Goal: Transaction & Acquisition: Obtain resource

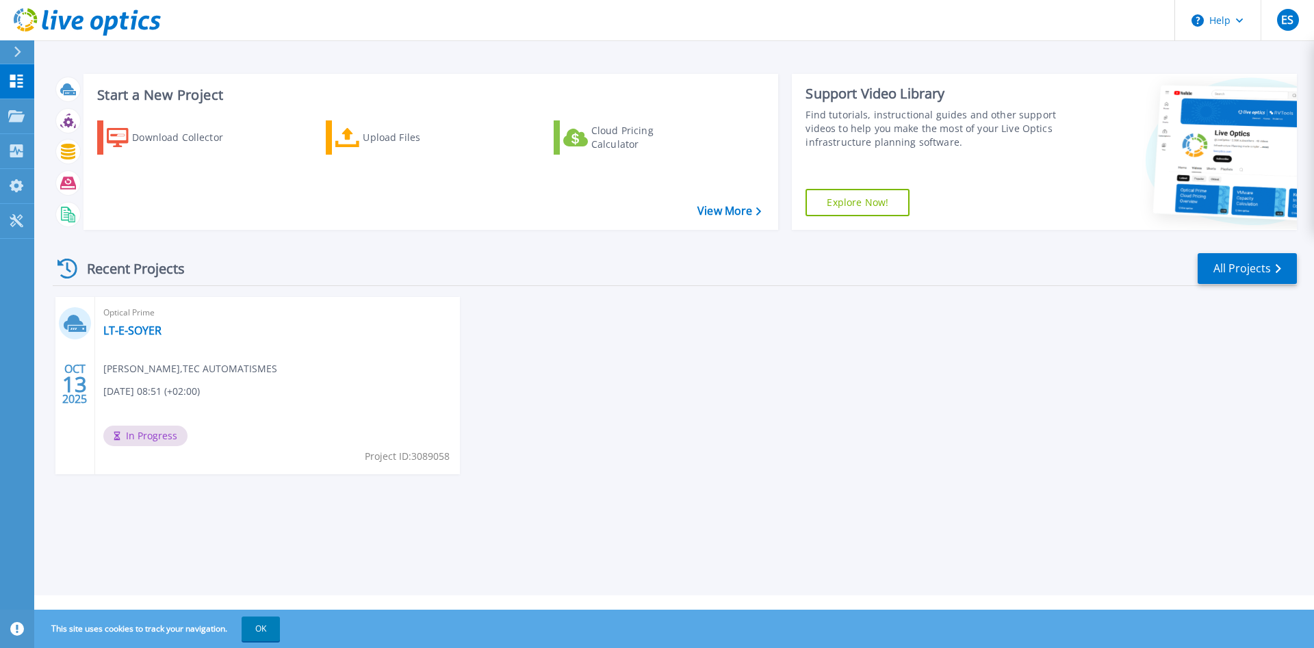
click at [639, 276] on div "Recent Projects All Projects" at bounding box center [675, 269] width 1244 height 34
click at [147, 369] on span "Enzo SOYER , TEC AUTOMATISMES" at bounding box center [190, 368] width 174 height 15
click at [115, 326] on link "LT-E-SOYER" at bounding box center [132, 331] width 58 height 14
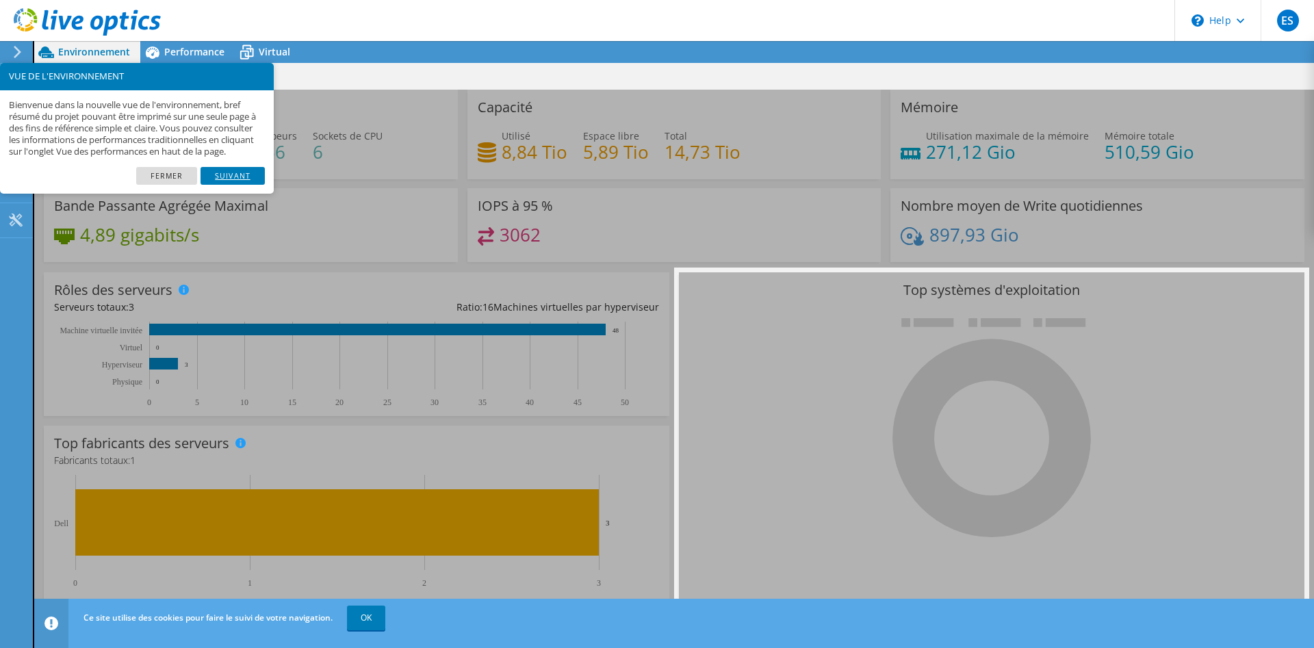
click at [244, 185] on link "Suivant" at bounding box center [232, 176] width 64 height 18
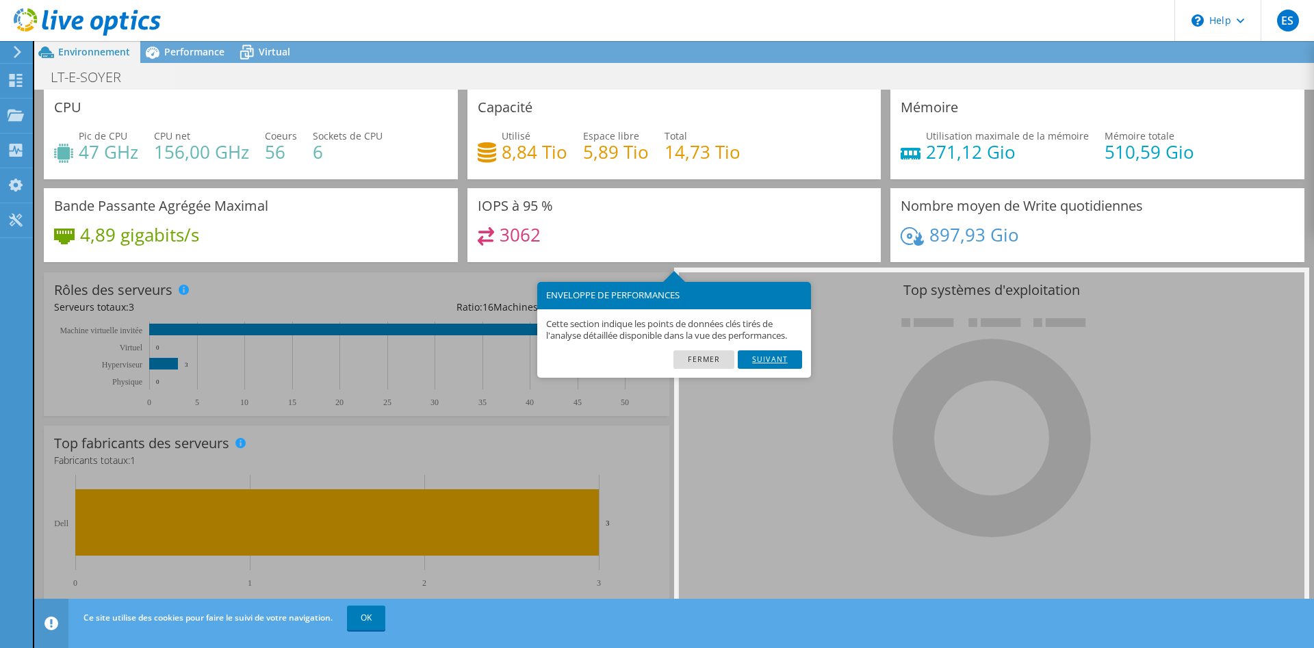
click at [759, 365] on link "Suivant" at bounding box center [770, 359] width 64 height 18
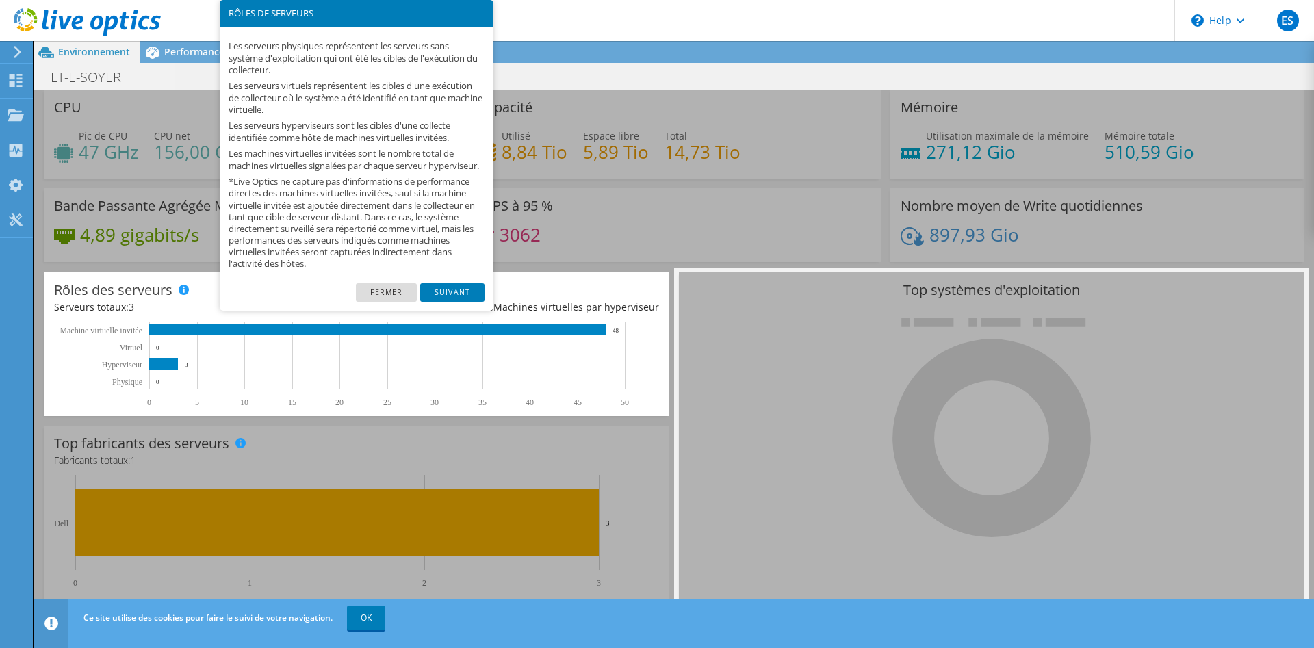
click at [443, 301] on link "Suivant" at bounding box center [452, 292] width 64 height 18
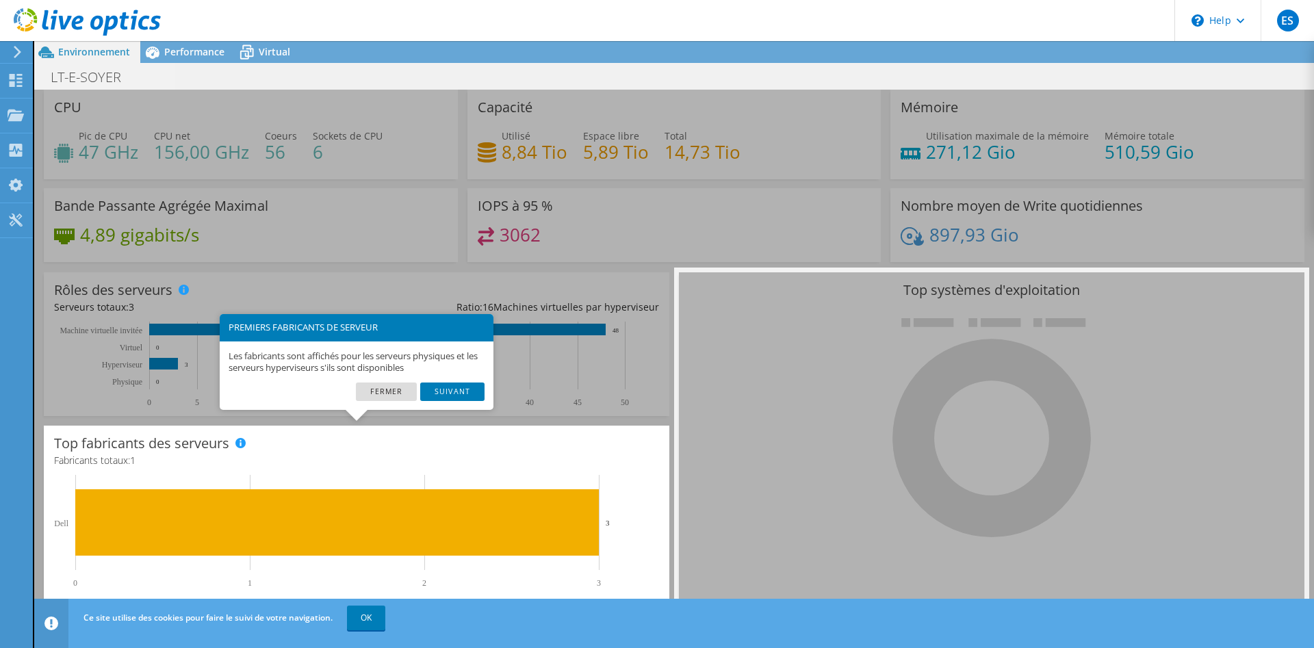
click at [472, 406] on footer "Fermer Suivant" at bounding box center [357, 395] width 274 height 27
click at [469, 395] on link "Suivant" at bounding box center [452, 391] width 64 height 18
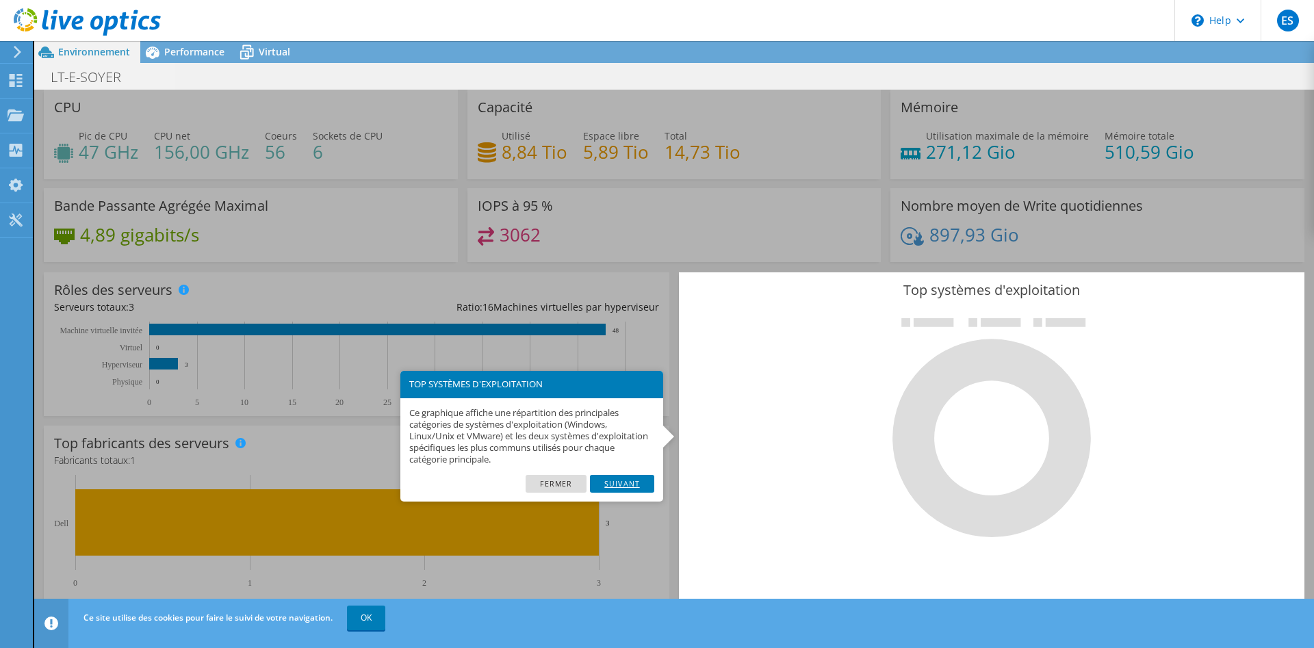
click at [600, 478] on link "Suivant" at bounding box center [622, 484] width 64 height 18
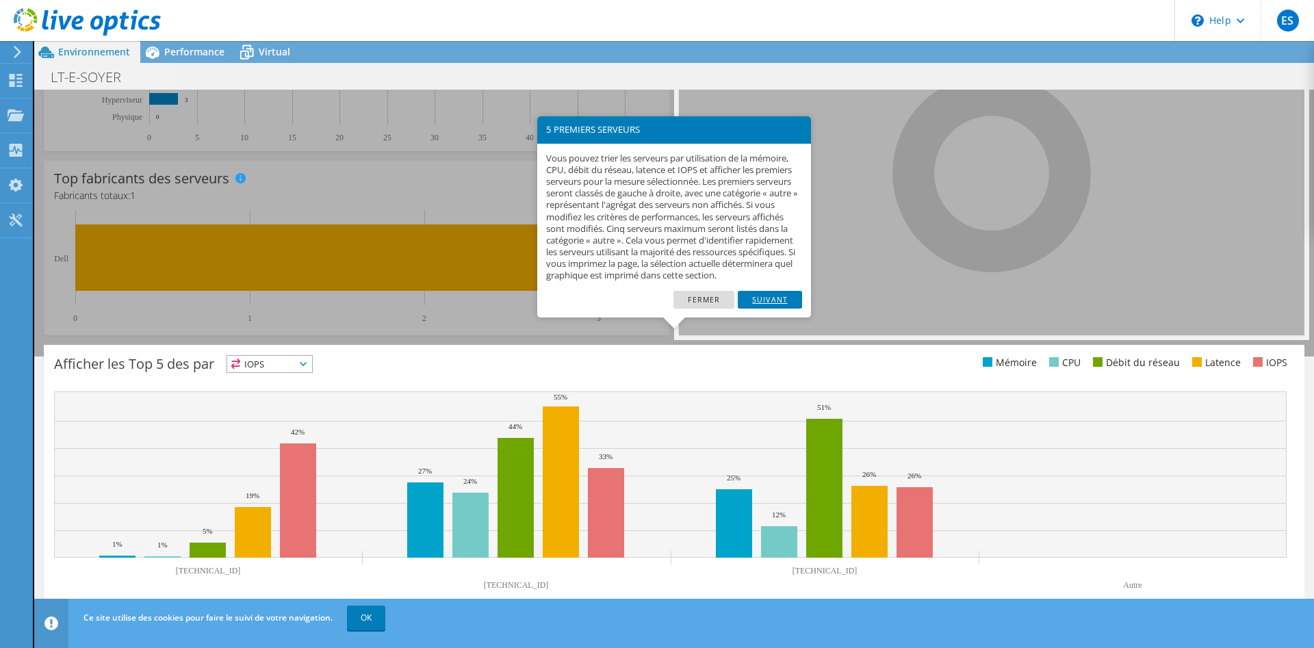
click at [757, 309] on link "Suivant" at bounding box center [770, 300] width 64 height 18
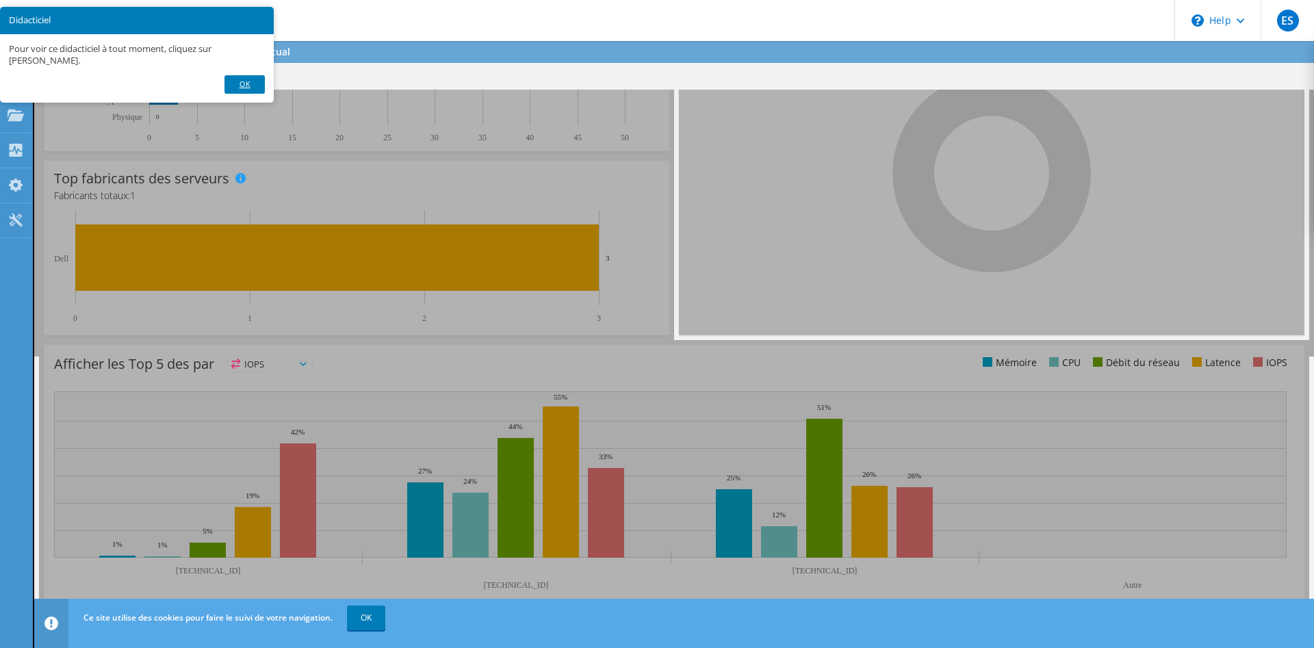
click at [237, 81] on link "OK" at bounding box center [244, 84] width 40 height 18
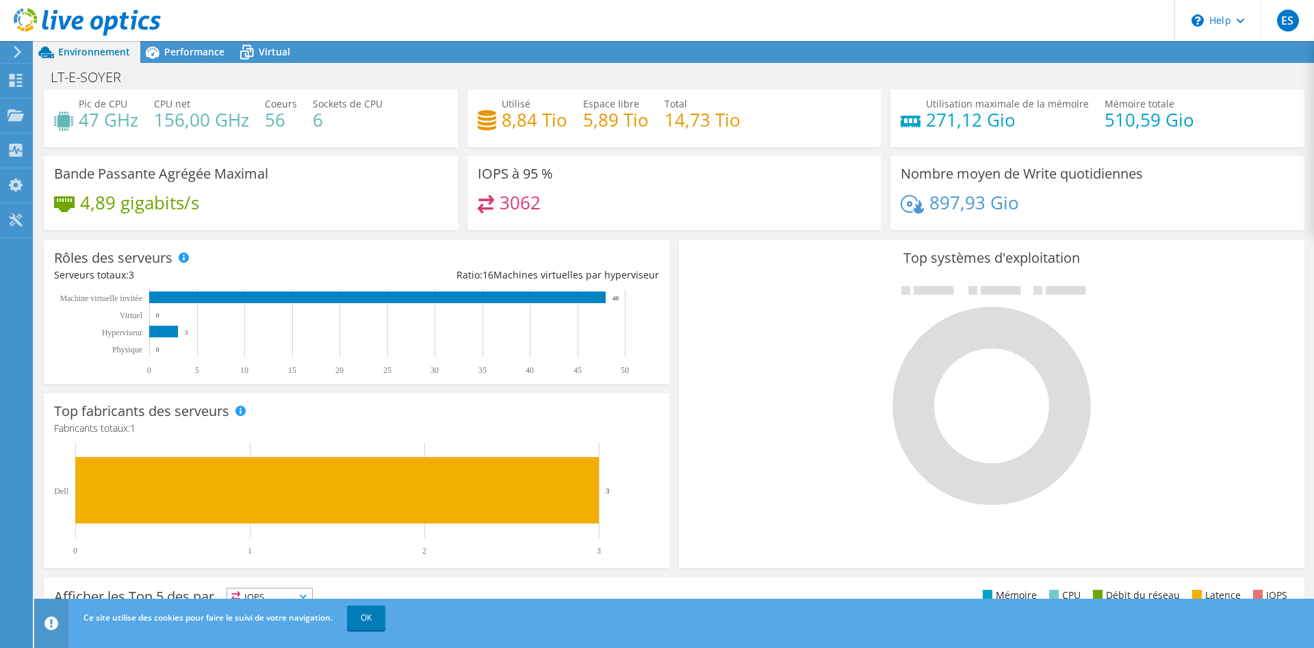
scroll to position [0, 0]
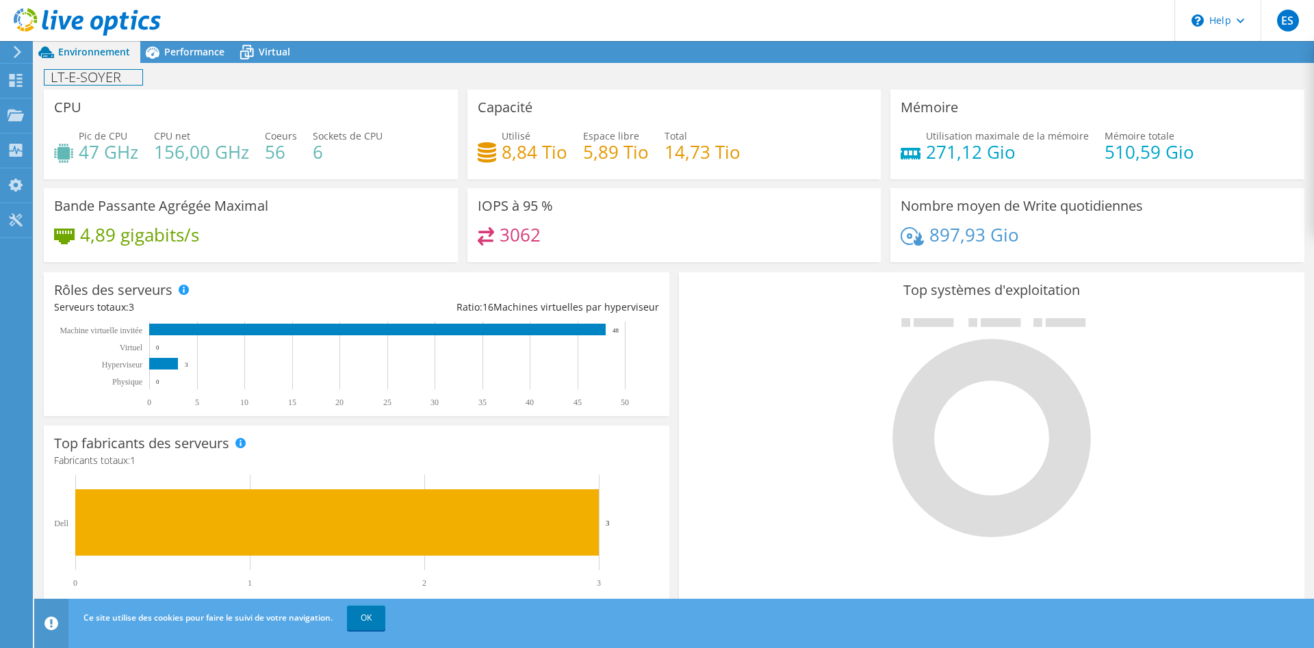
click at [113, 81] on h1 "LT-E-SOYER" at bounding box center [93, 77] width 98 height 15
click at [123, 81] on h1 "LT-E-SOYER" at bounding box center [93, 77] width 98 height 15
click at [216, 74] on link at bounding box center [215, 76] width 19 height 17
click at [174, 45] on div "Performance" at bounding box center [187, 52] width 94 height 22
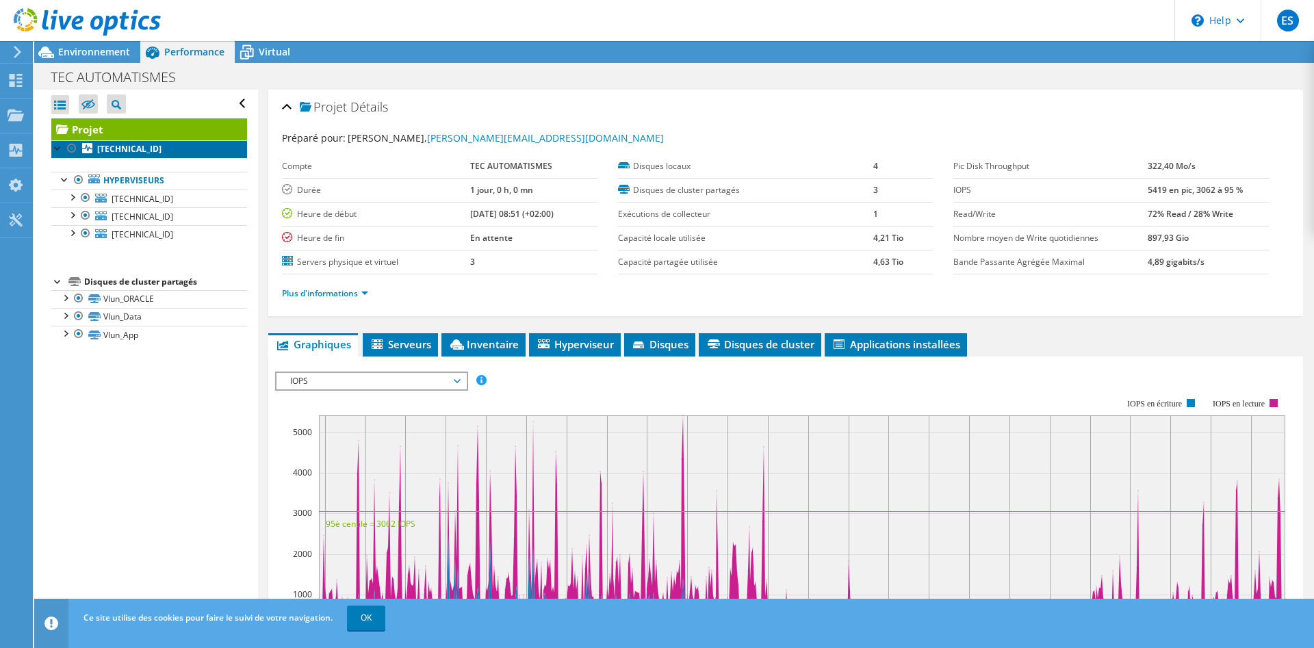
click at [127, 151] on b "[TECHNICAL_ID]" at bounding box center [129, 149] width 64 height 12
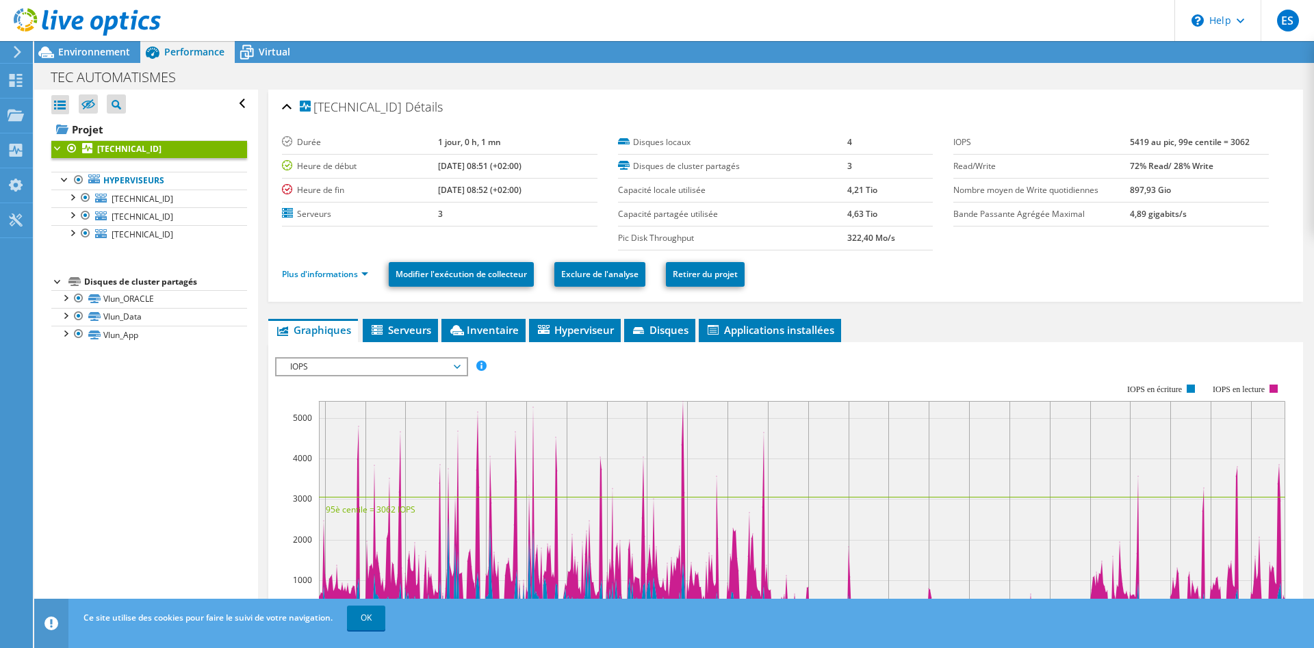
click at [58, 150] on div at bounding box center [58, 147] width 14 height 14
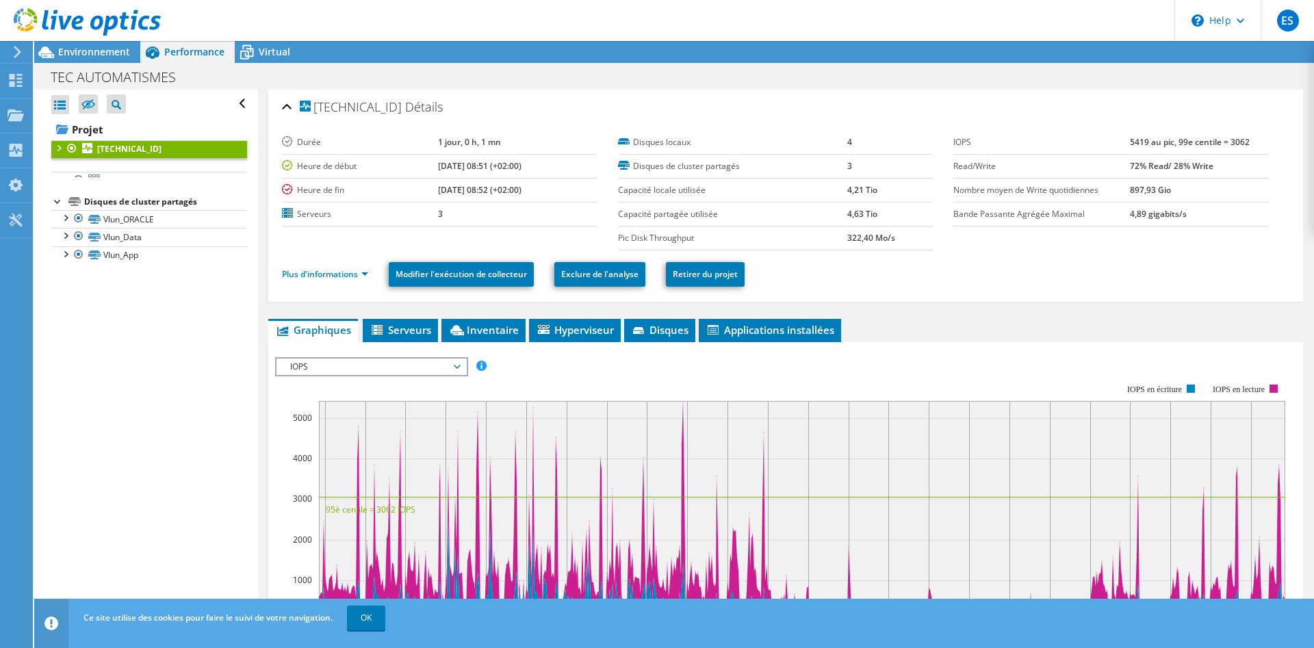
click at [58, 150] on div at bounding box center [58, 147] width 14 height 14
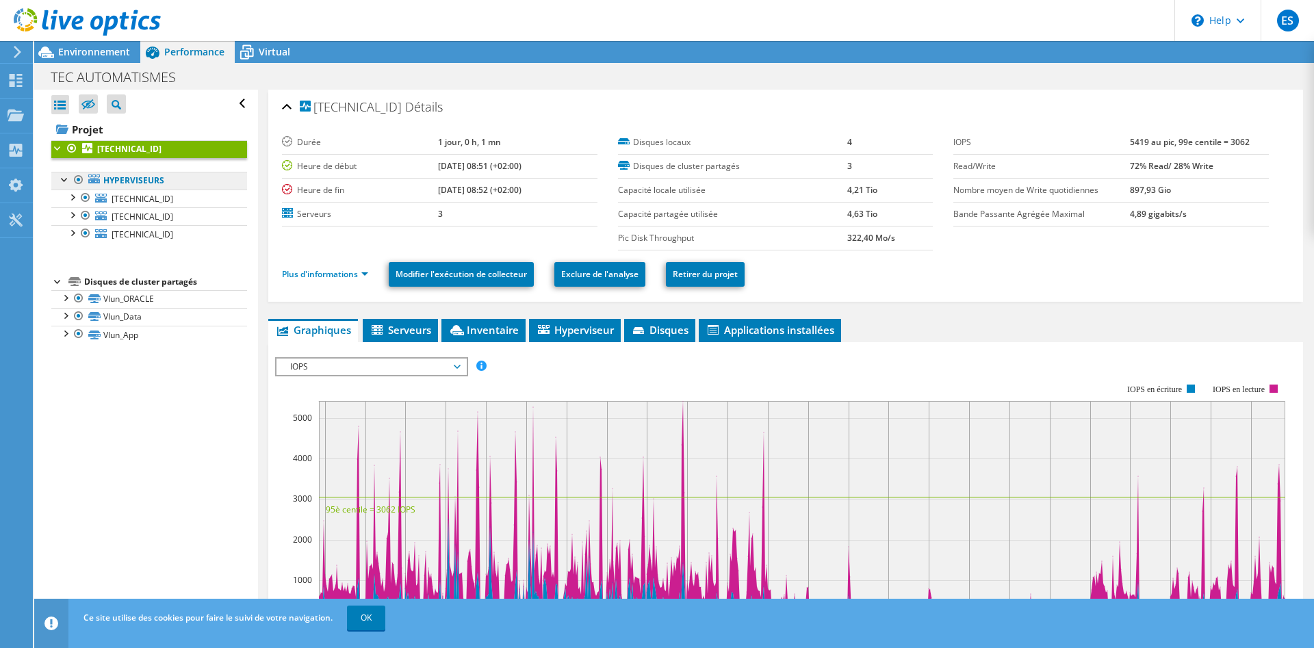
click at [101, 177] on link "Hyperviseurs" at bounding box center [149, 181] width 196 height 18
click at [106, 195] on icon at bounding box center [101, 198] width 12 height 9
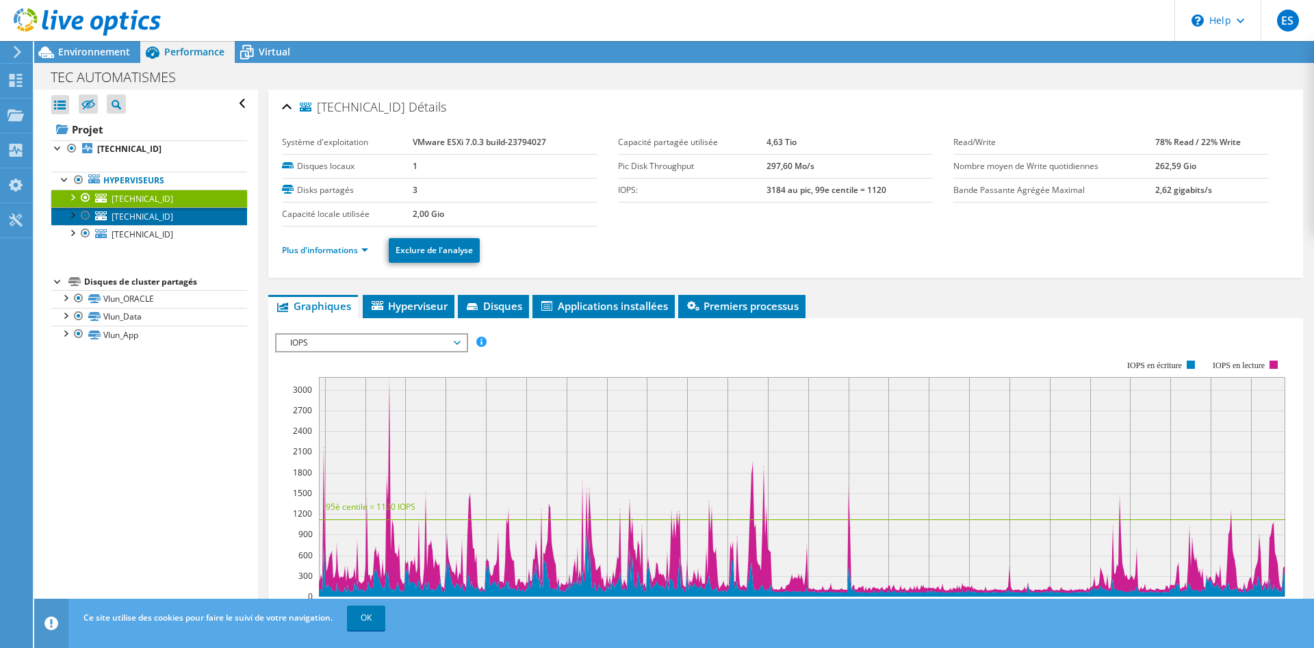
click at [134, 216] on span "[TECHNICAL_ID]" at bounding box center [143, 217] width 62 height 12
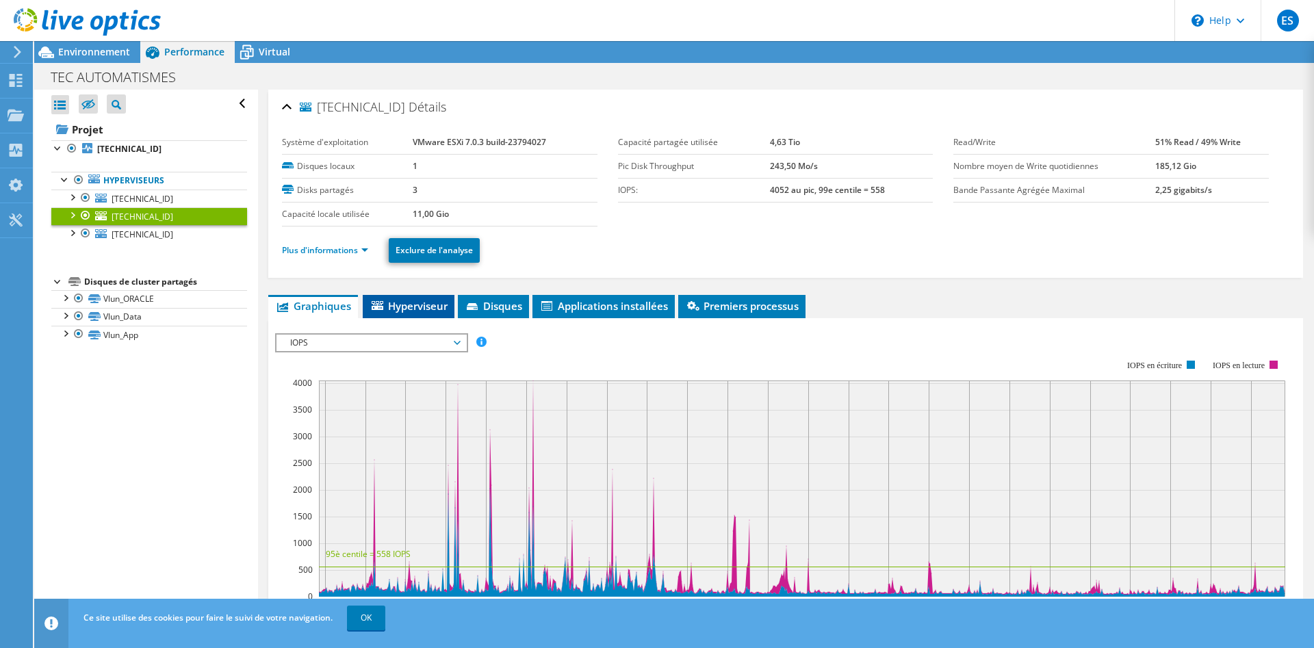
click at [428, 308] on span "Hyperviseur" at bounding box center [408, 306] width 78 height 14
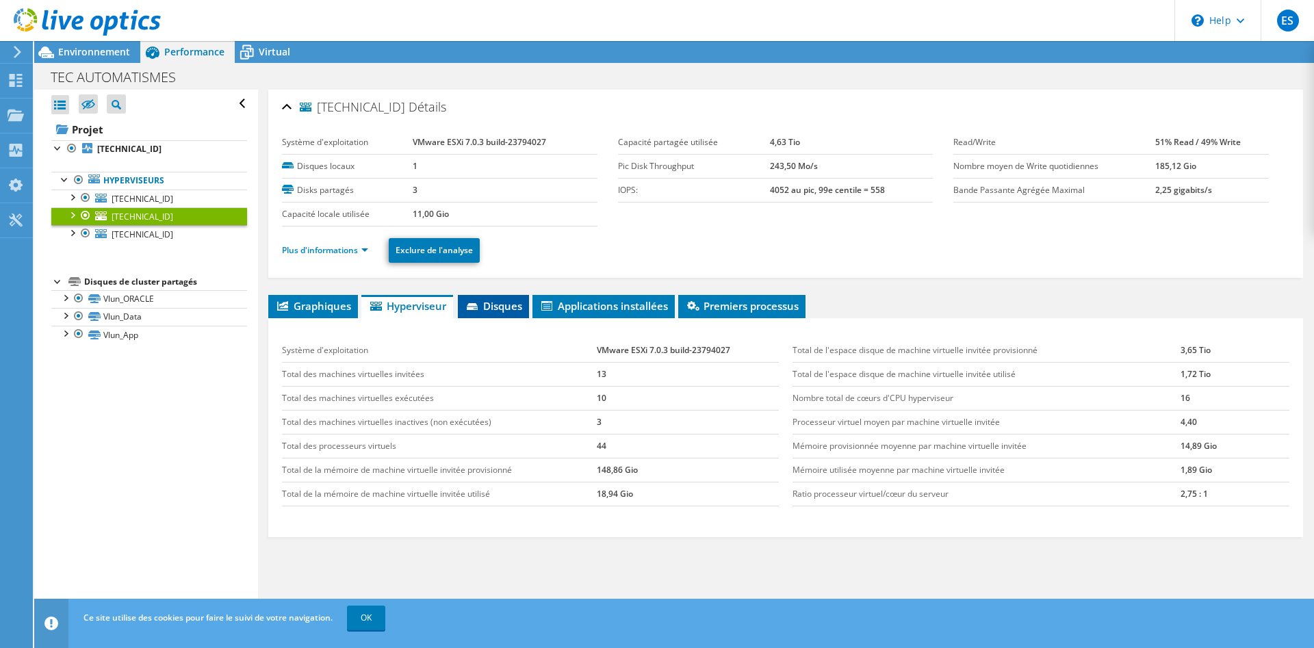
click at [527, 315] on li "Disques" at bounding box center [493, 306] width 71 height 23
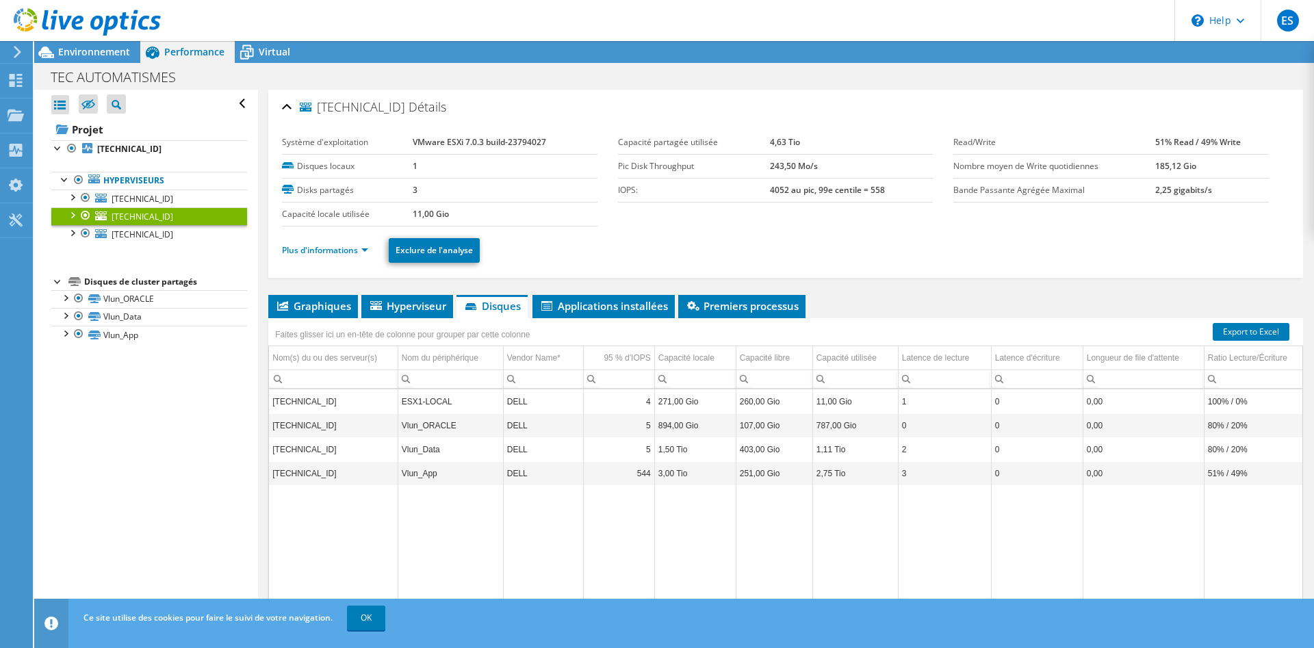
click at [568, 293] on div "10.0.0.241 Détails Système d'exploitation VMware ESXi 7.0.3 build-23794027 Disq…" at bounding box center [785, 375] width 1055 height 571
click at [569, 307] on span "Applications installées" at bounding box center [603, 306] width 129 height 14
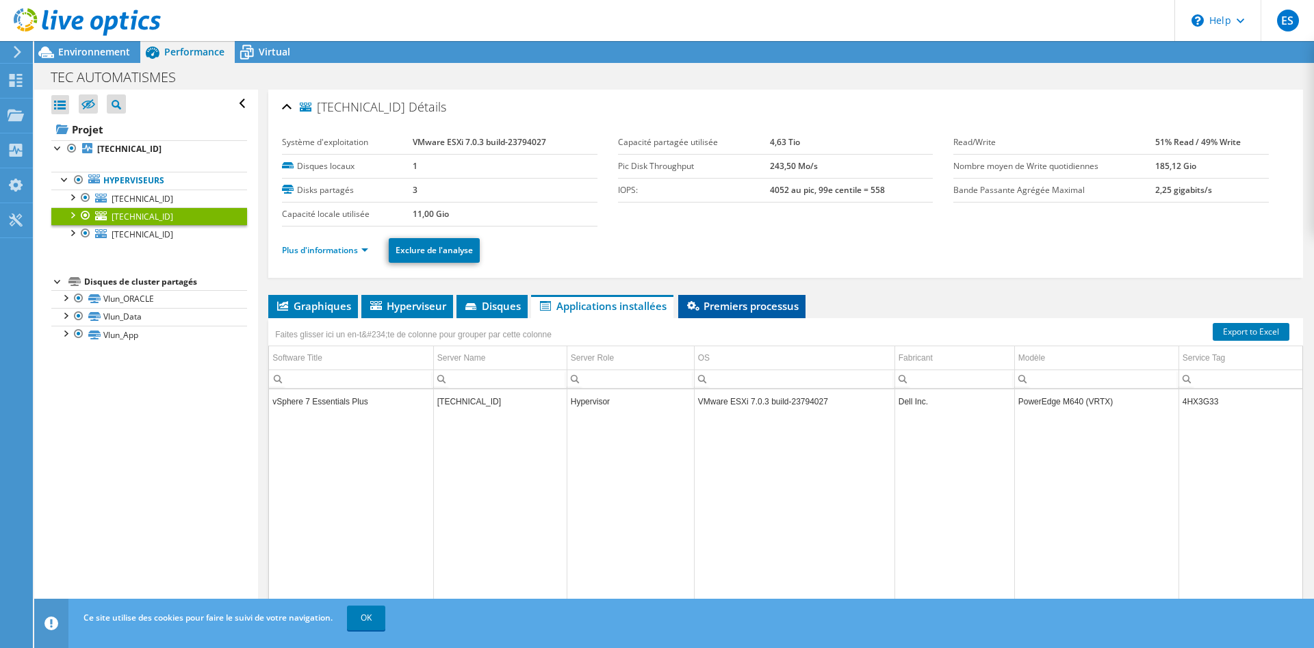
click at [688, 309] on span "Premiers processus" at bounding box center [742, 306] width 114 height 14
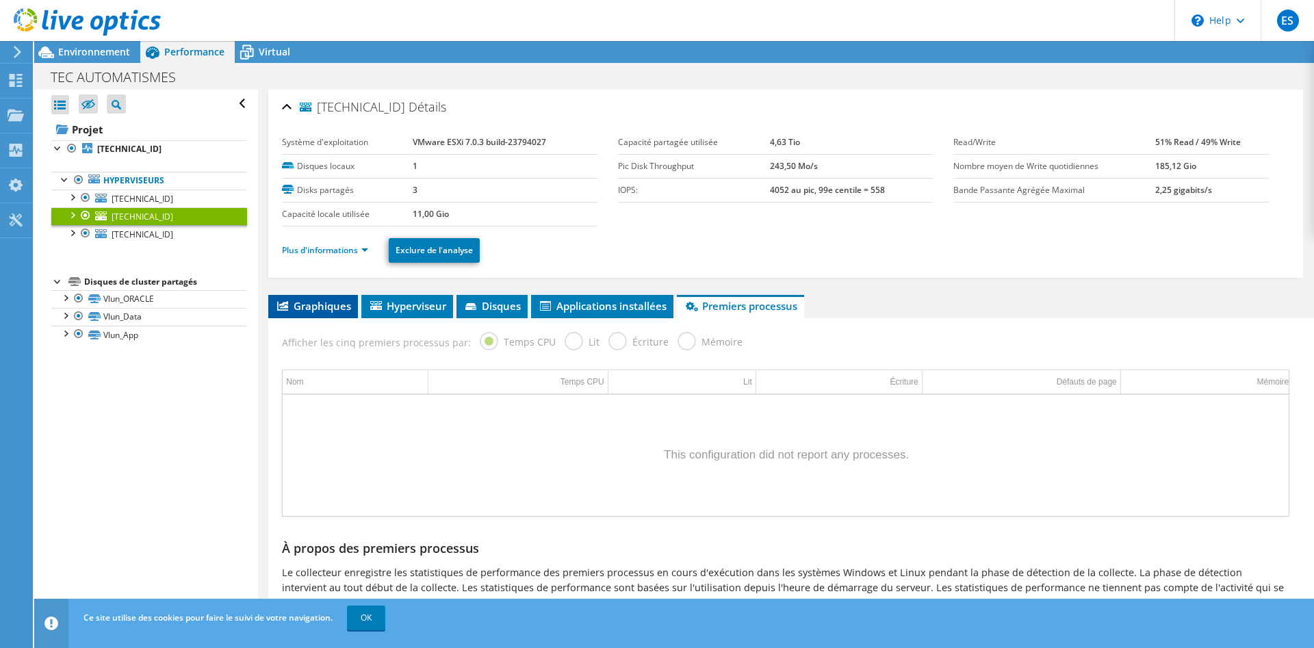
click at [320, 299] on span "Graphiques" at bounding box center [313, 306] width 76 height 14
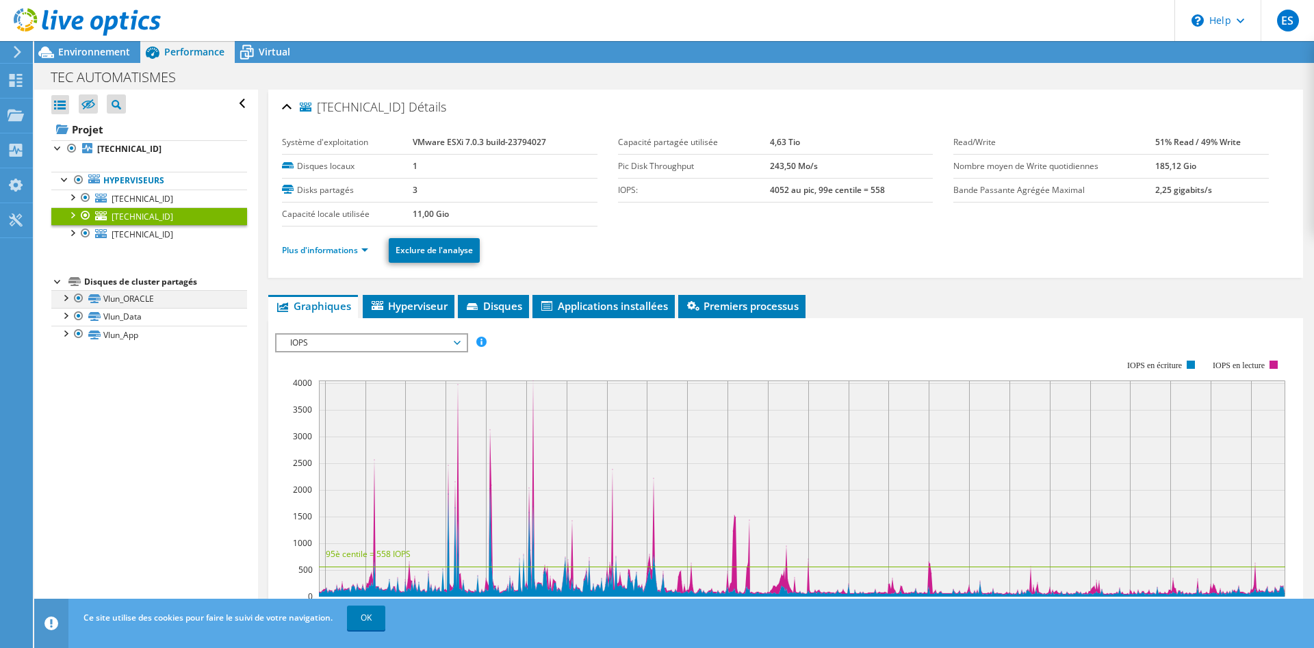
click at [77, 296] on div at bounding box center [79, 298] width 14 height 16
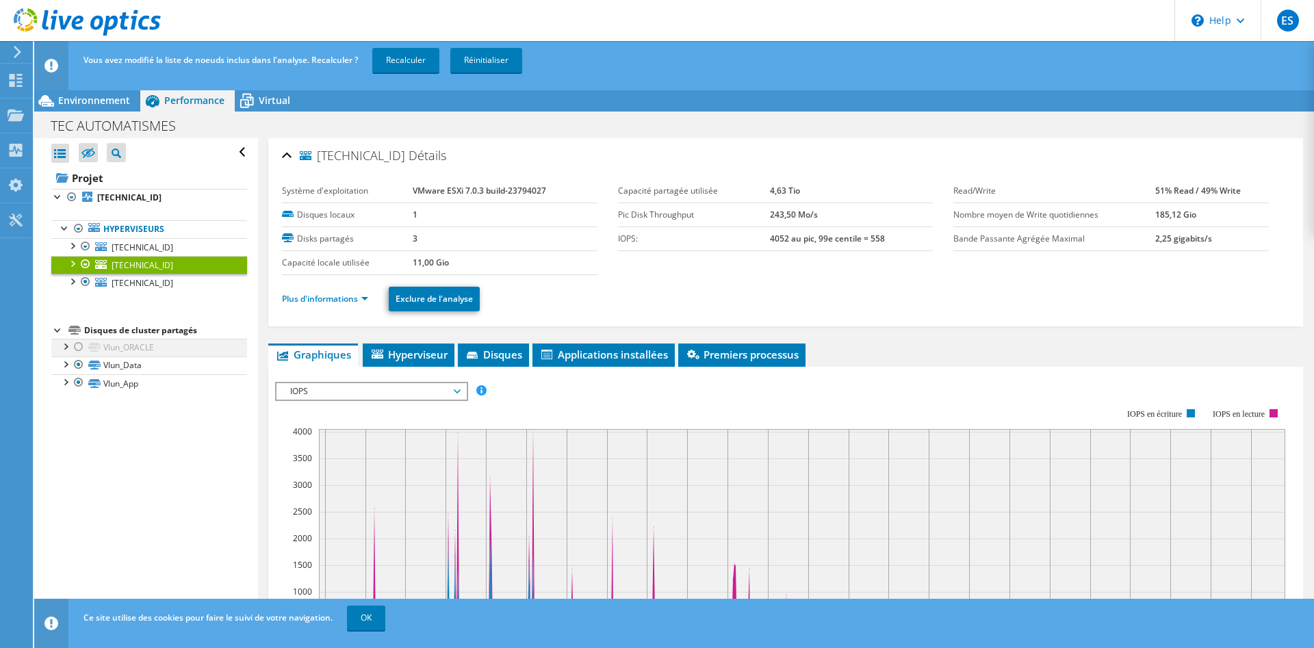
click at [75, 348] on div at bounding box center [79, 347] width 14 height 16
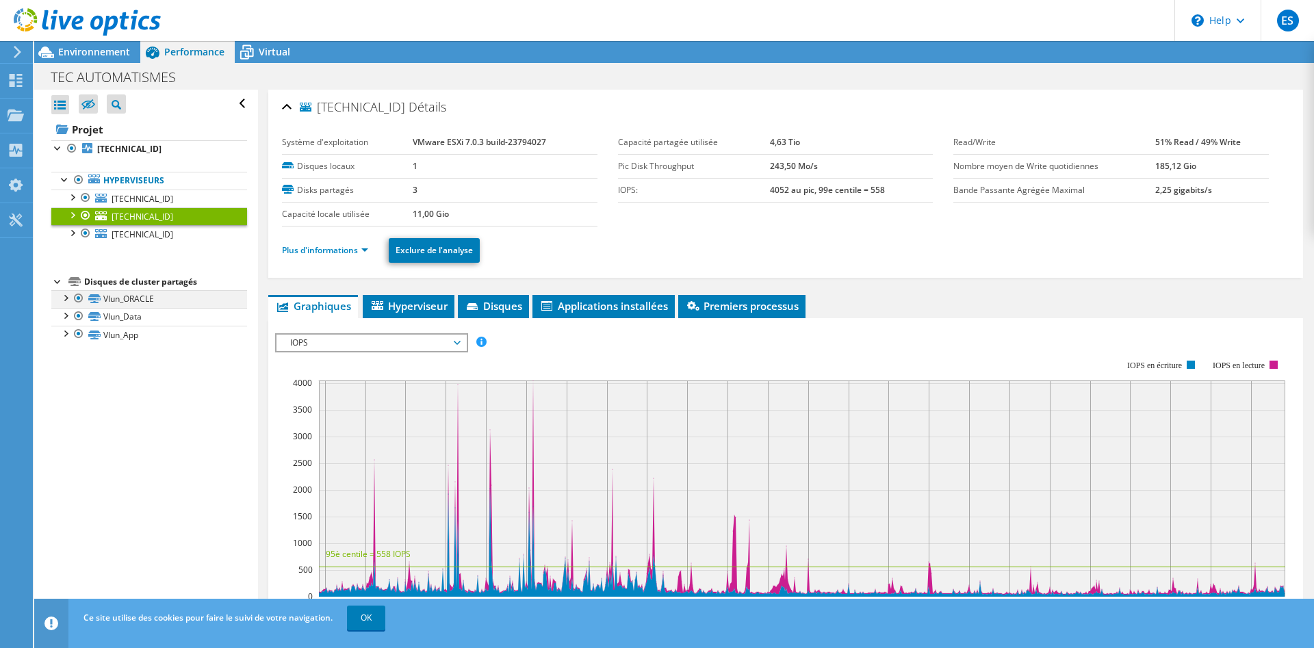
click at [62, 301] on div at bounding box center [65, 297] width 14 height 14
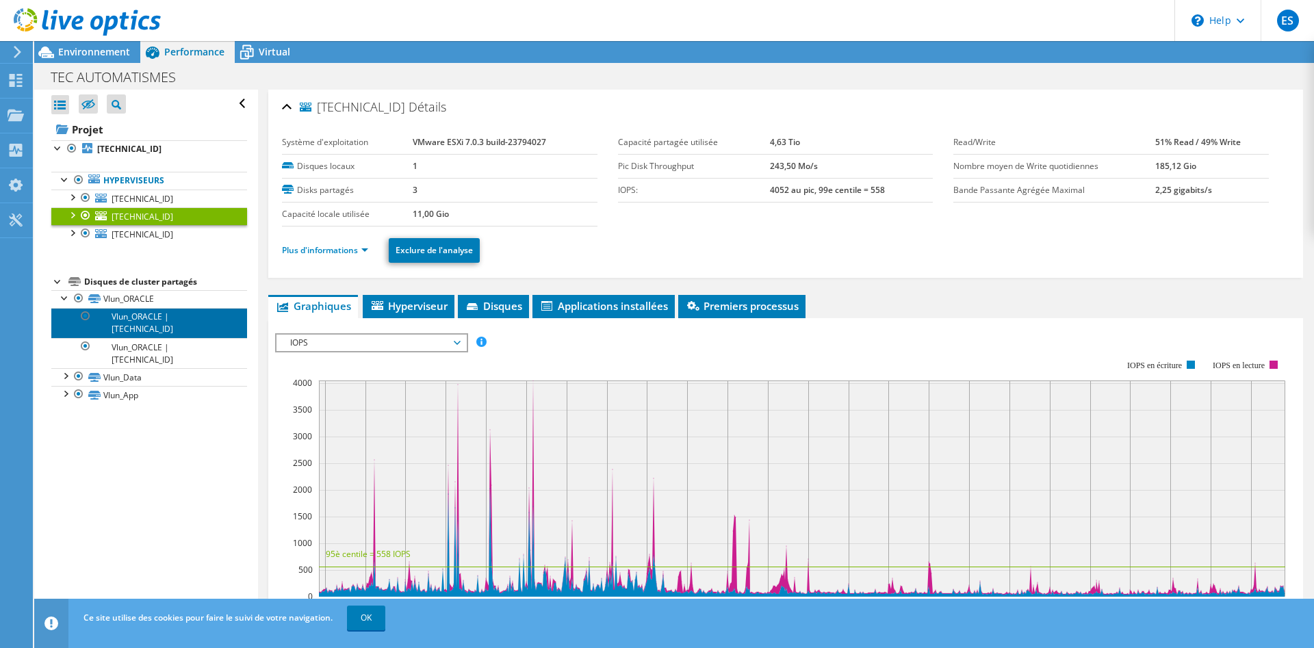
click at [109, 317] on link "Vlun_ORACLE | [TECHNICAL_ID]" at bounding box center [149, 323] width 196 height 30
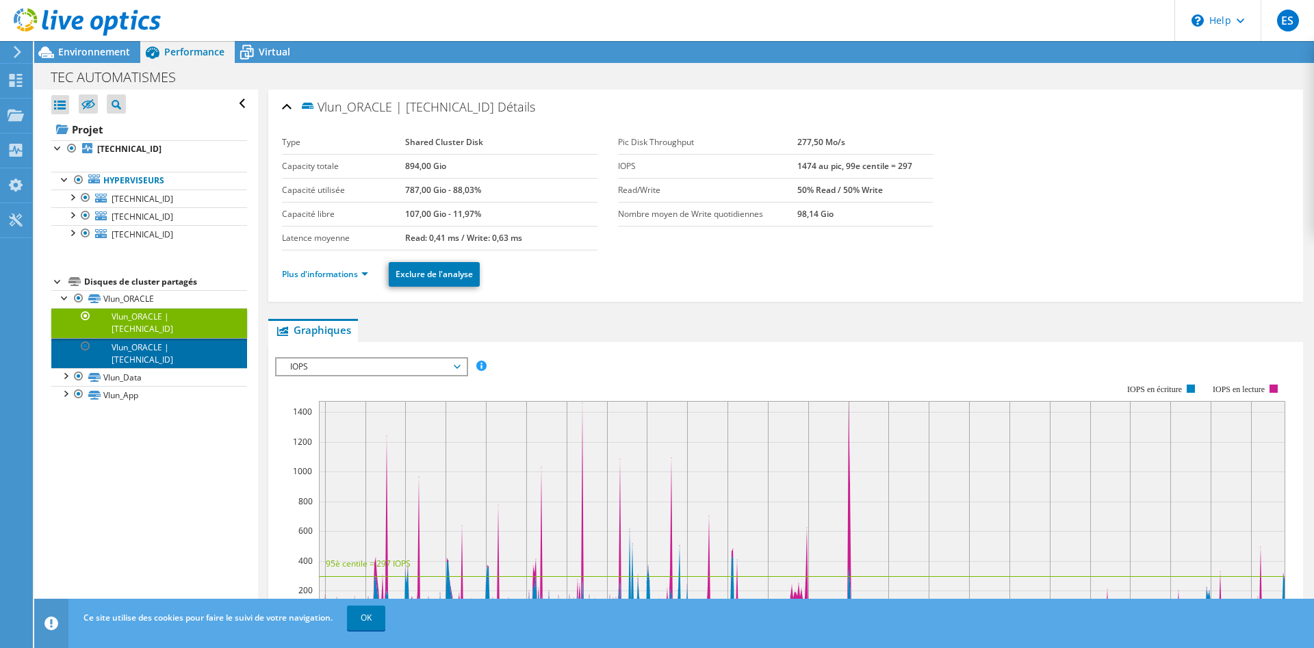
click at [162, 339] on link "Vlun_ORACLE | [TECHNICAL_ID]" at bounding box center [149, 353] width 196 height 30
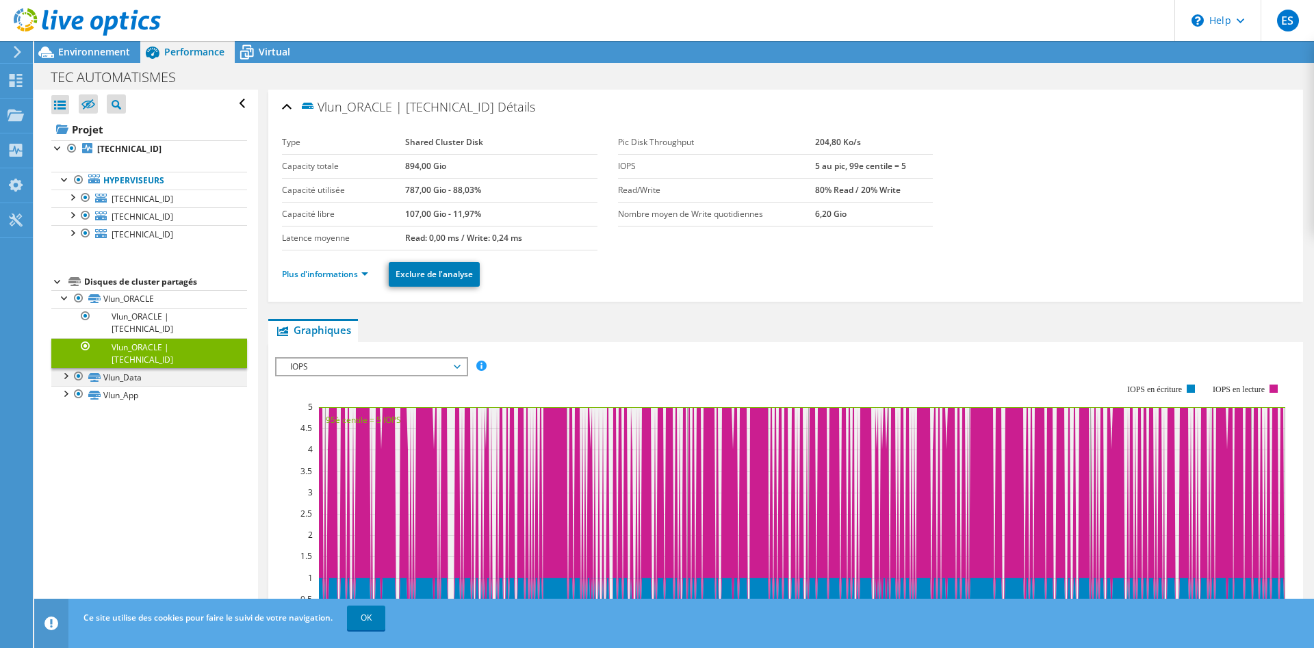
click at [65, 368] on div at bounding box center [65, 375] width 14 height 14
click at [131, 386] on link "Vlun_Data | [TECHNICAL_ID]" at bounding box center [149, 395] width 196 height 18
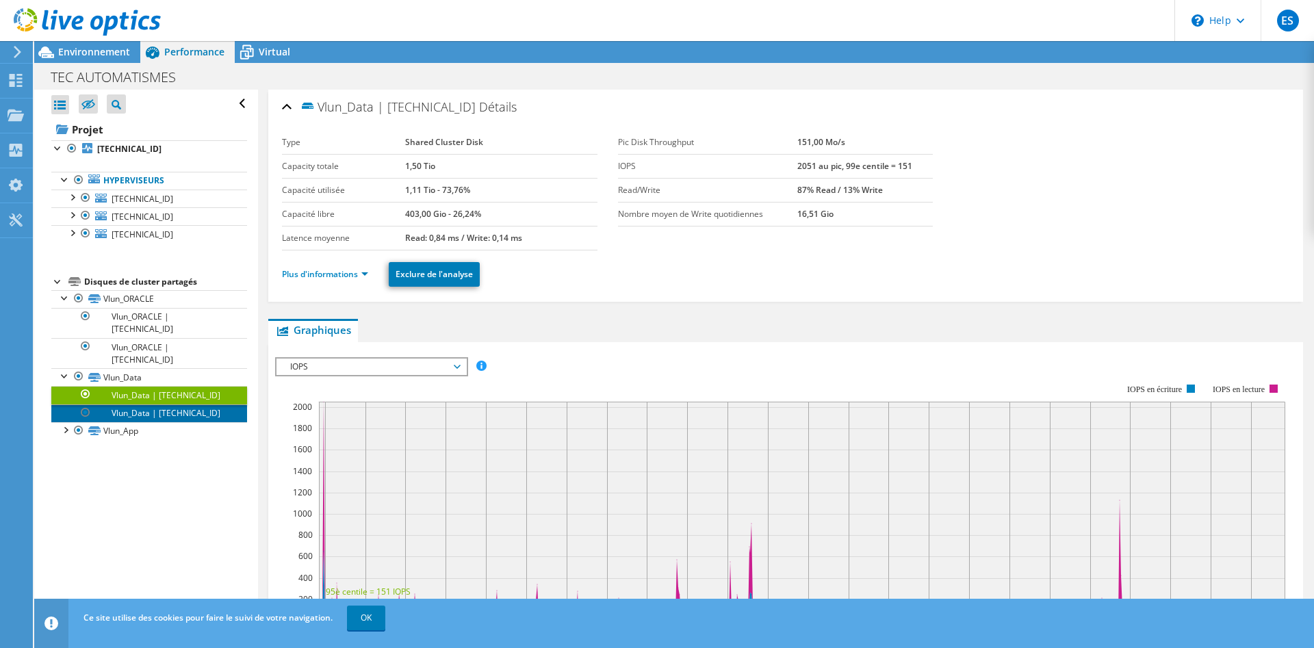
click at [135, 404] on link "Vlun_Data | [TECHNICAL_ID]" at bounding box center [149, 413] width 196 height 18
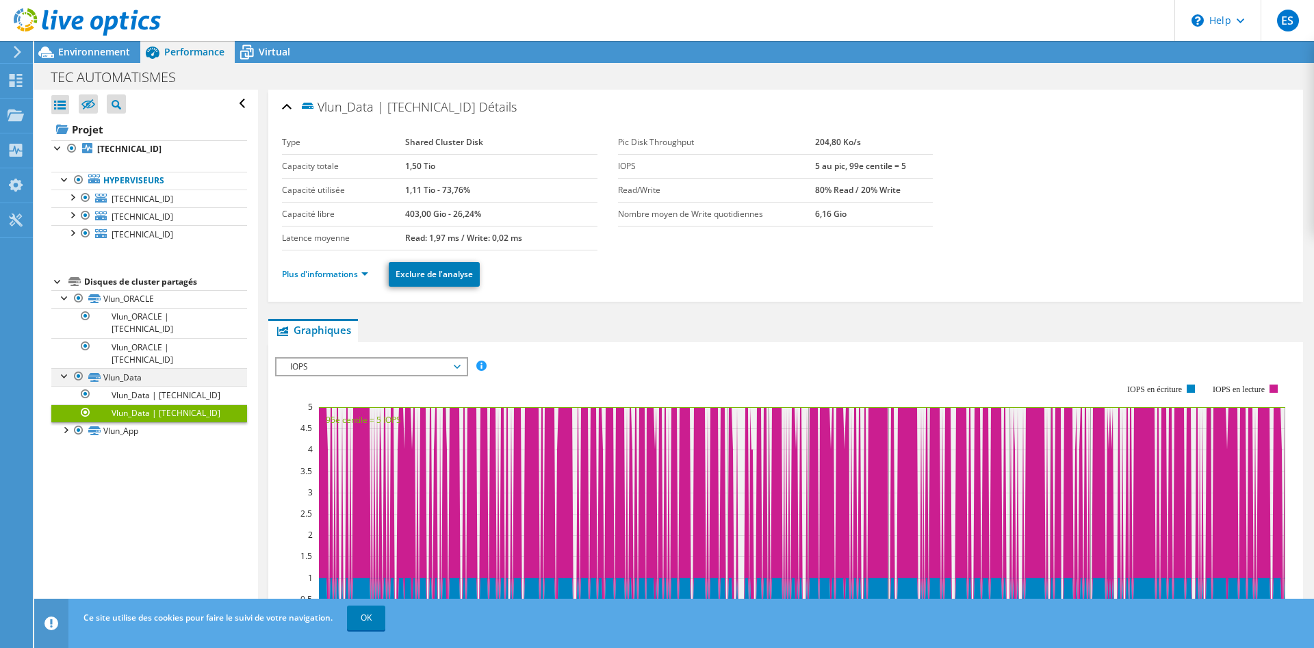
click at [66, 368] on div at bounding box center [65, 375] width 14 height 14
click at [60, 286] on div at bounding box center [58, 281] width 14 height 14
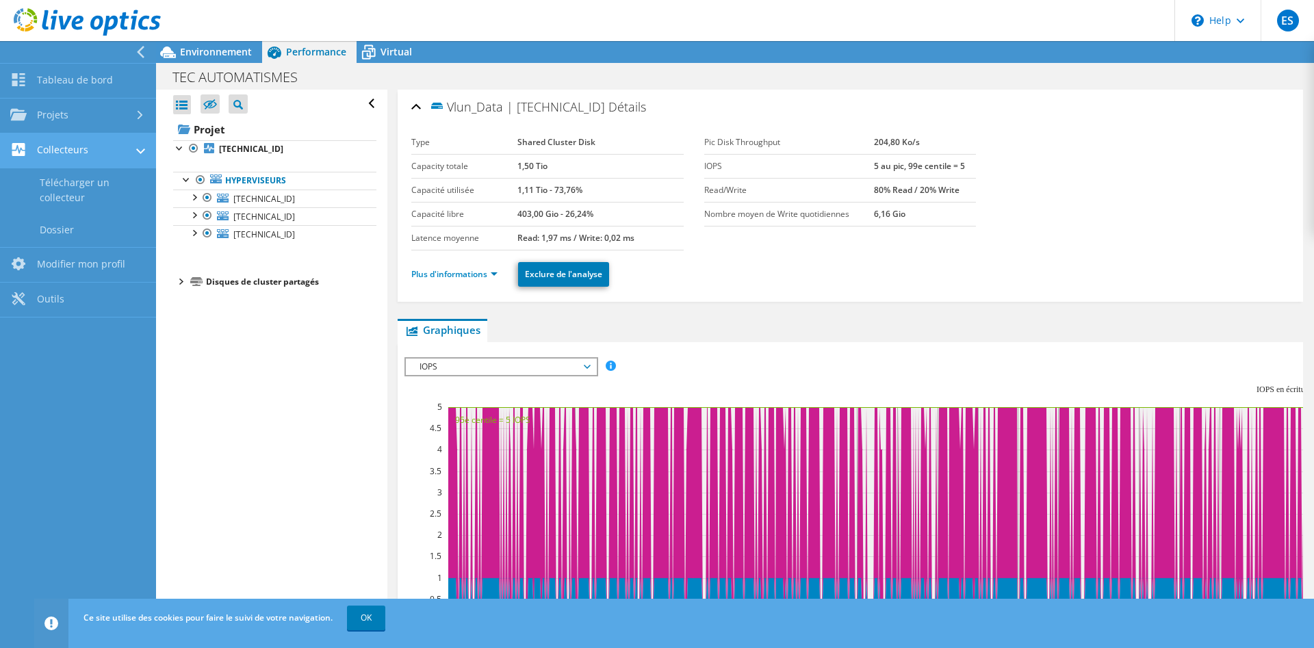
click at [29, 149] on link "Collecteurs" at bounding box center [78, 150] width 156 height 35
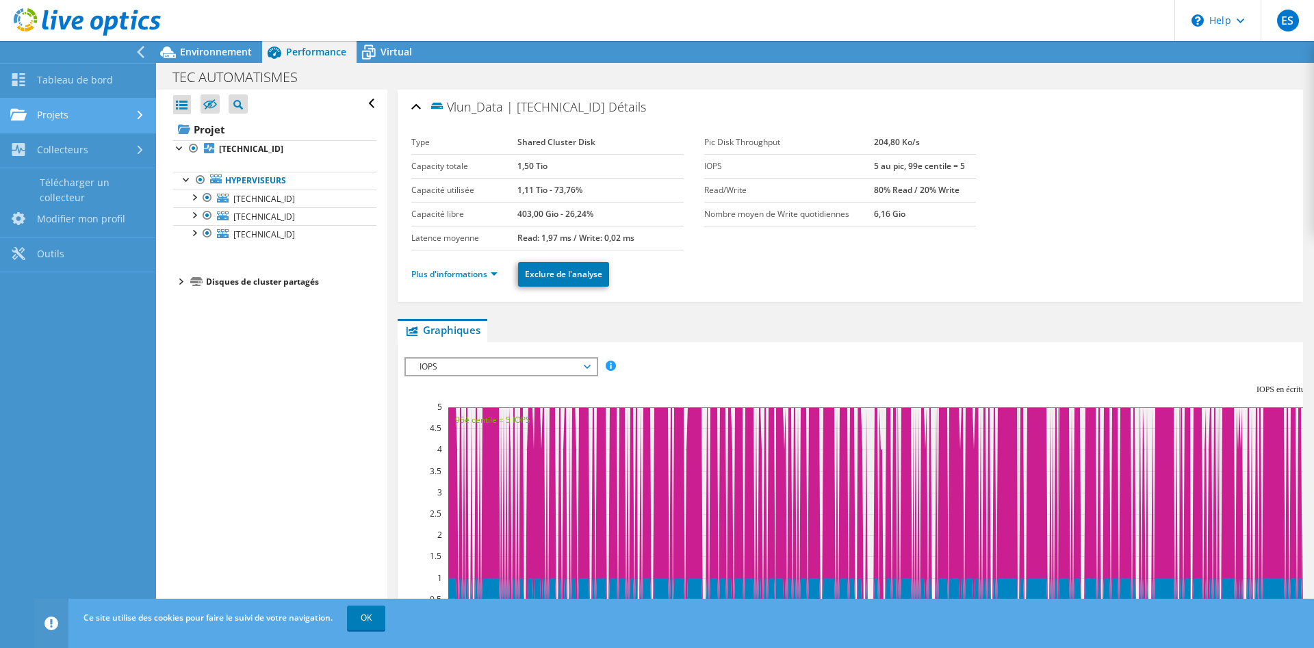
click at [56, 116] on link "Projets" at bounding box center [78, 116] width 156 height 35
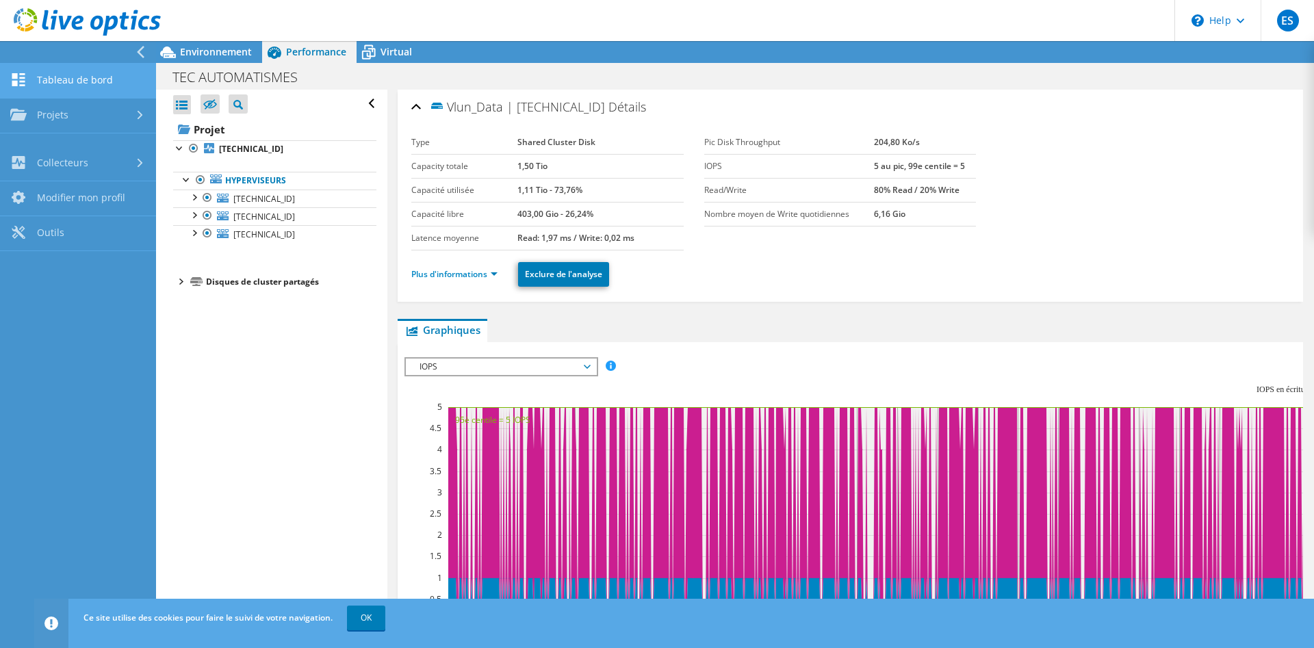
click at [70, 83] on link "Tableau de bord" at bounding box center [78, 81] width 156 height 35
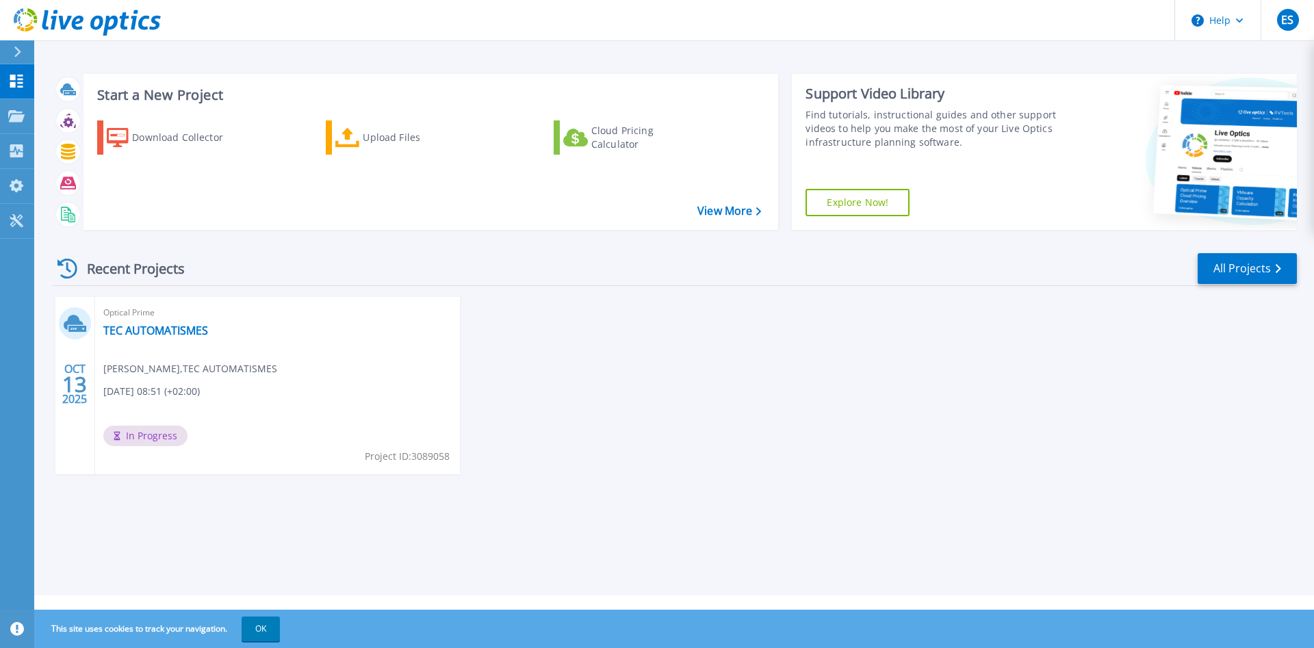
click at [151, 429] on span "In Progress" at bounding box center [145, 436] width 84 height 21
click at [767, 471] on div "OCT 13 2025 Optical Prime TEC AUTOMATISMES Enzo SOYER , TEC AUTOMATISMES 10/13/…" at bounding box center [669, 399] width 1255 height 205
click at [273, 628] on button "OK" at bounding box center [261, 628] width 38 height 25
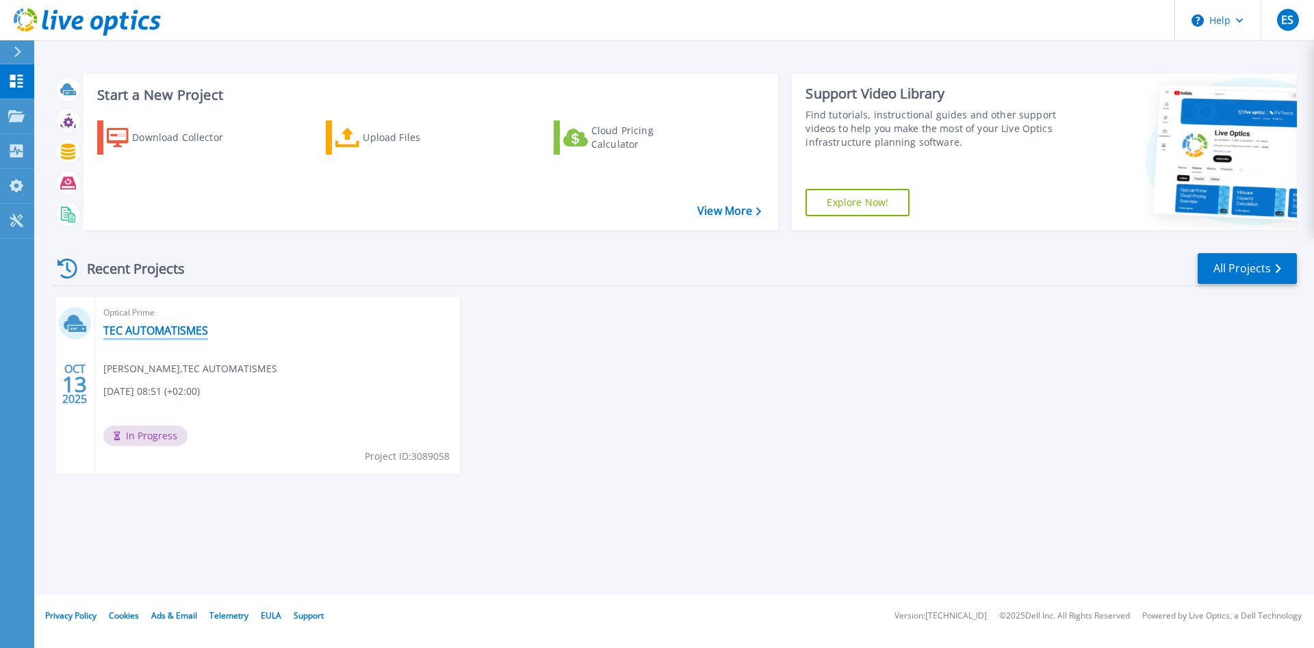
click at [167, 337] on link "TEC AUTOMATISMES" at bounding box center [155, 331] width 105 height 14
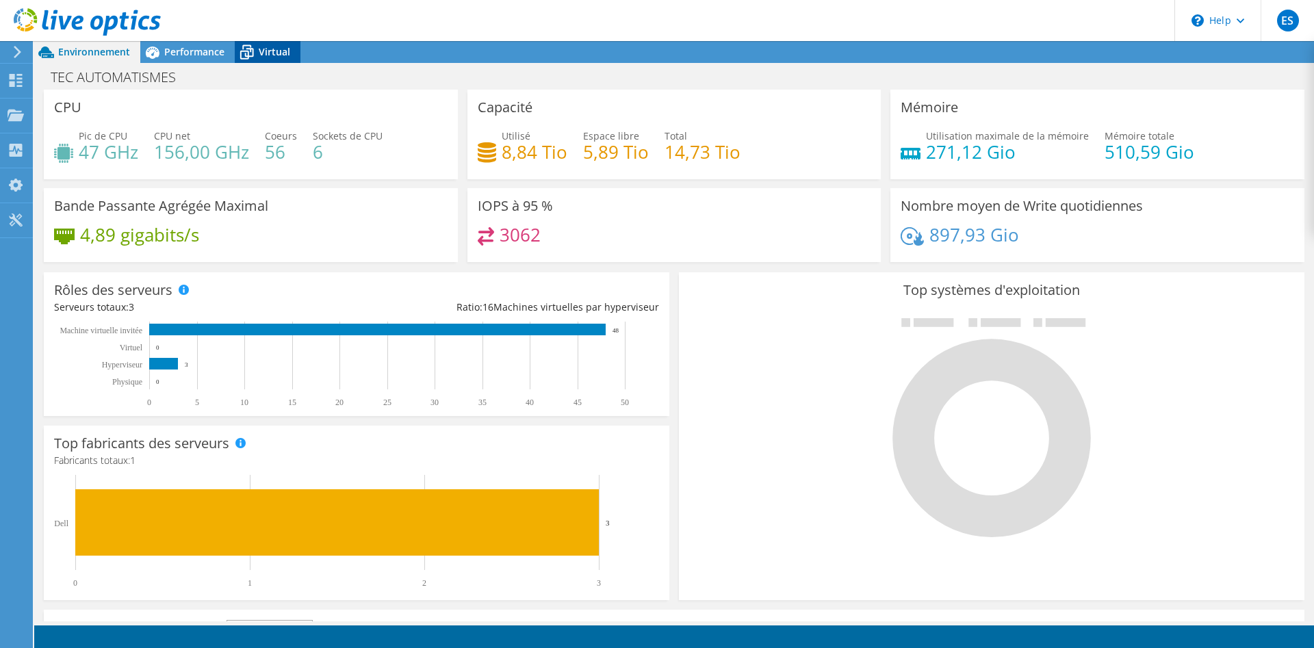
click at [253, 57] on icon at bounding box center [247, 52] width 24 height 24
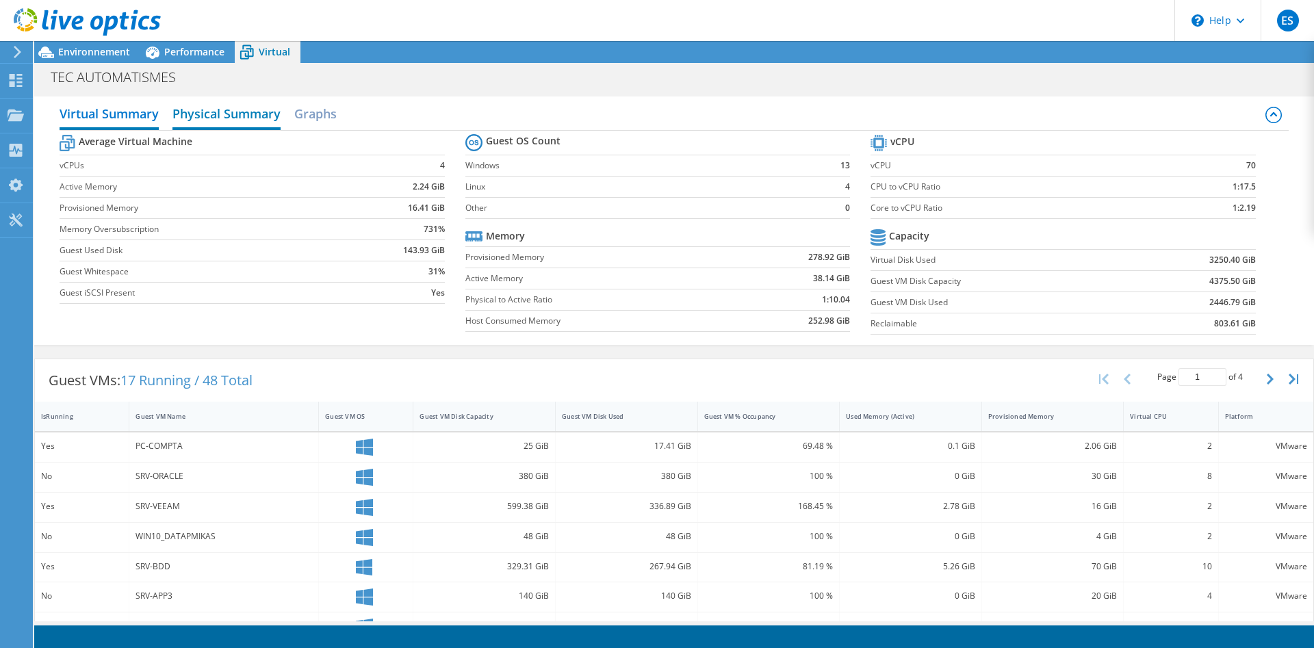
click at [229, 112] on h2 "Physical Summary" at bounding box center [226, 115] width 108 height 30
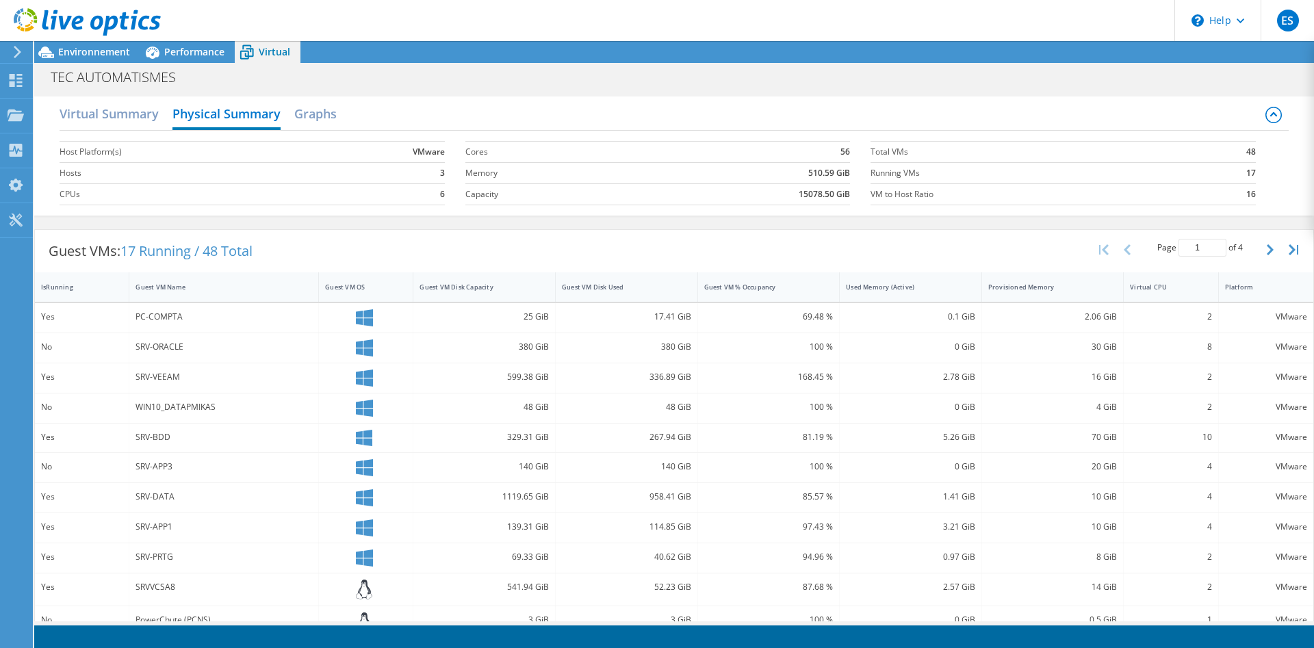
click at [144, 131] on div "Host Platform(s) VMware Hosts 3 CPUs 6 Cores 56 Memory 510.59 GiB Capacity 1507…" at bounding box center [674, 171] width 1228 height 81
click at [136, 117] on h2 "Virtual Summary" at bounding box center [109, 115] width 99 height 30
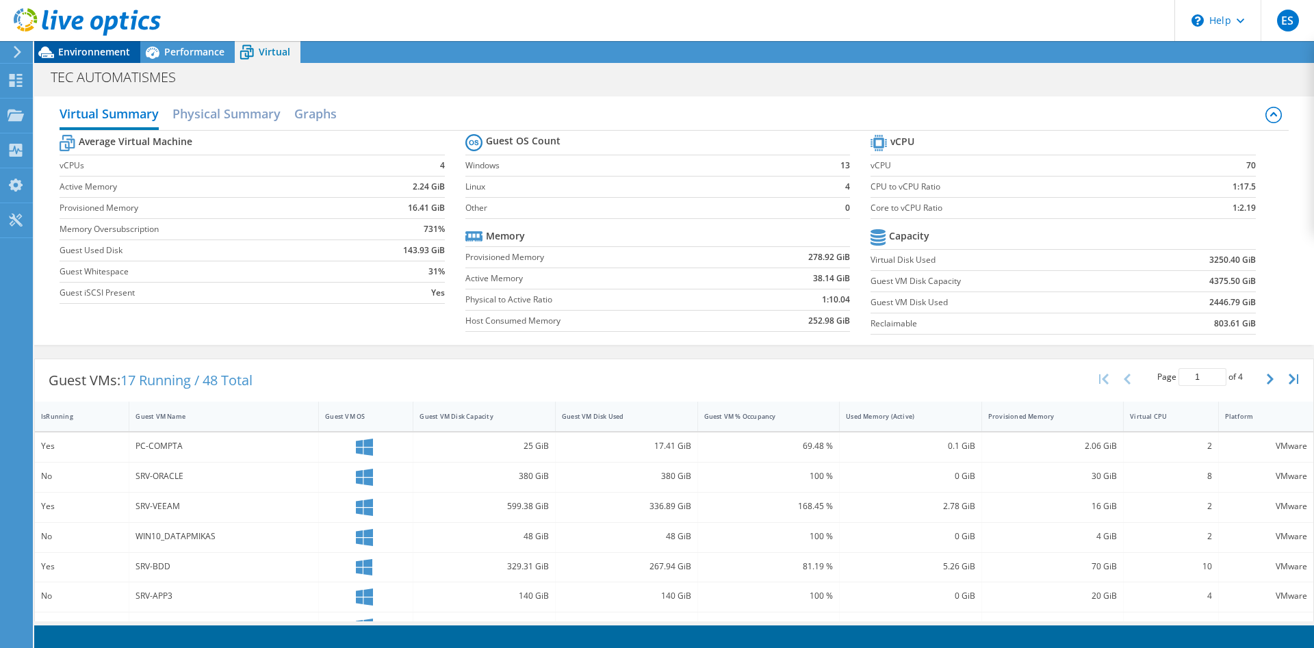
click at [112, 62] on div "Environnement" at bounding box center [87, 52] width 106 height 22
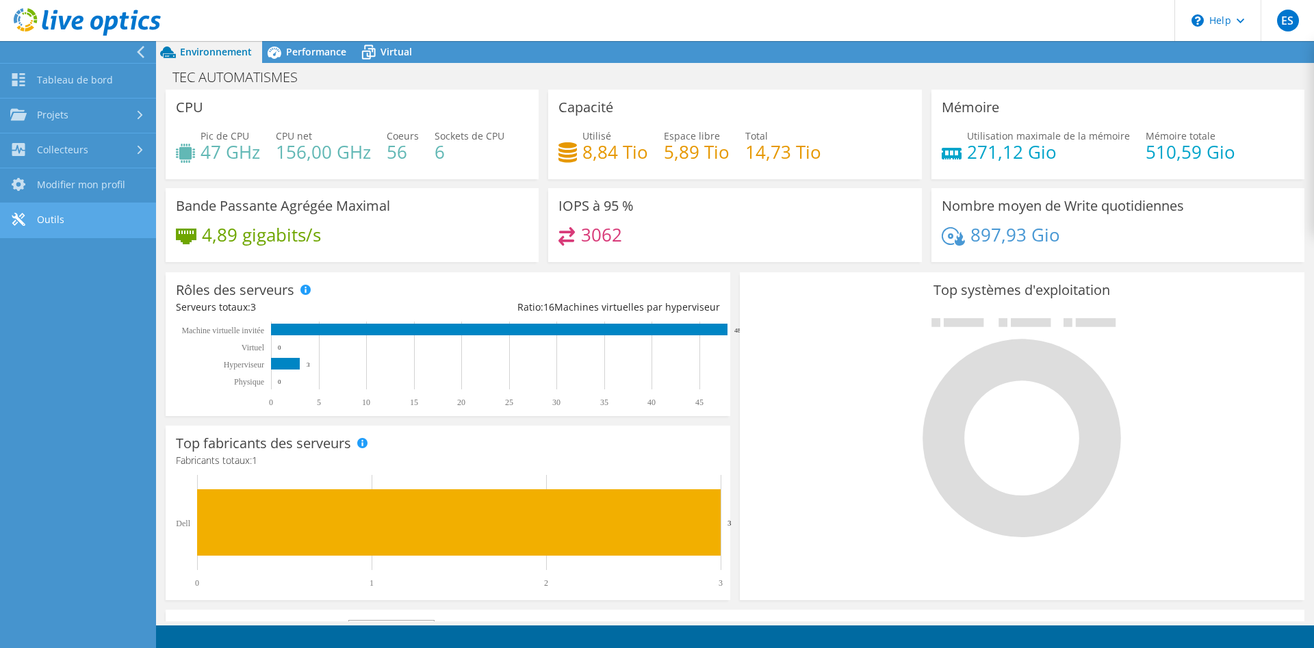
click at [70, 222] on link "Outils" at bounding box center [78, 220] width 156 height 35
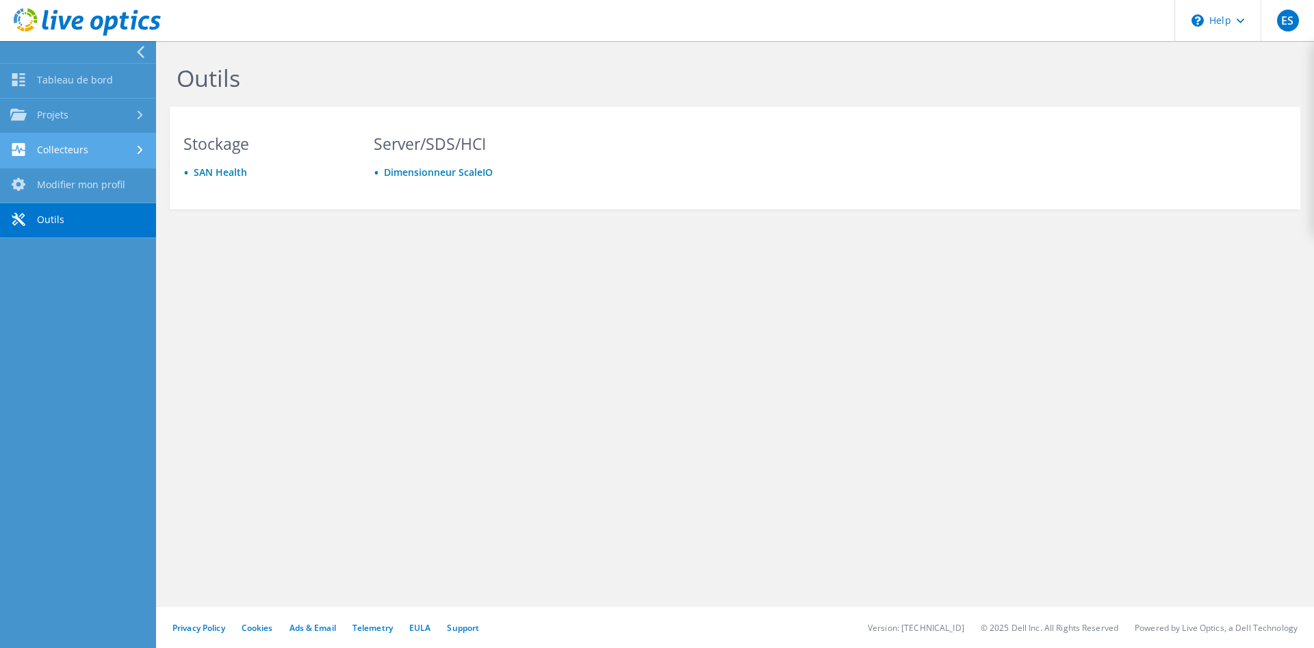
click at [105, 153] on link "Collecteurs" at bounding box center [78, 150] width 156 height 35
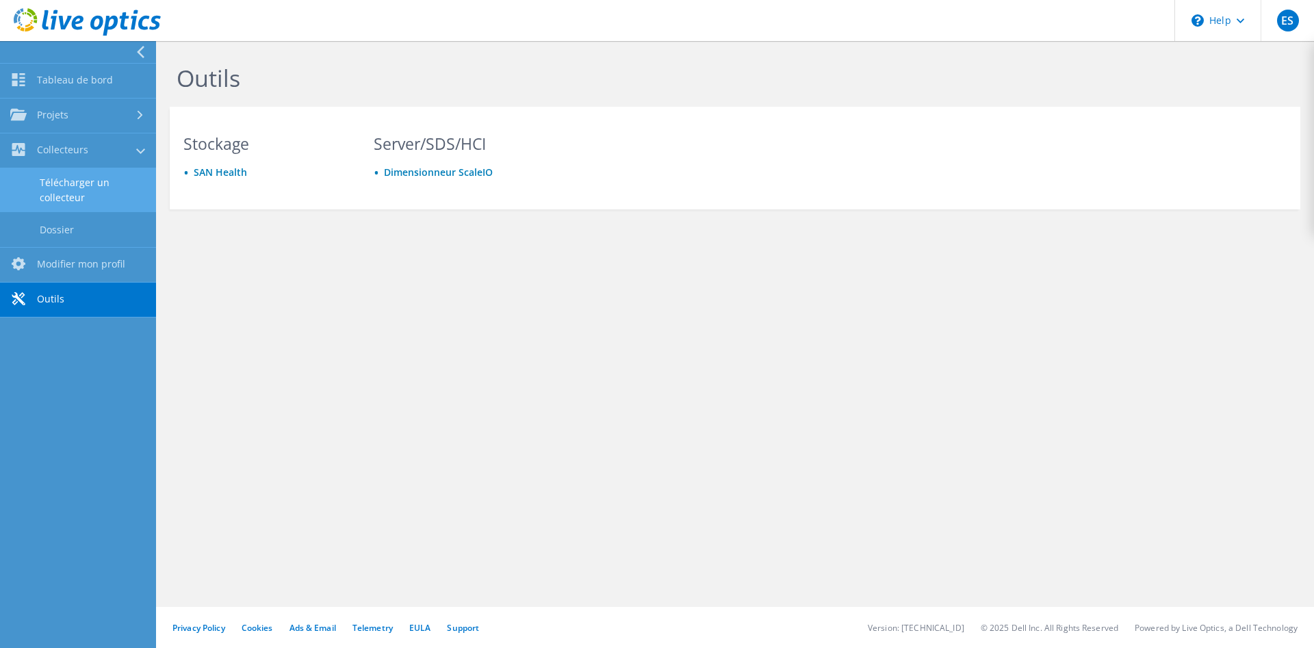
click at [86, 193] on link "Télécharger un collecteur" at bounding box center [78, 190] width 156 height 44
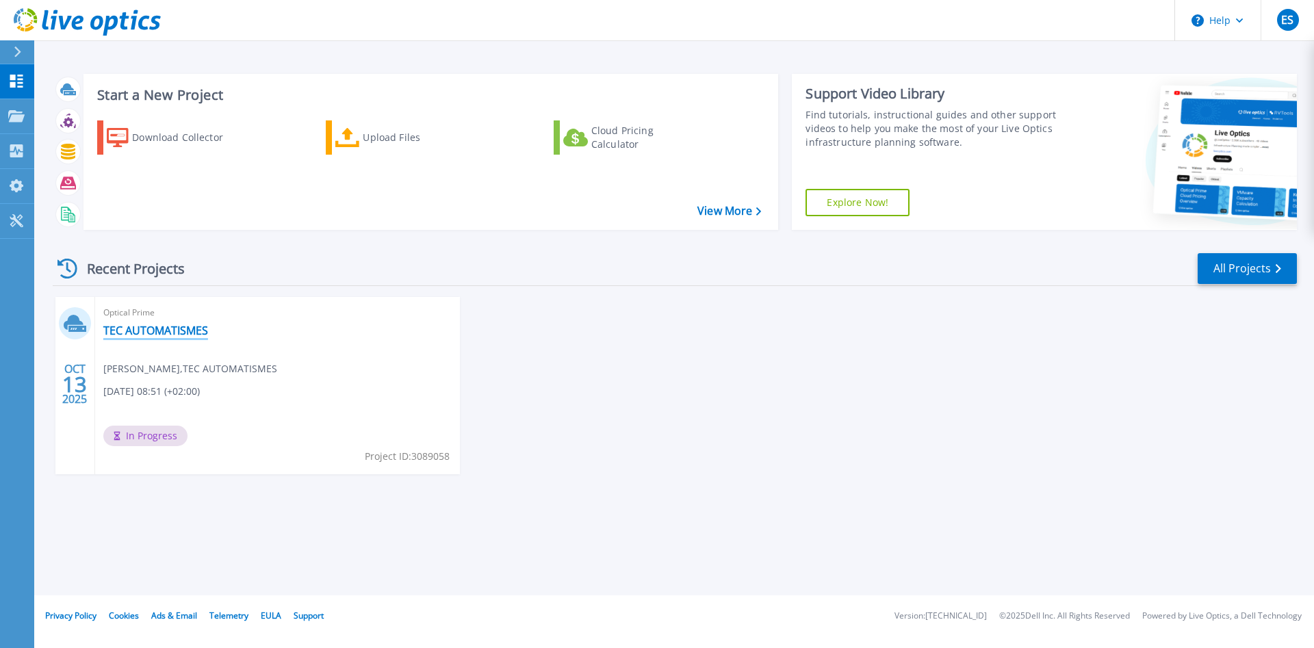
click at [157, 326] on link "TEC AUTOMATISMES" at bounding box center [155, 331] width 105 height 14
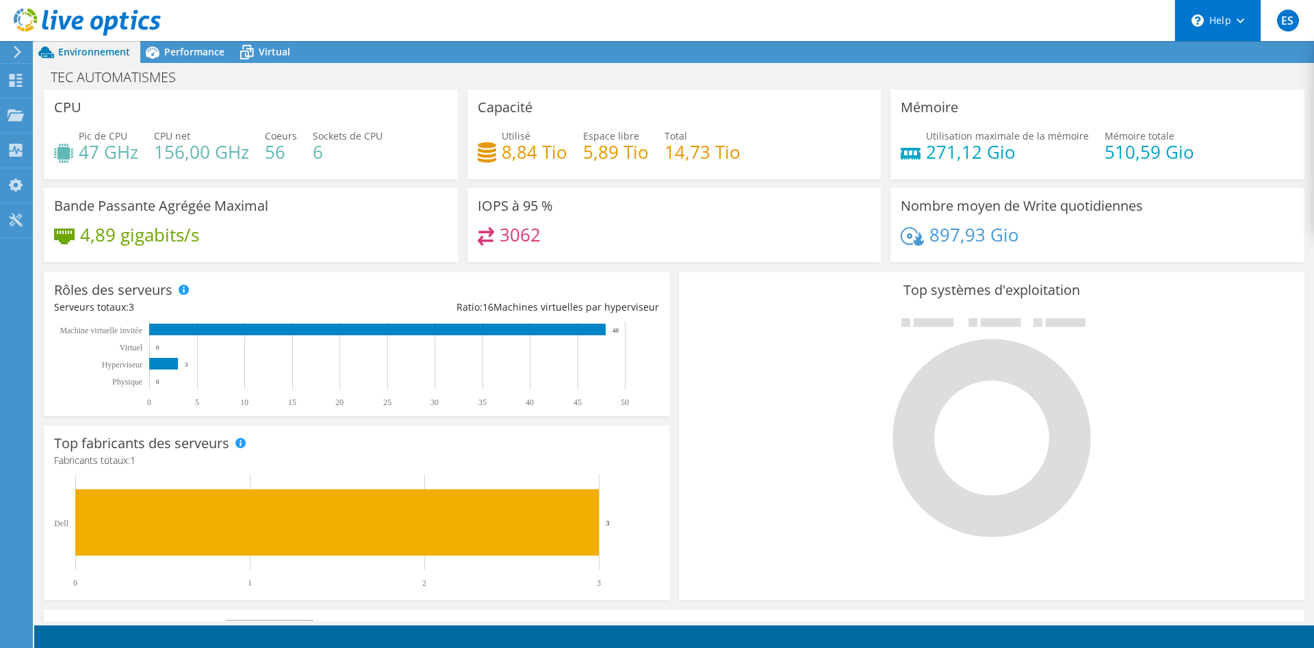
click at [1247, 21] on div "\n Help" at bounding box center [1217, 20] width 86 height 41
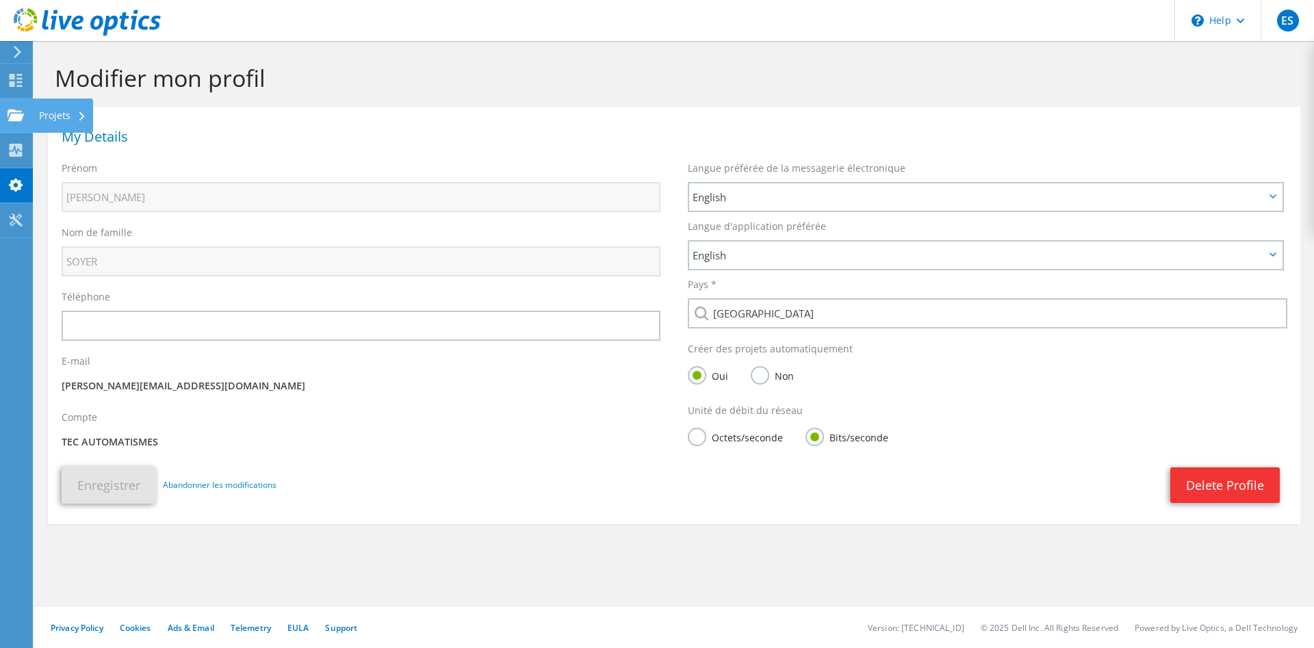
click at [23, 120] on icon at bounding box center [16, 115] width 16 height 13
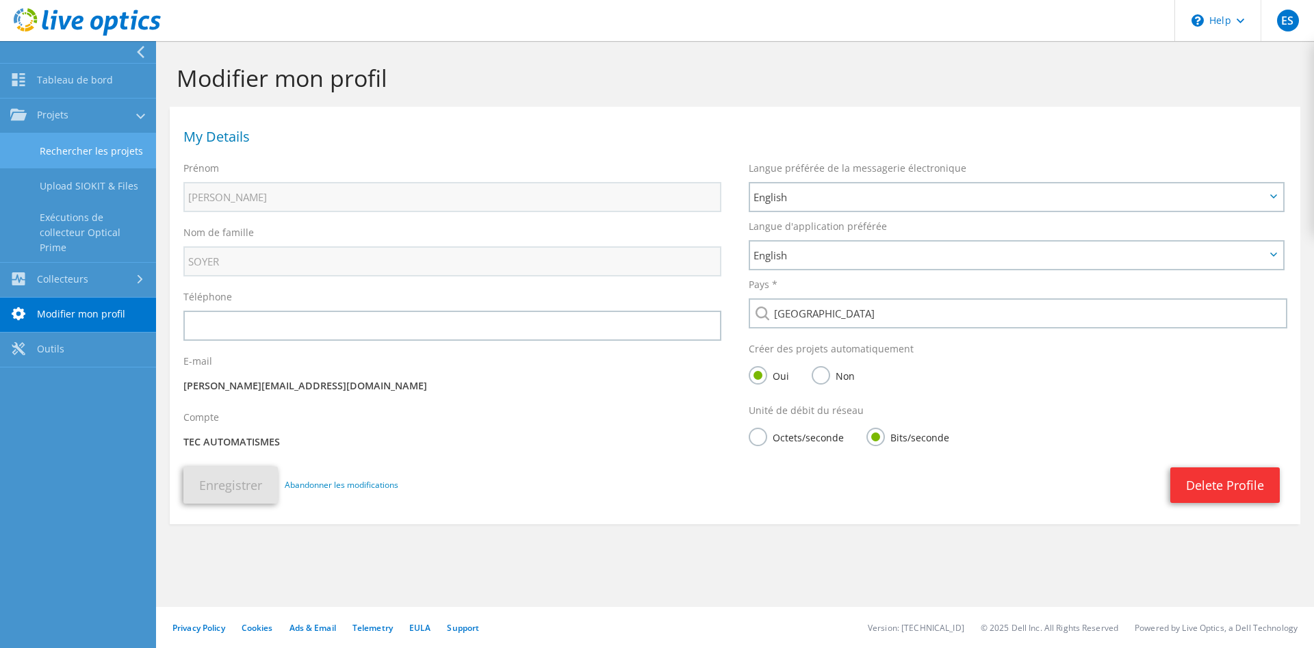
click at [62, 157] on link "Rechercher les projets" at bounding box center [78, 150] width 156 height 35
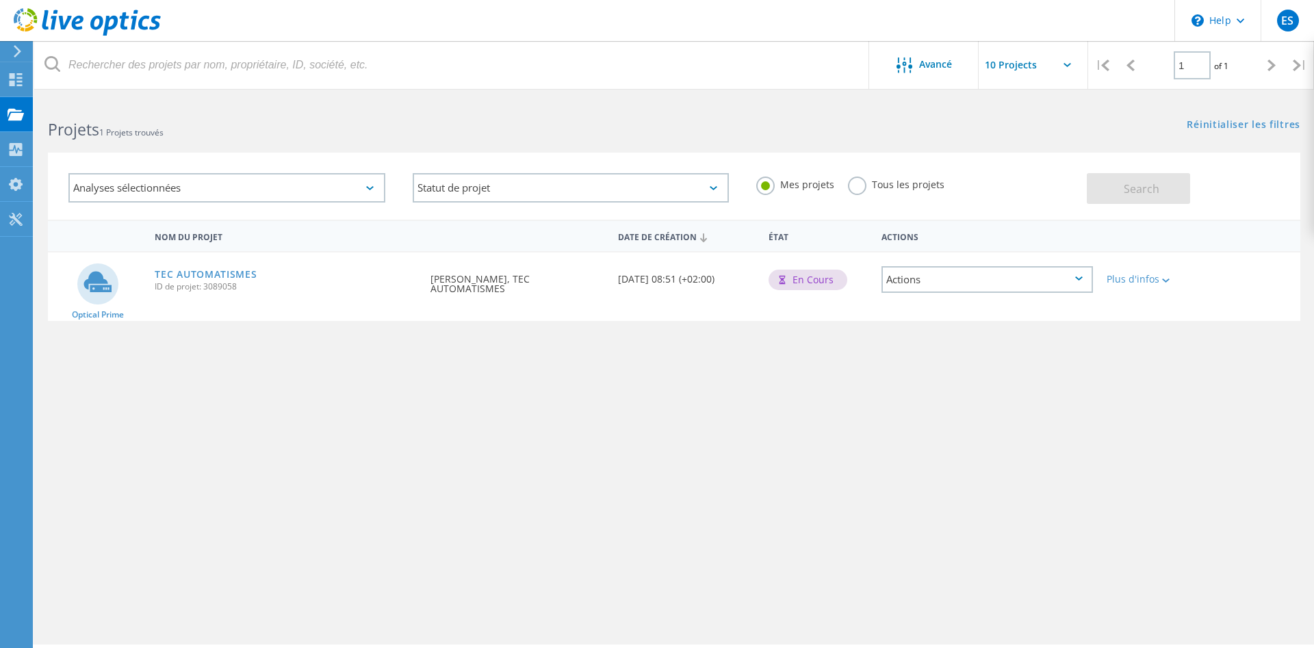
click at [939, 283] on div "Actions" at bounding box center [986, 279] width 211 height 27
click at [941, 296] on div "Partager" at bounding box center [987, 290] width 209 height 21
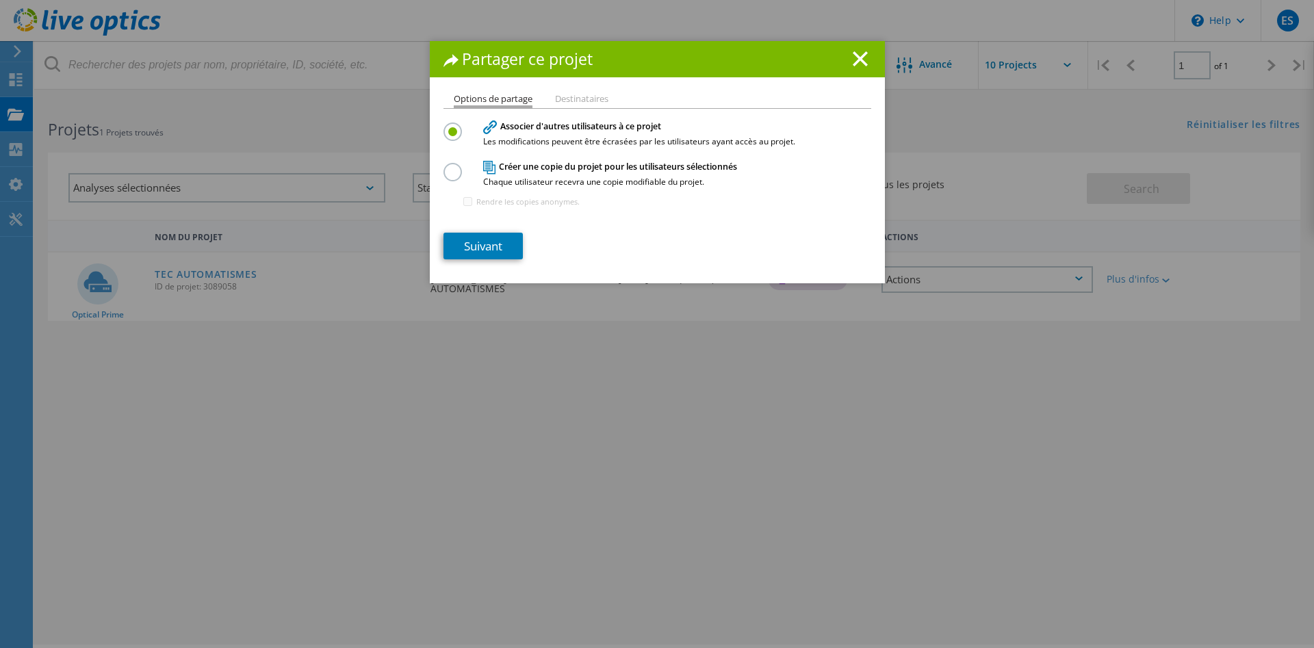
click at [586, 103] on li "Destinataires" at bounding box center [581, 99] width 53 height 11
click at [499, 243] on link "Suivant" at bounding box center [482, 246] width 79 height 27
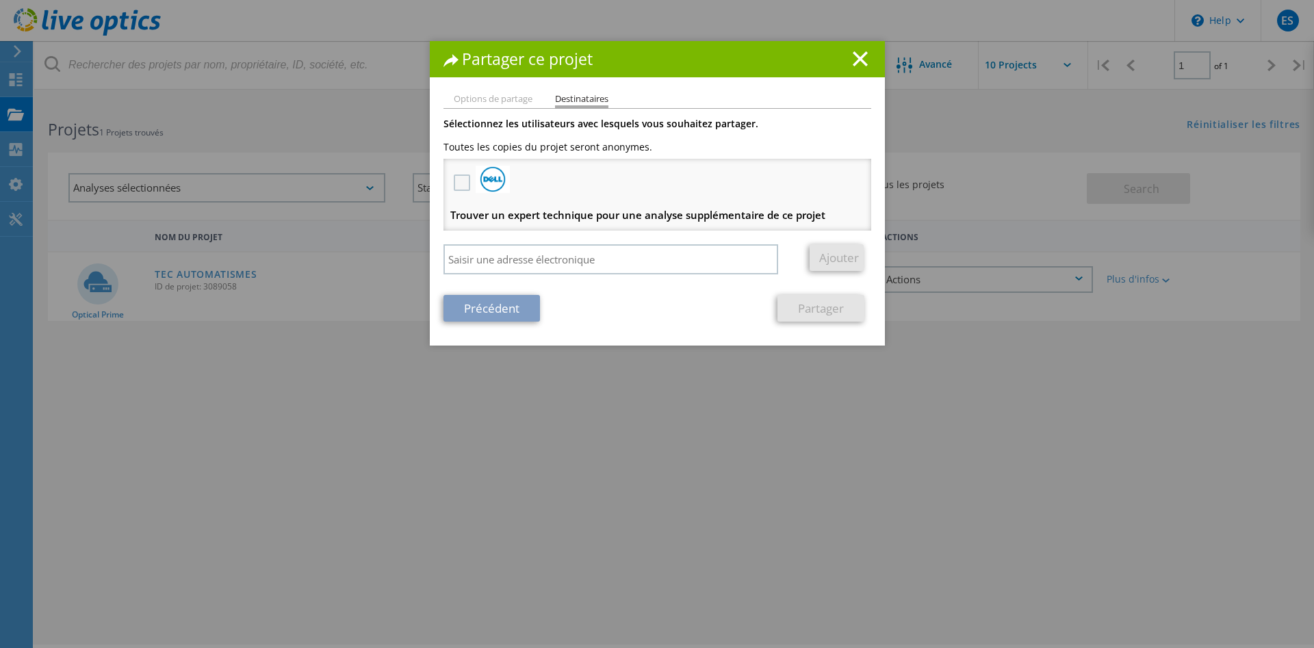
click at [462, 186] on label at bounding box center [464, 182] width 20 height 16
click at [0, 0] on input "checkbox" at bounding box center [0, 0] width 0 height 0
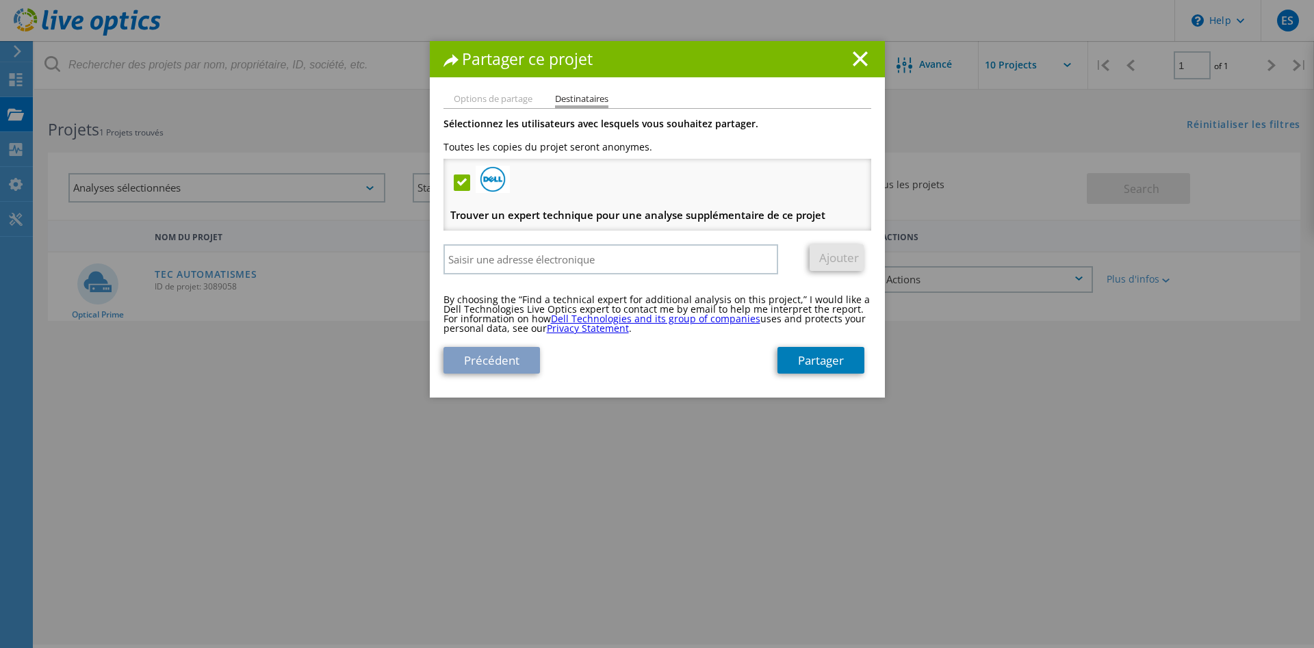
click at [465, 188] on label at bounding box center [464, 182] width 20 height 16
click at [0, 0] on input "checkbox" at bounding box center [0, 0] width 0 height 0
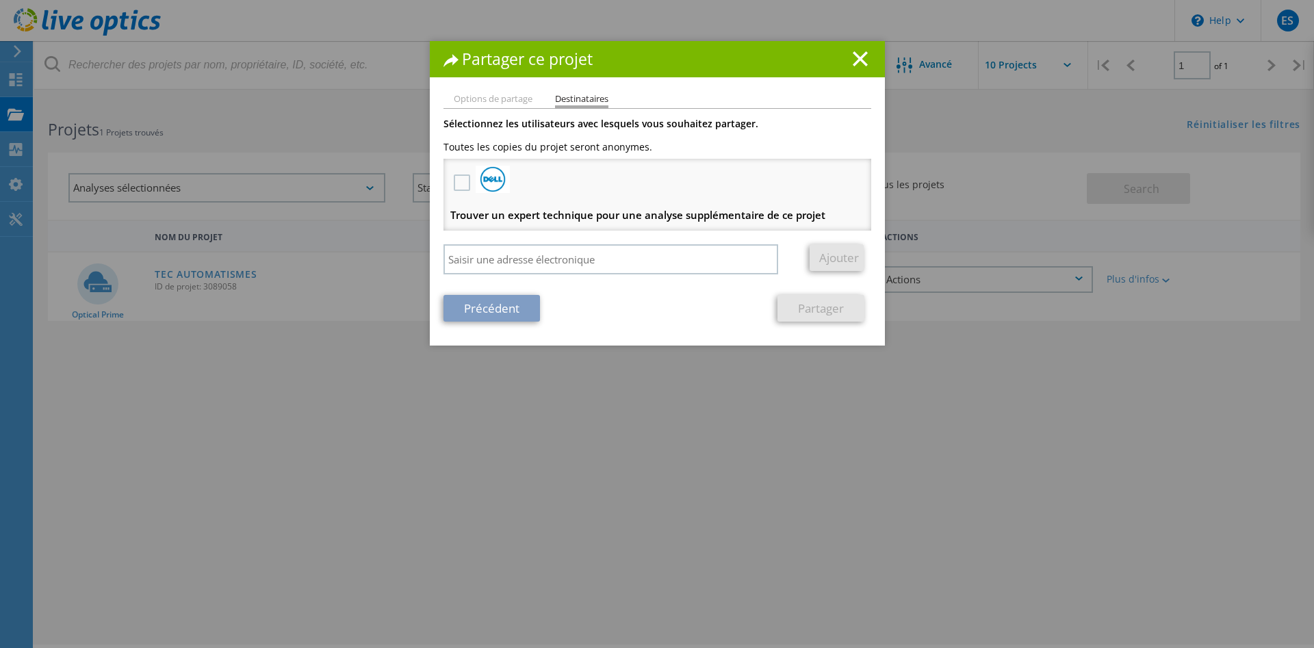
click at [504, 103] on li "Options de partage" at bounding box center [493, 99] width 79 height 11
click at [504, 315] on link "Précédent" at bounding box center [491, 308] width 96 height 27
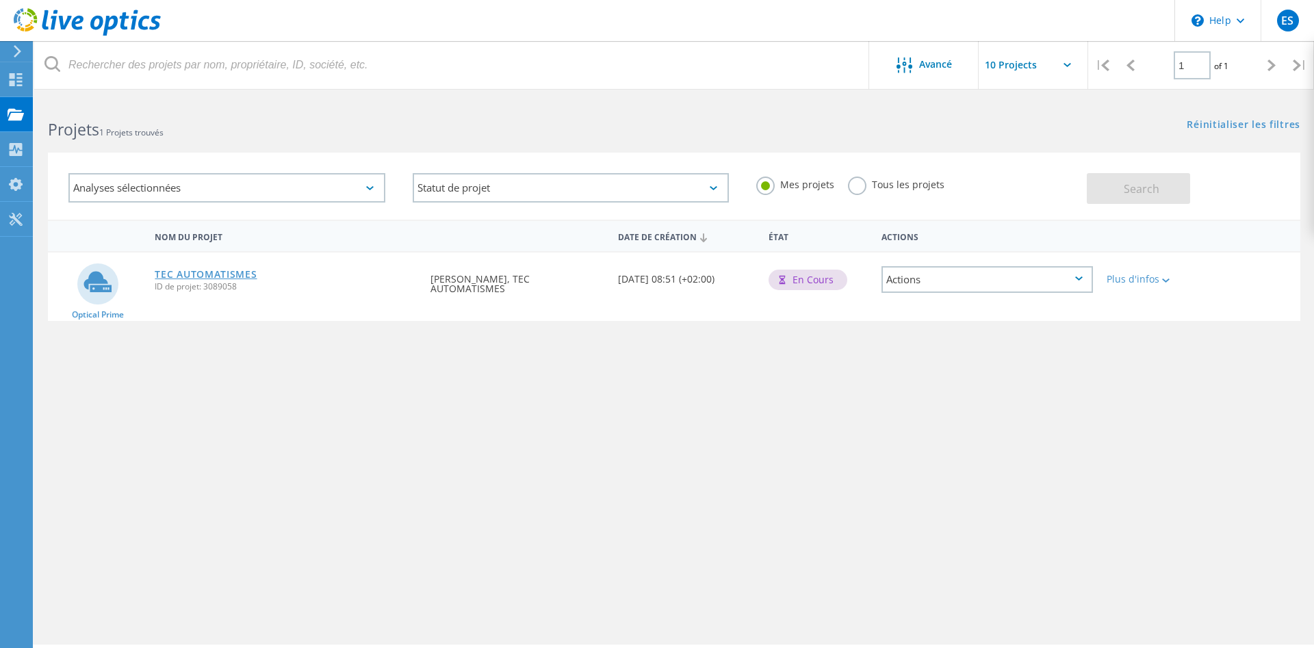
click at [241, 277] on link "TEC AUTOMATISMES" at bounding box center [206, 275] width 102 height 10
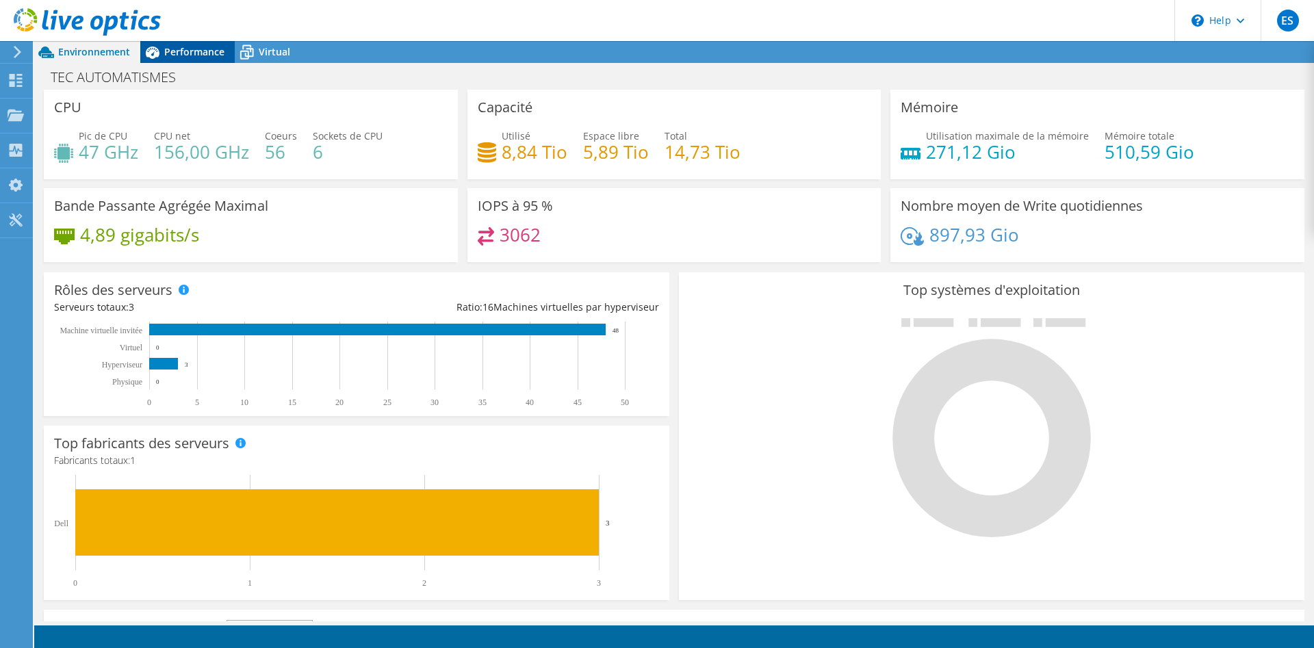
click at [174, 62] on div "Performance" at bounding box center [187, 52] width 94 height 22
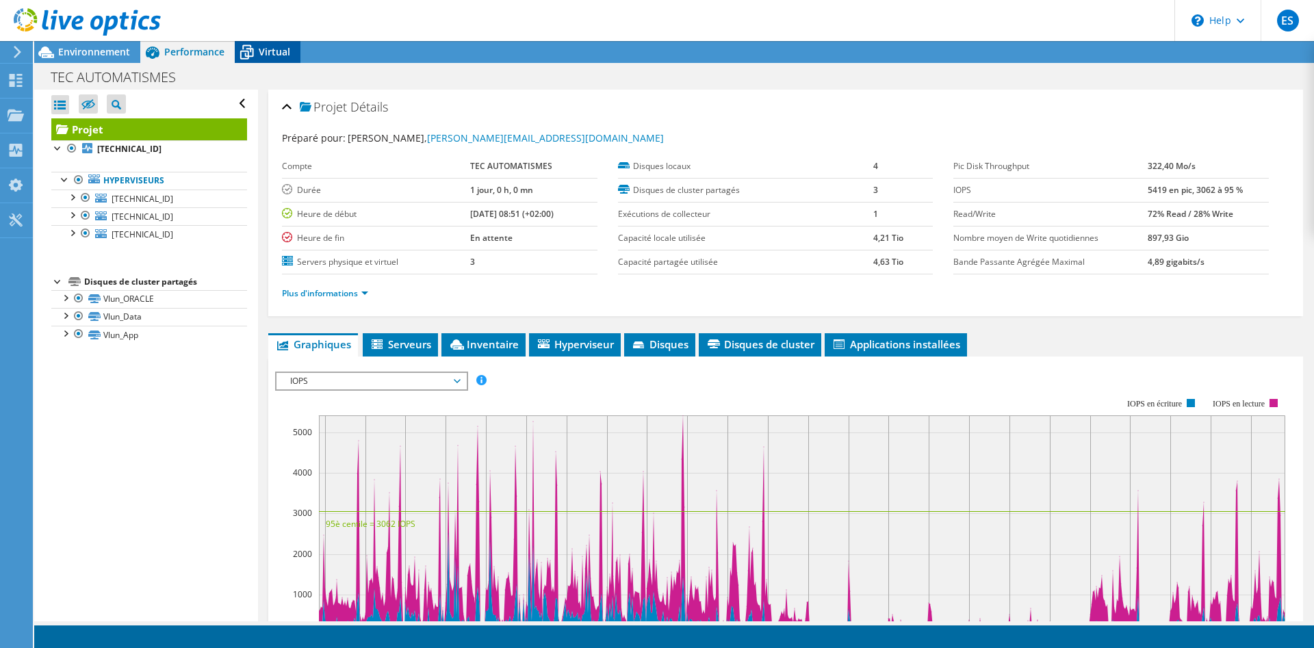
click at [256, 56] on icon at bounding box center [247, 52] width 24 height 24
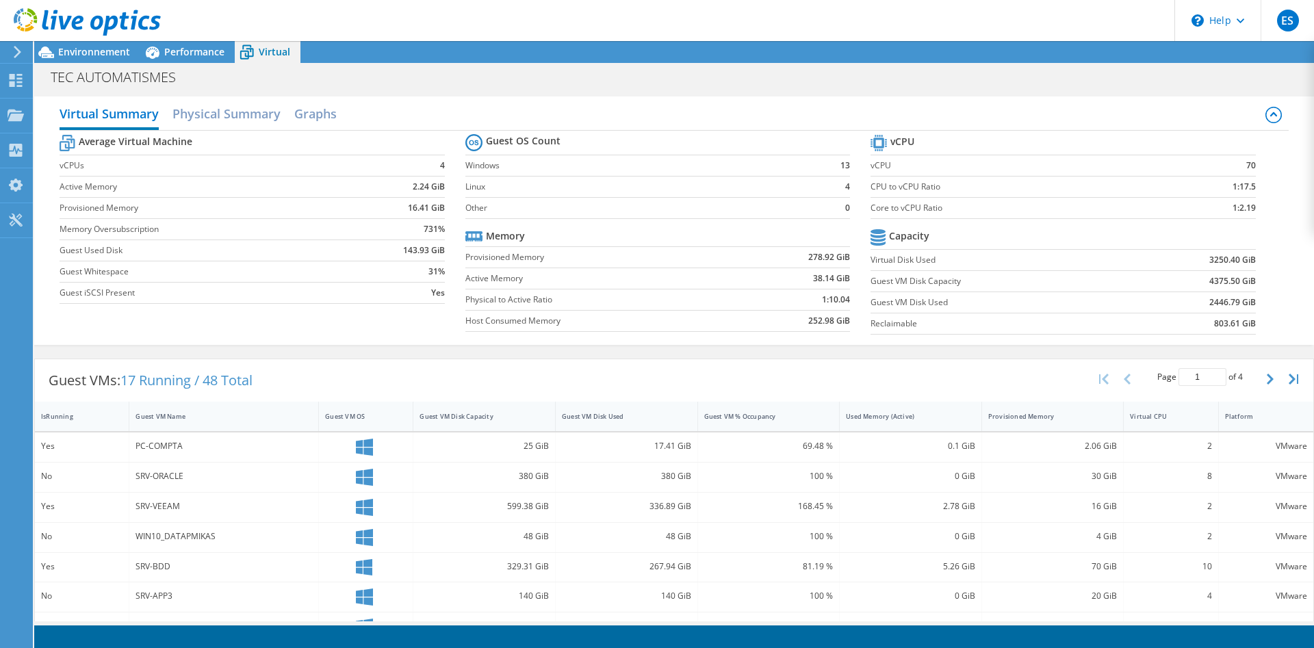
click at [45, 477] on div "No" at bounding box center [81, 476] width 81 height 15
click at [225, 129] on h2 "Physical Summary" at bounding box center [226, 115] width 108 height 30
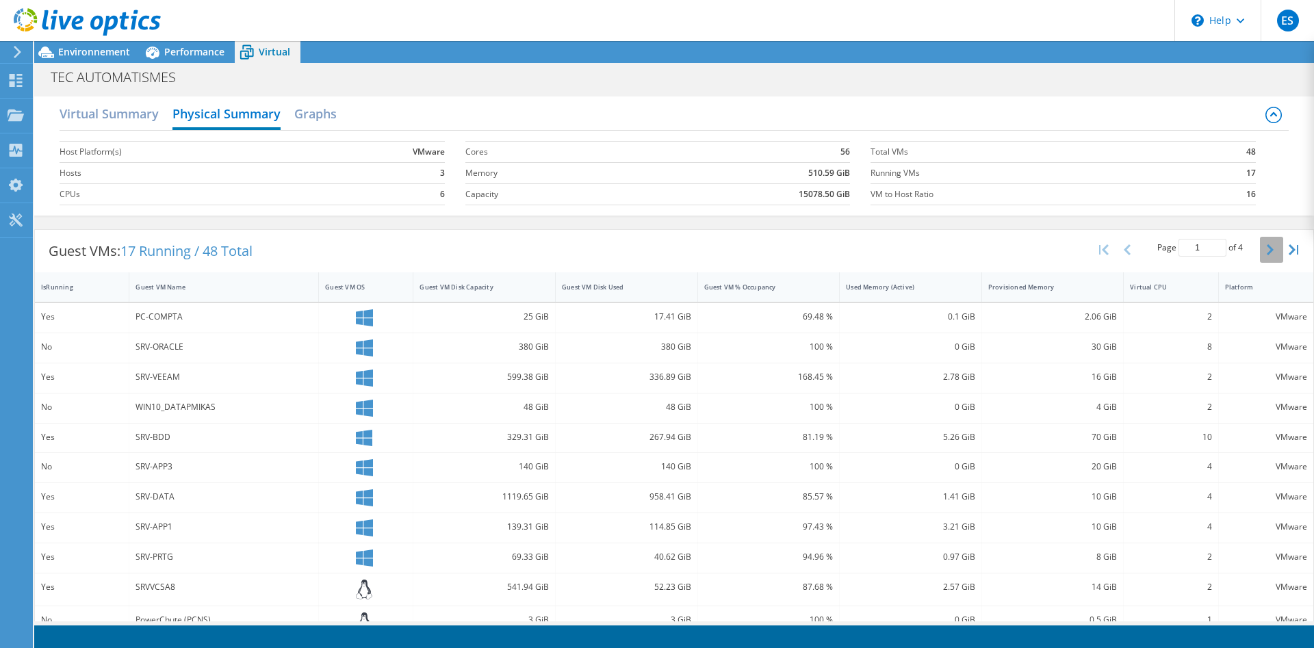
click at [1275, 248] on button "button" at bounding box center [1271, 250] width 23 height 26
click at [1274, 246] on button "button" at bounding box center [1271, 250] width 23 height 26
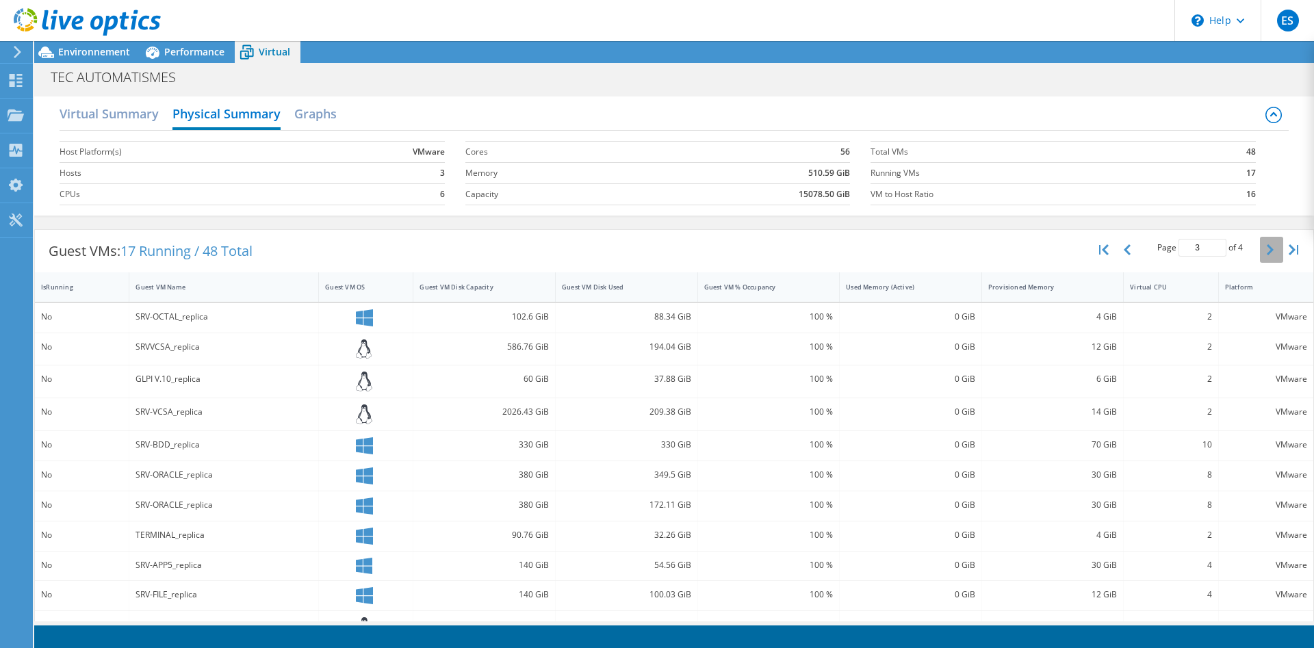
click at [1274, 246] on button "button" at bounding box center [1271, 250] width 23 height 26
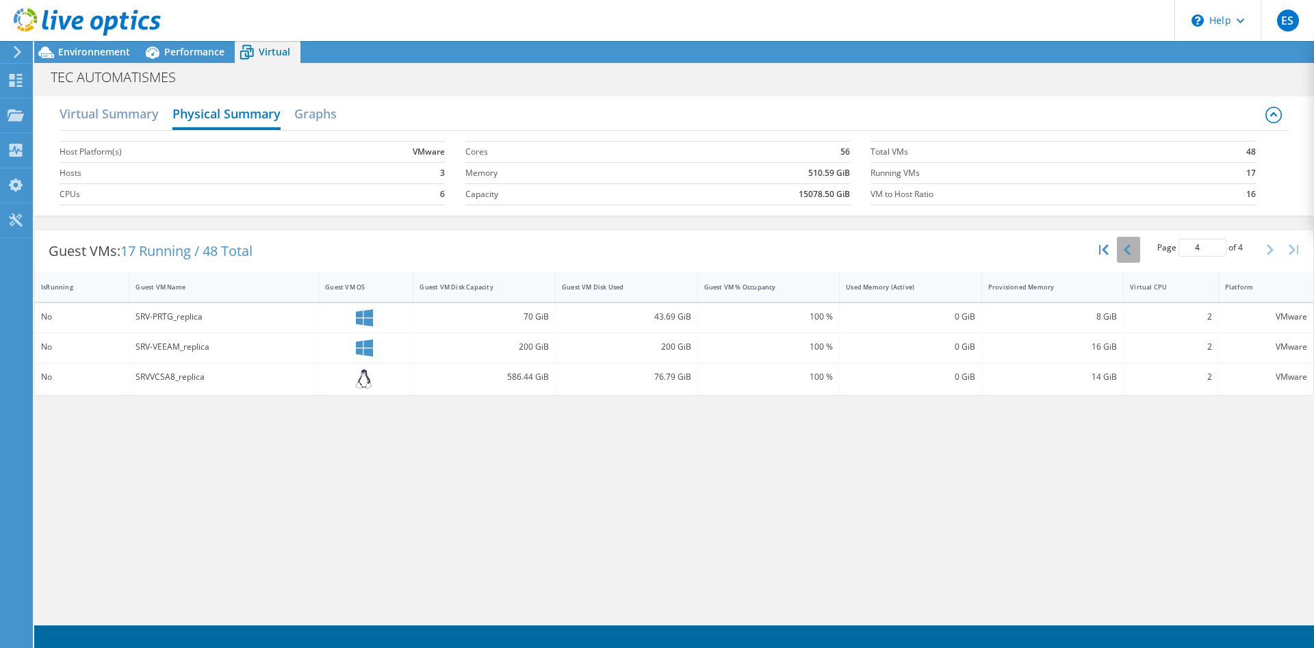
click at [1127, 252] on icon "button" at bounding box center [1126, 249] width 7 height 11
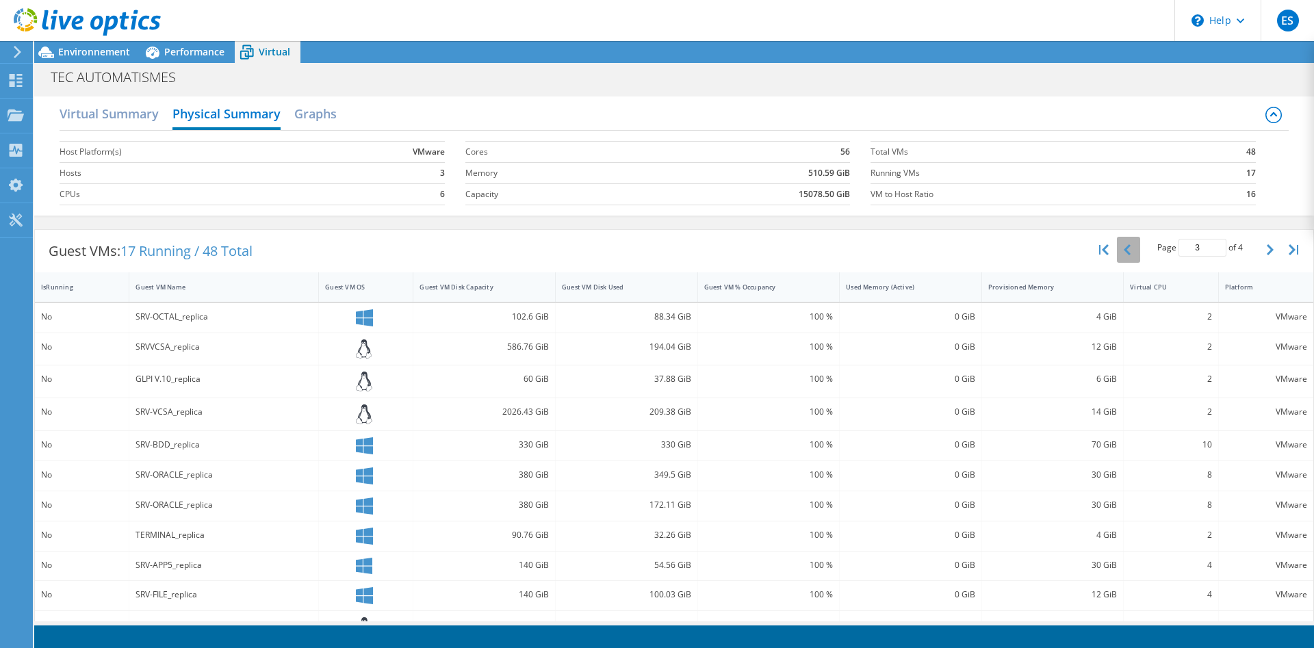
click at [1127, 252] on icon "button" at bounding box center [1126, 249] width 7 height 11
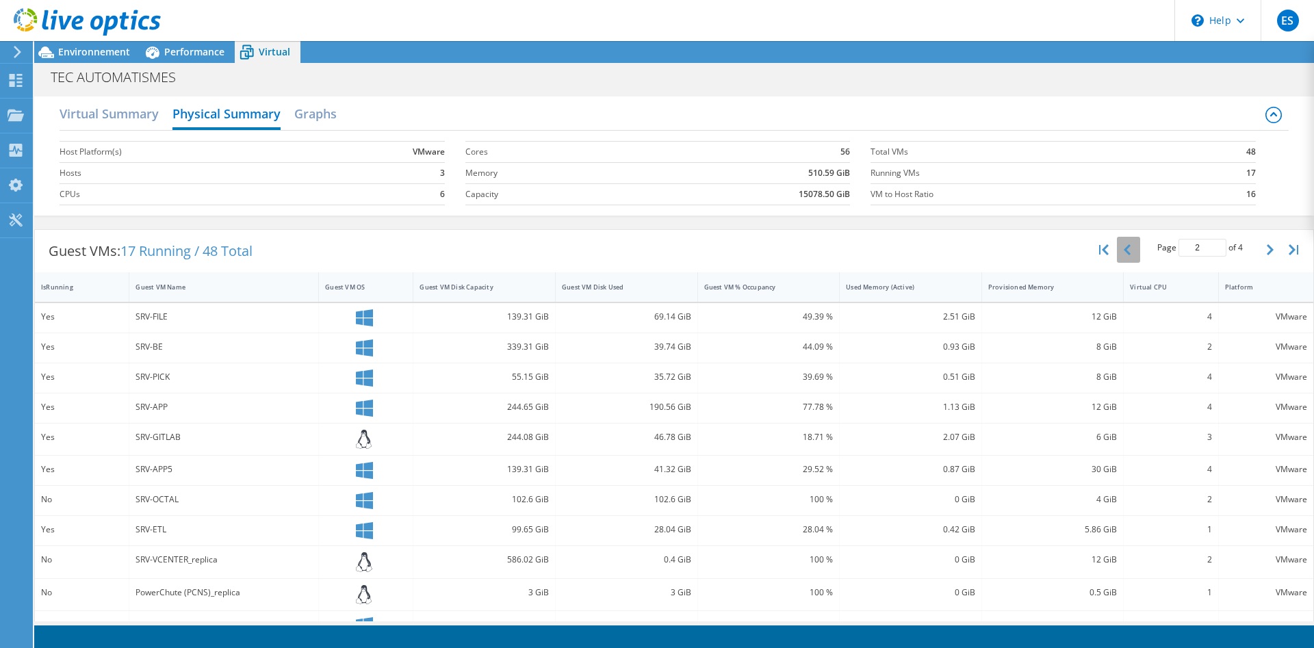
click at [1127, 252] on icon "button" at bounding box center [1126, 249] width 7 height 11
type input "1"
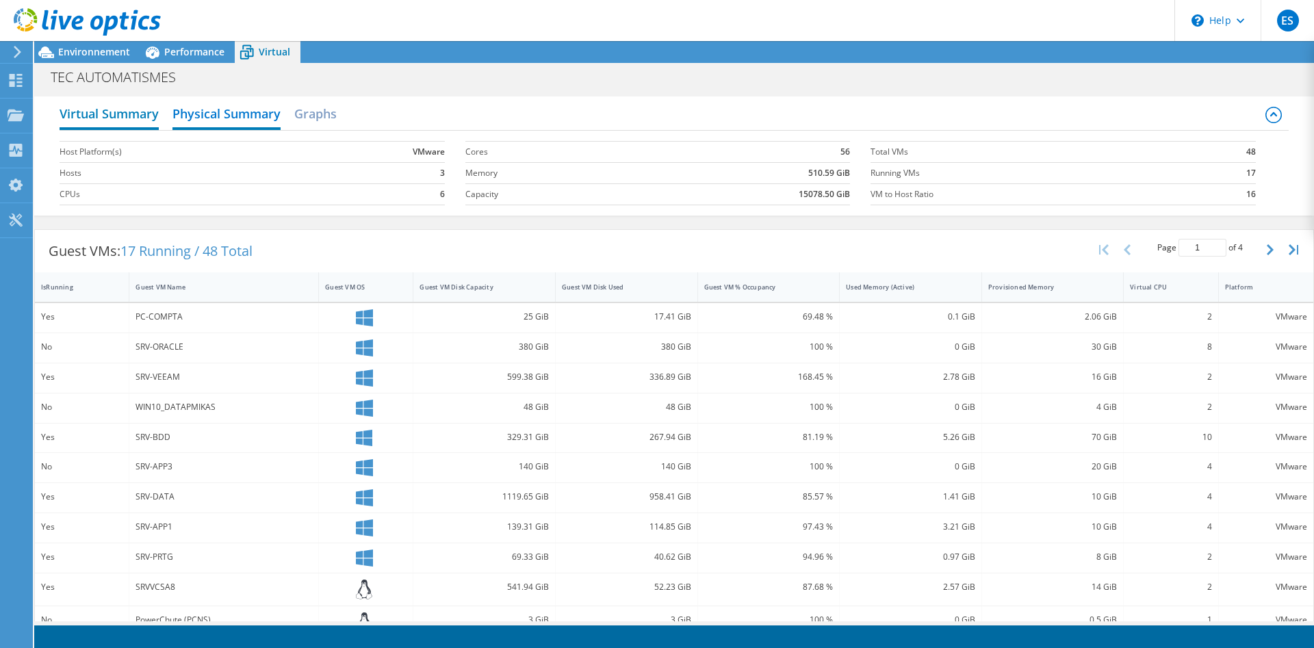
click at [135, 108] on h2 "Virtual Summary" at bounding box center [109, 115] width 99 height 30
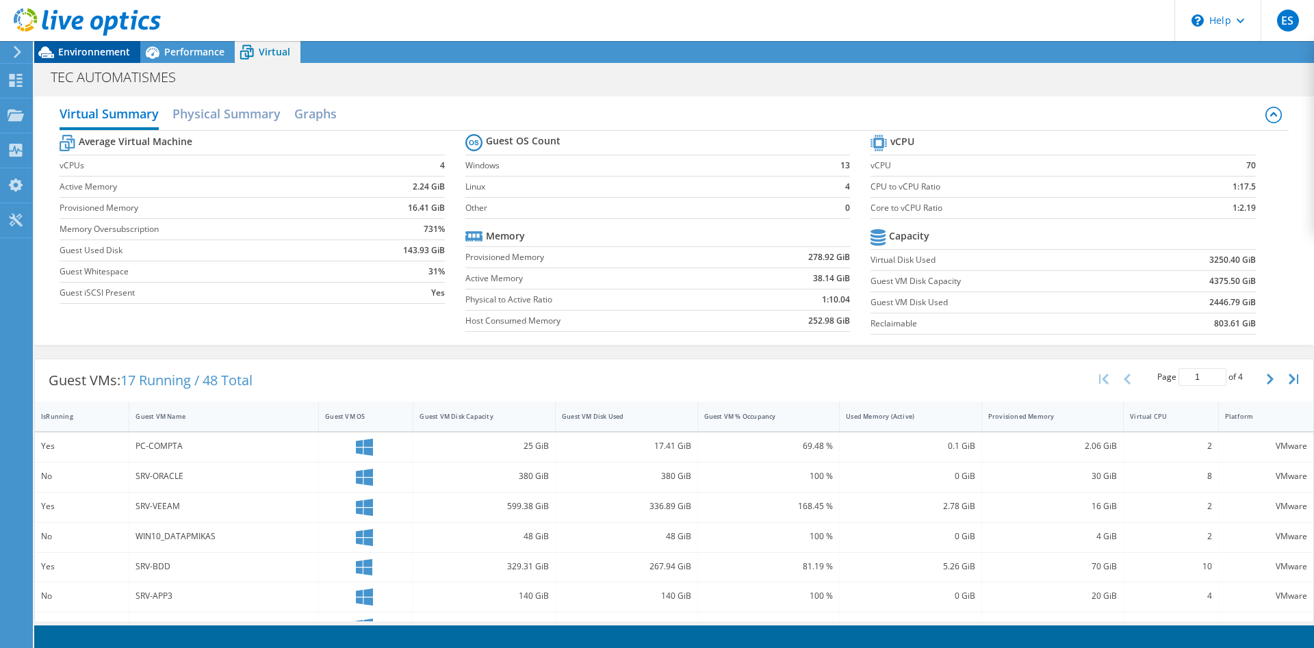
click at [127, 47] on span "Environnement" at bounding box center [94, 51] width 72 height 13
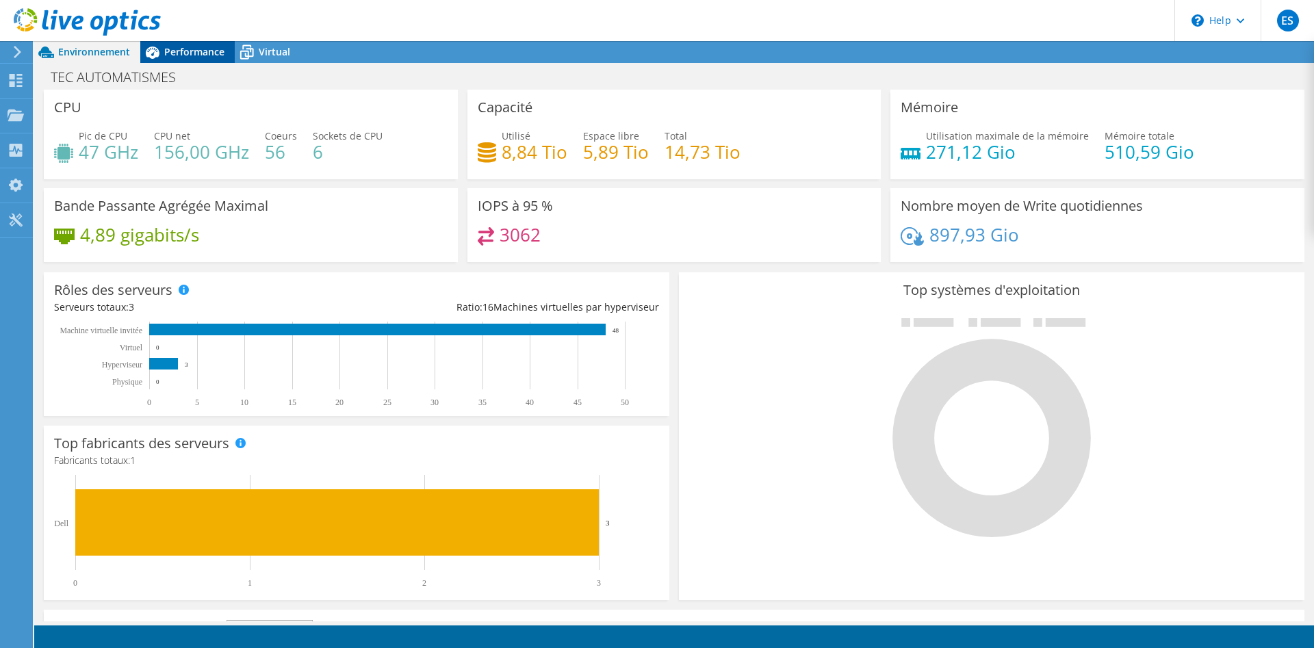
click at [209, 50] on span "Performance" at bounding box center [194, 51] width 60 height 13
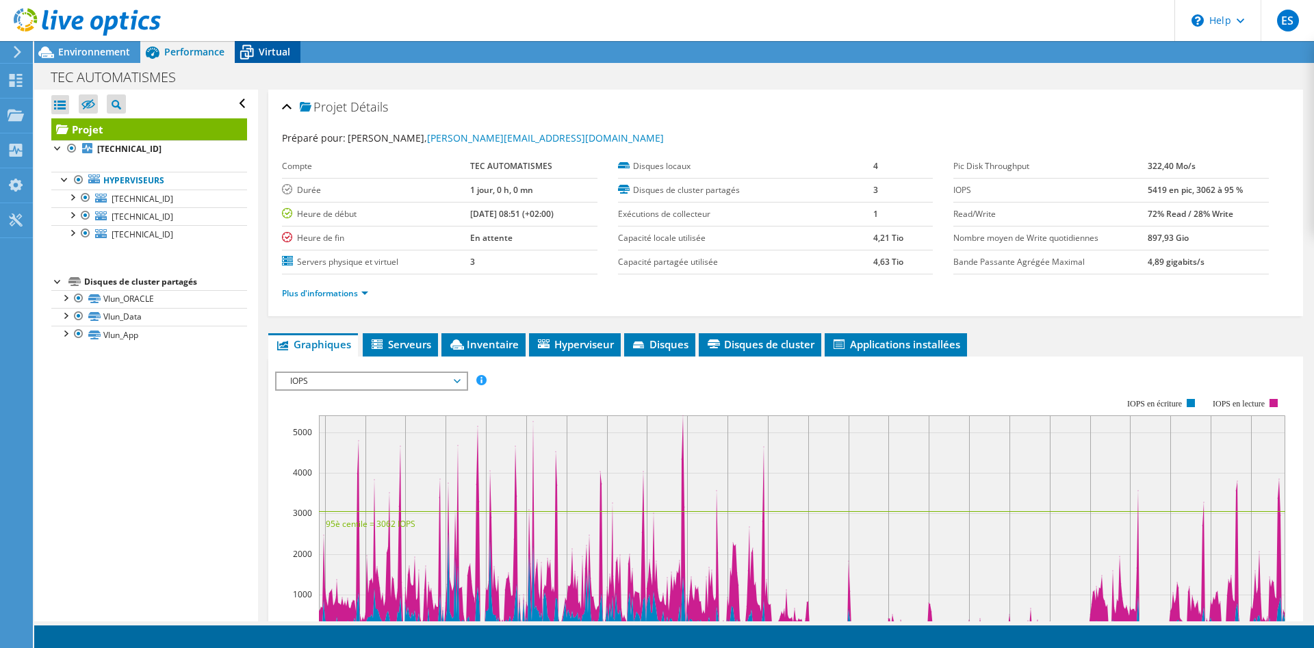
click at [268, 42] on div "Virtual" at bounding box center [268, 52] width 66 height 22
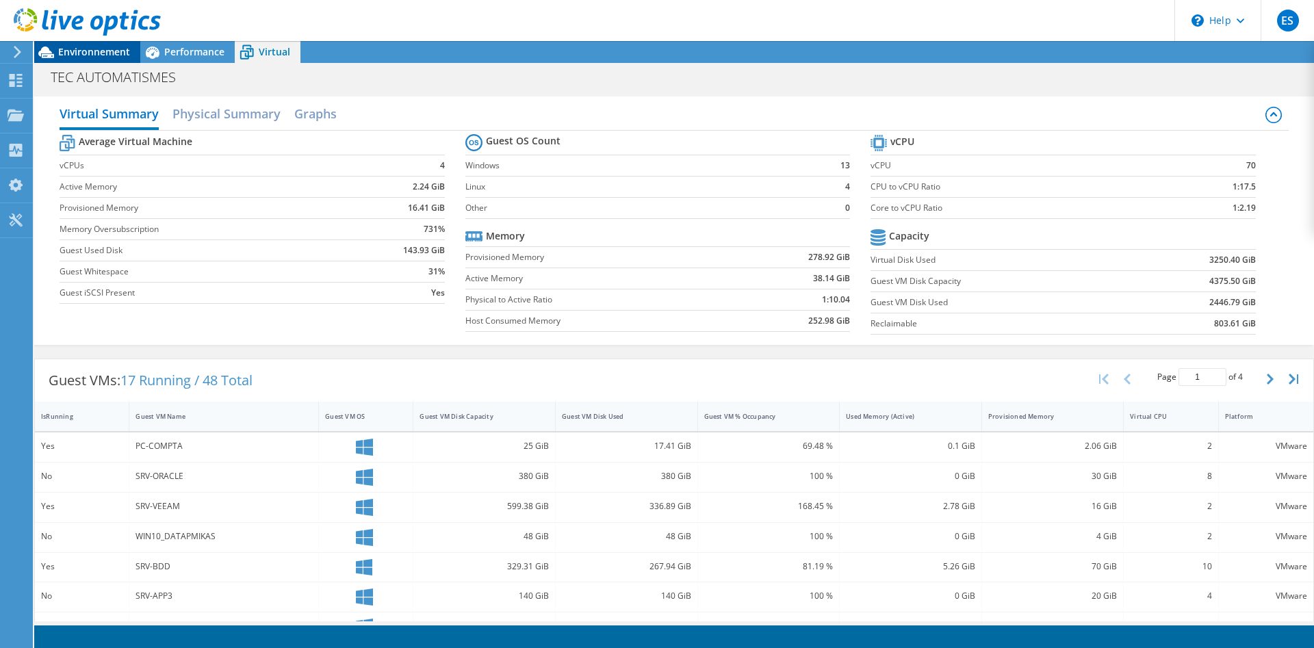
click at [89, 51] on span "Environnement" at bounding box center [94, 51] width 72 height 13
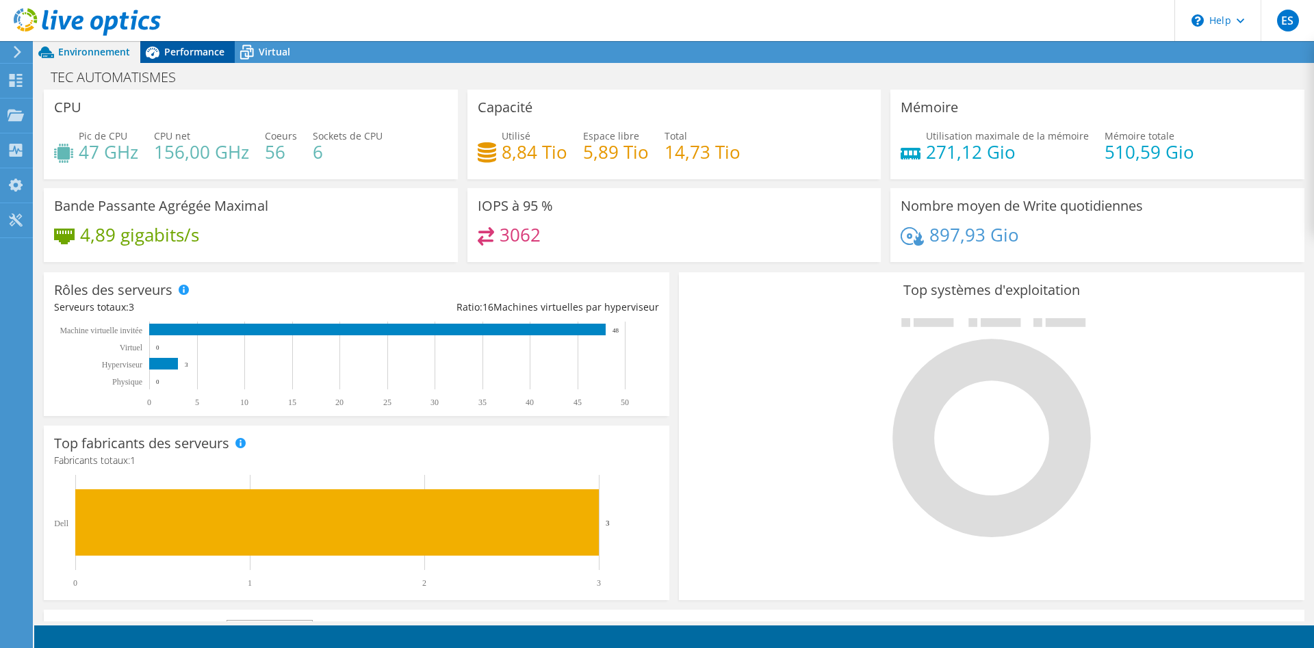
click at [204, 47] on span "Performance" at bounding box center [194, 51] width 60 height 13
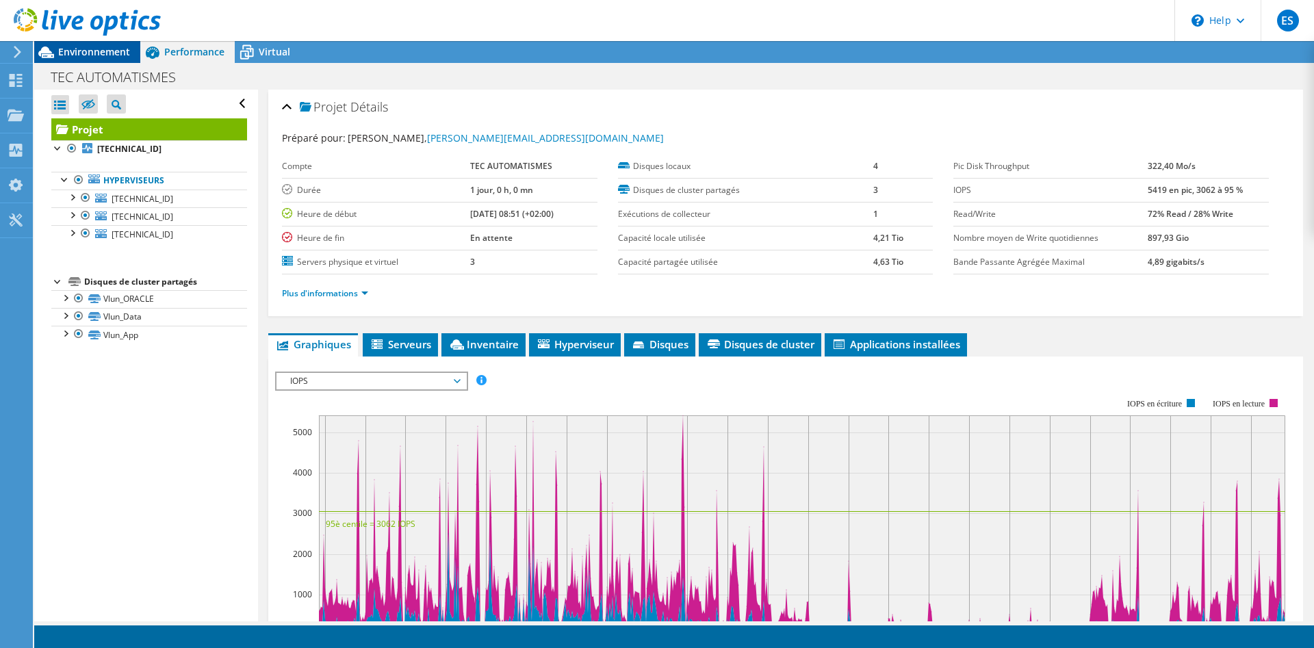
click at [109, 55] on span "Environnement" at bounding box center [94, 51] width 72 height 13
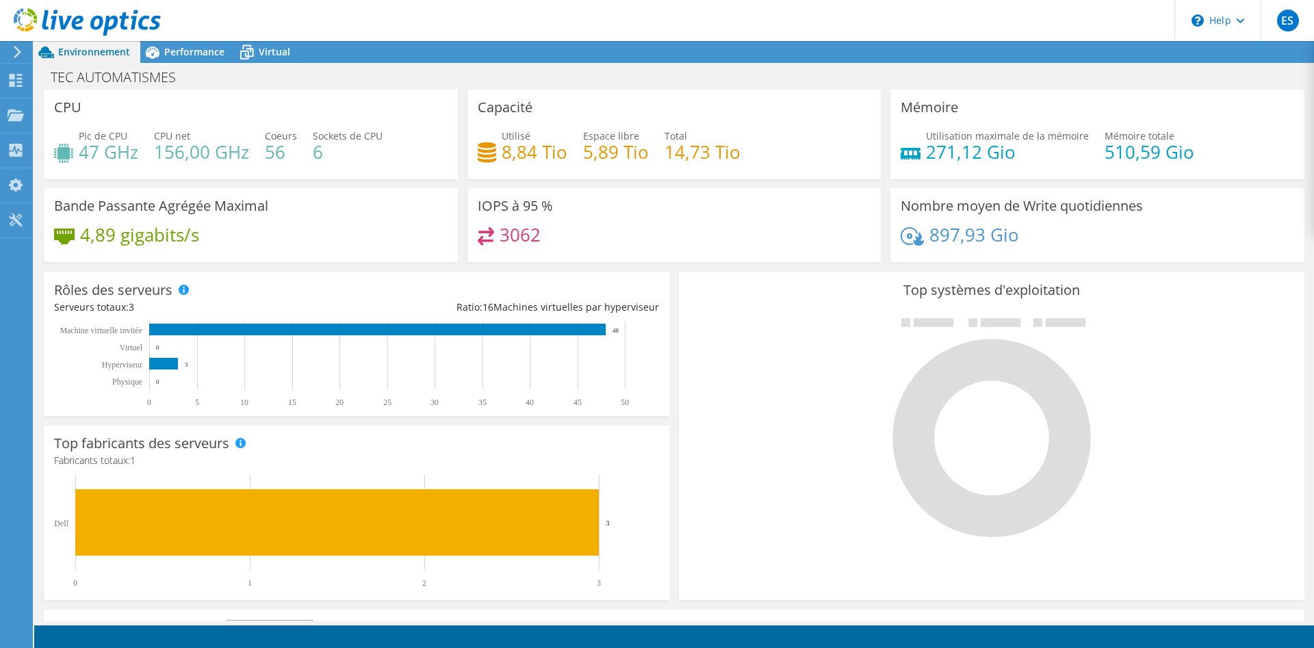
click at [919, 246] on icon at bounding box center [911, 236] width 23 height 18
click at [1084, 247] on div "897,93 Gio" at bounding box center [1096, 241] width 393 height 29
click at [153, 66] on div "TEC AUTOMATISMES Imprimer" at bounding box center [673, 76] width 1279 height 25
click at [155, 53] on icon at bounding box center [153, 53] width 14 height 12
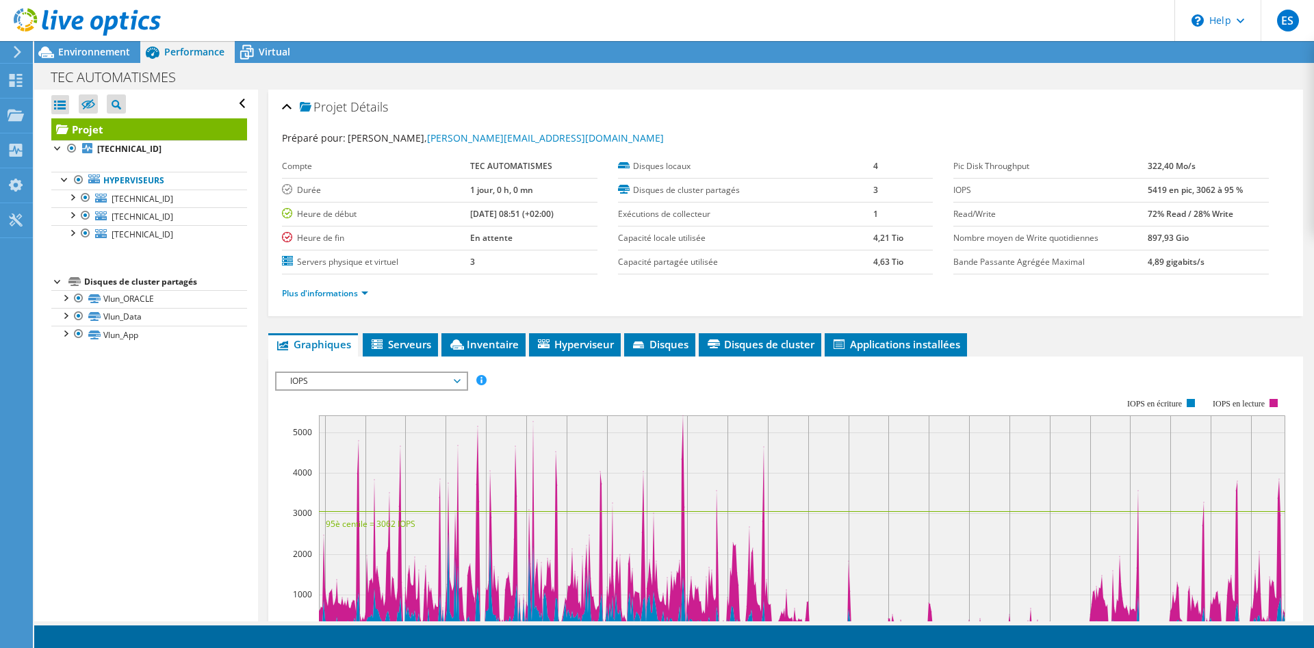
click at [78, 42] on div at bounding box center [80, 23] width 161 height 46
click at [81, 53] on span "Environnement" at bounding box center [94, 51] width 72 height 13
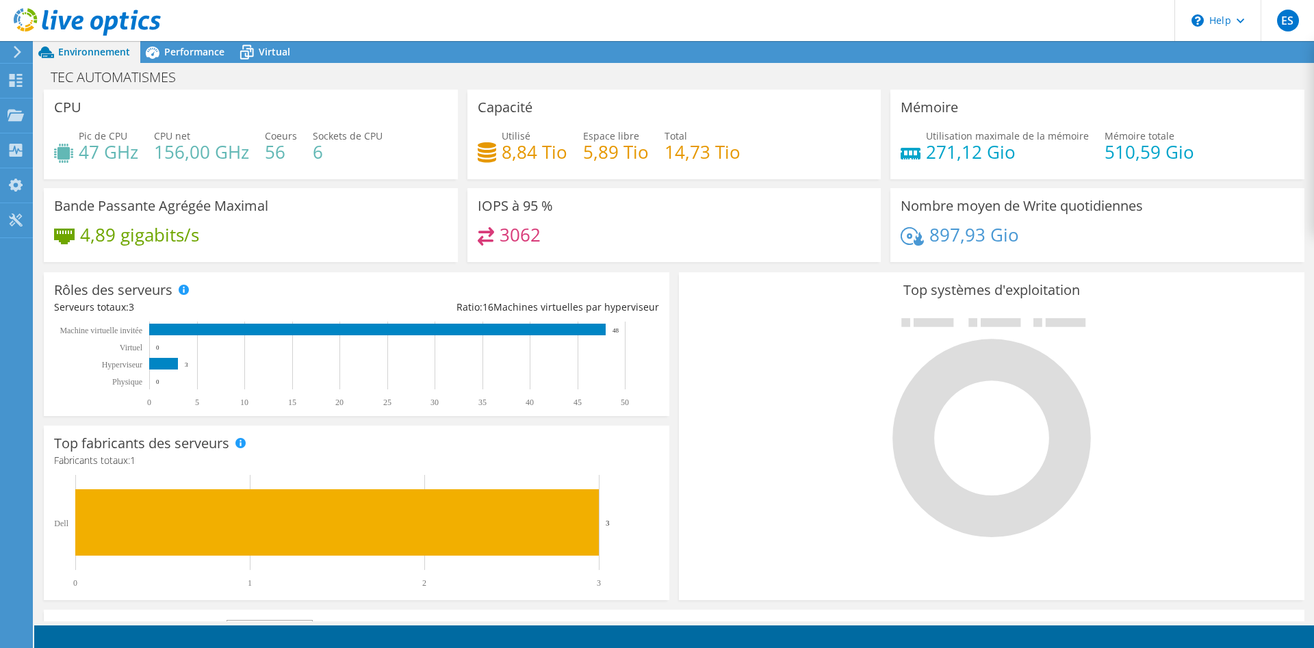
click at [391, 38] on header "ES Utilisateur final [PERSON_NAME] [PERSON_NAME][EMAIL_ADDRESS][DOMAIN_NAME] TE…" at bounding box center [657, 20] width 1314 height 41
click at [151, 51] on icon at bounding box center [153, 53] width 14 height 12
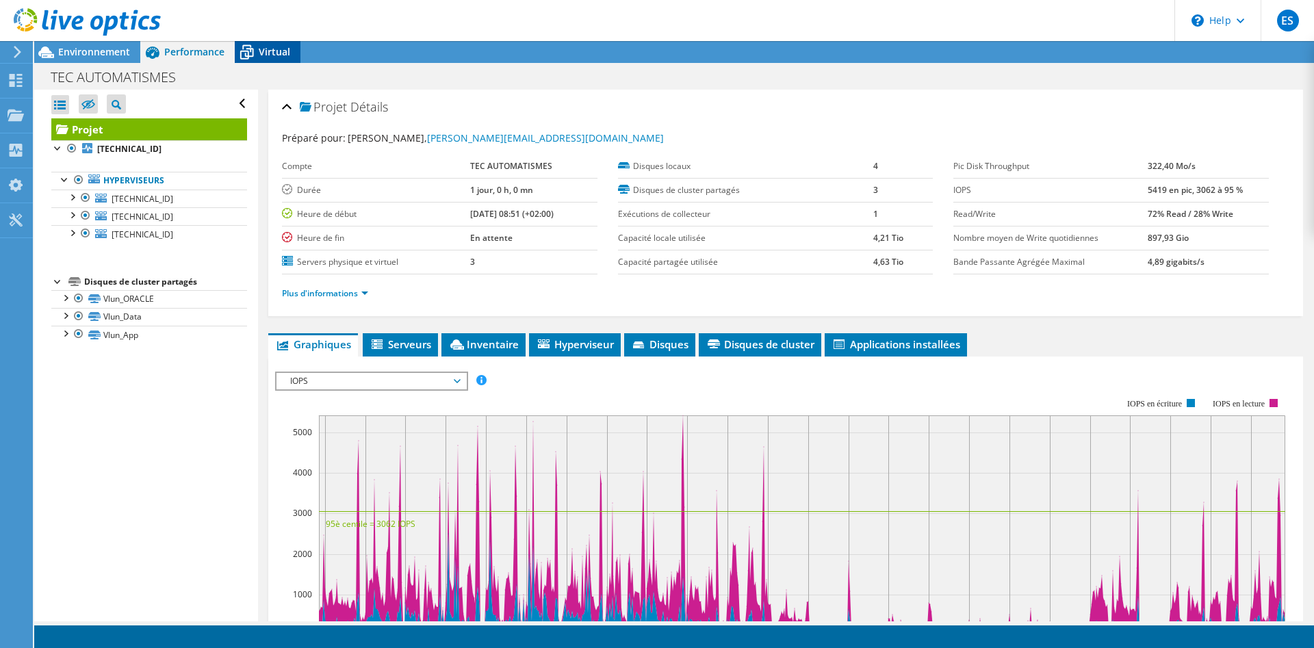
click at [282, 50] on span "Virtual" at bounding box center [274, 51] width 31 height 13
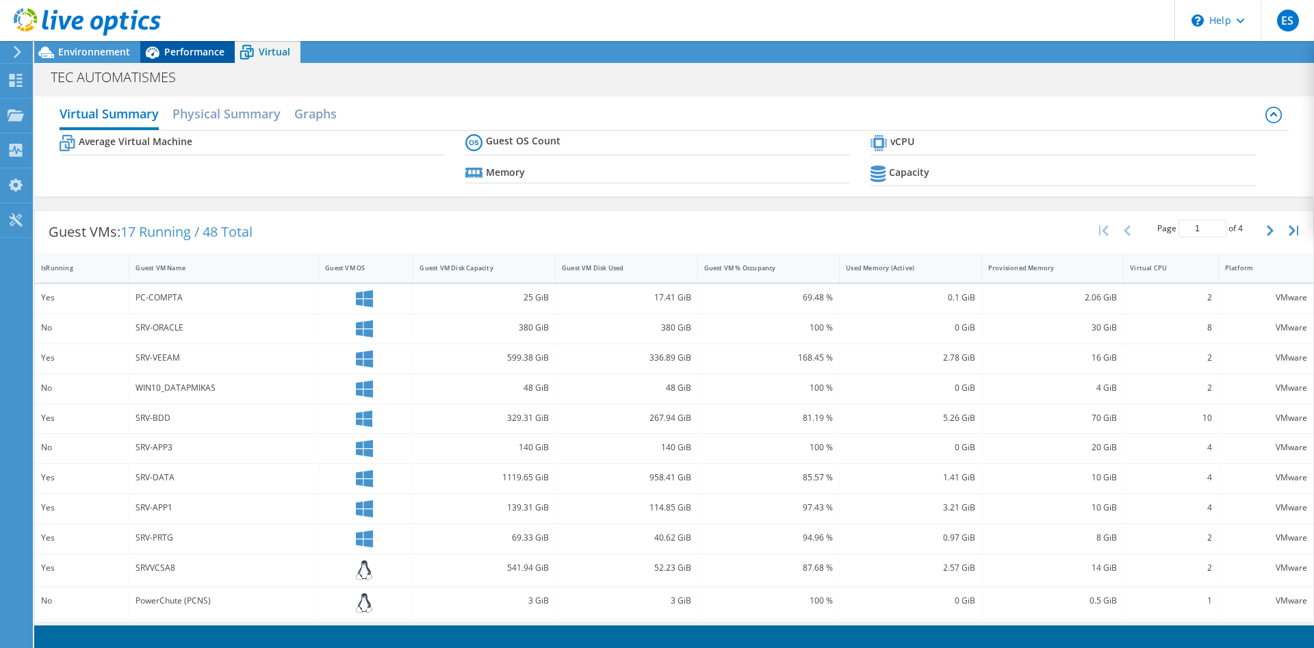
click at [206, 45] on div "Performance" at bounding box center [187, 52] width 94 height 22
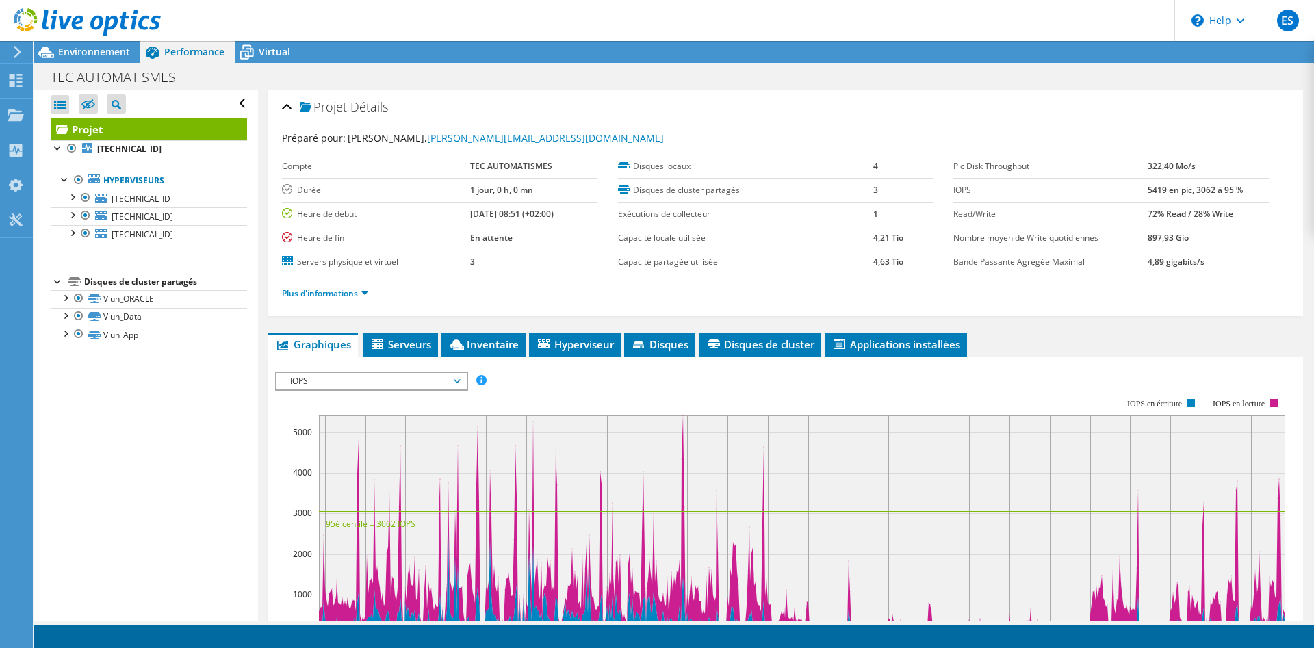
click at [96, 64] on div "TEC AUTOMATISMES Imprimer" at bounding box center [673, 76] width 1279 height 25
click at [98, 59] on div "Environnement" at bounding box center [87, 52] width 106 height 22
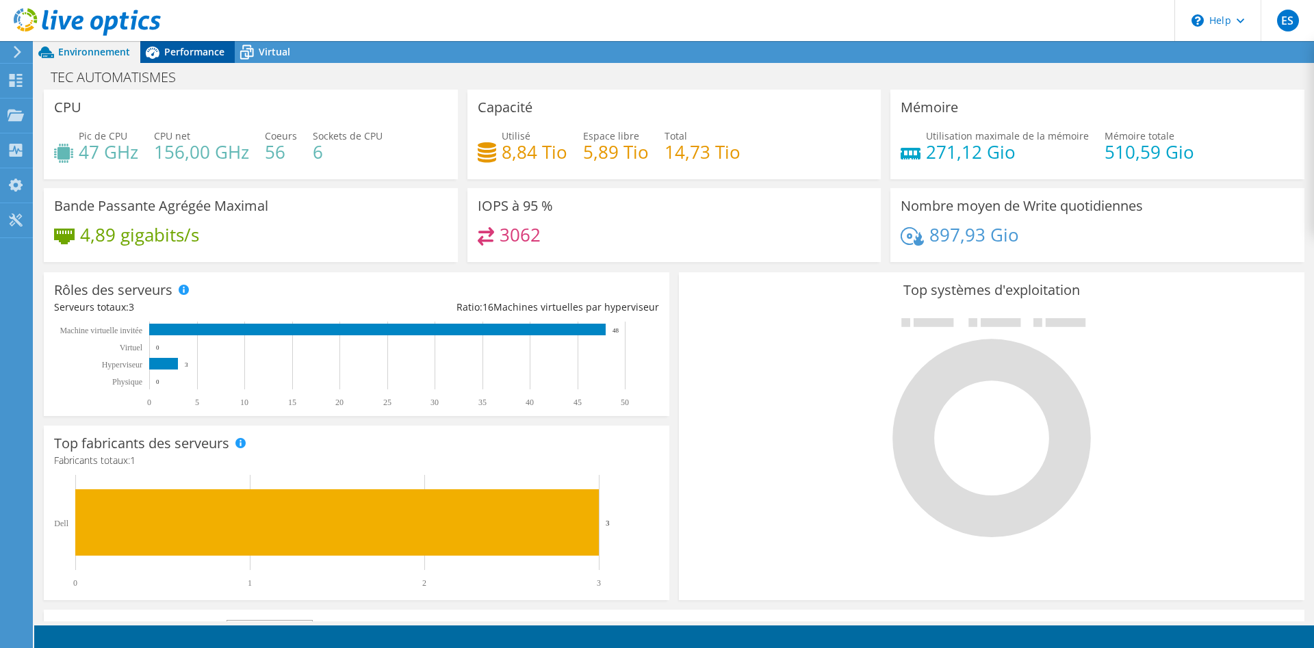
click at [142, 62] on icon at bounding box center [152, 52] width 24 height 24
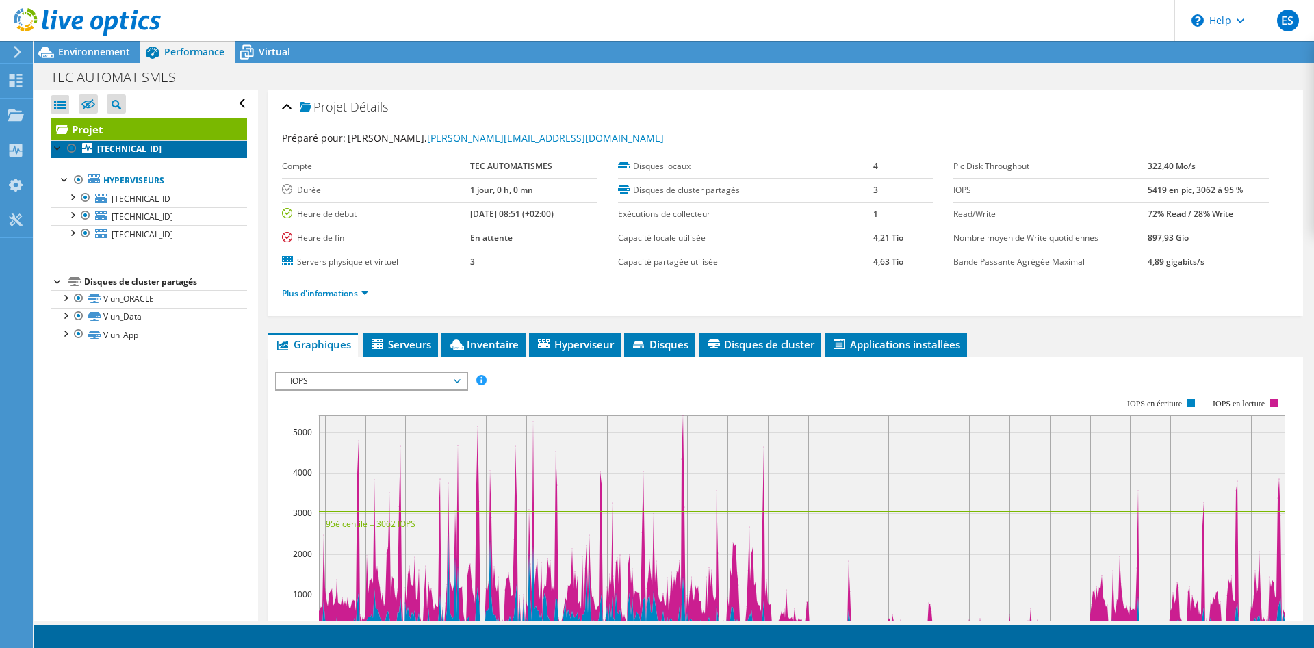
click at [92, 153] on link "10.0.0.242" at bounding box center [149, 149] width 196 height 18
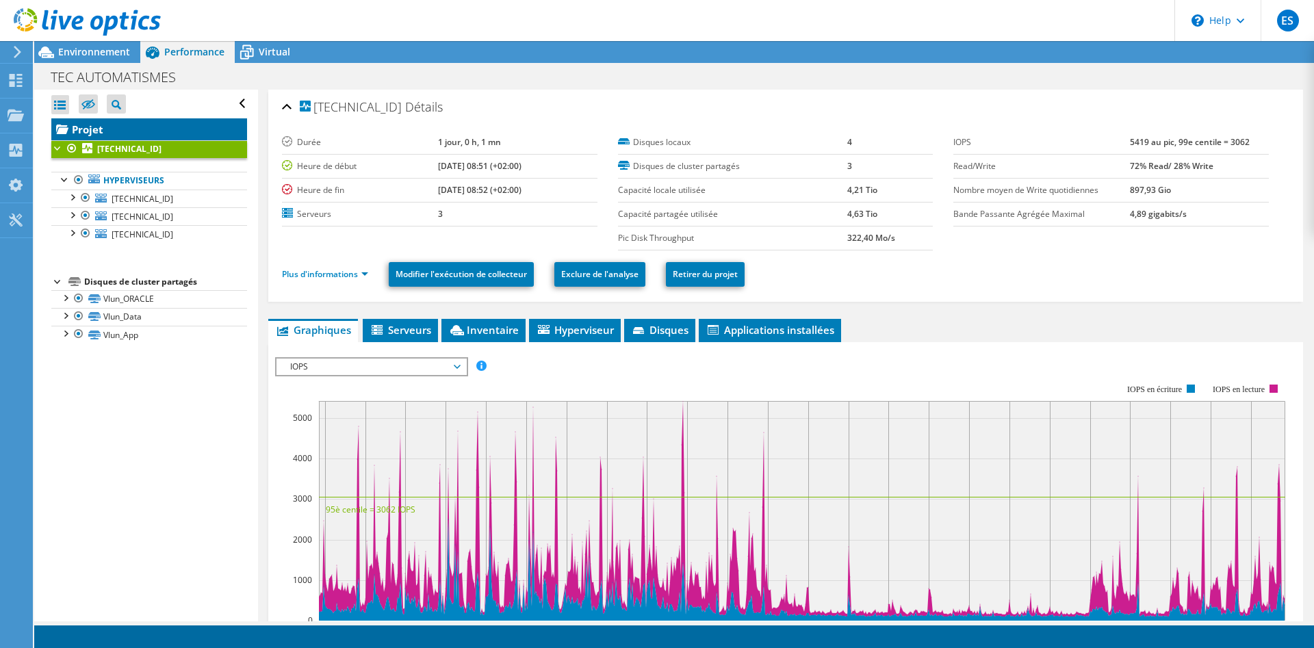
click at [101, 135] on link "Projet" at bounding box center [149, 129] width 196 height 22
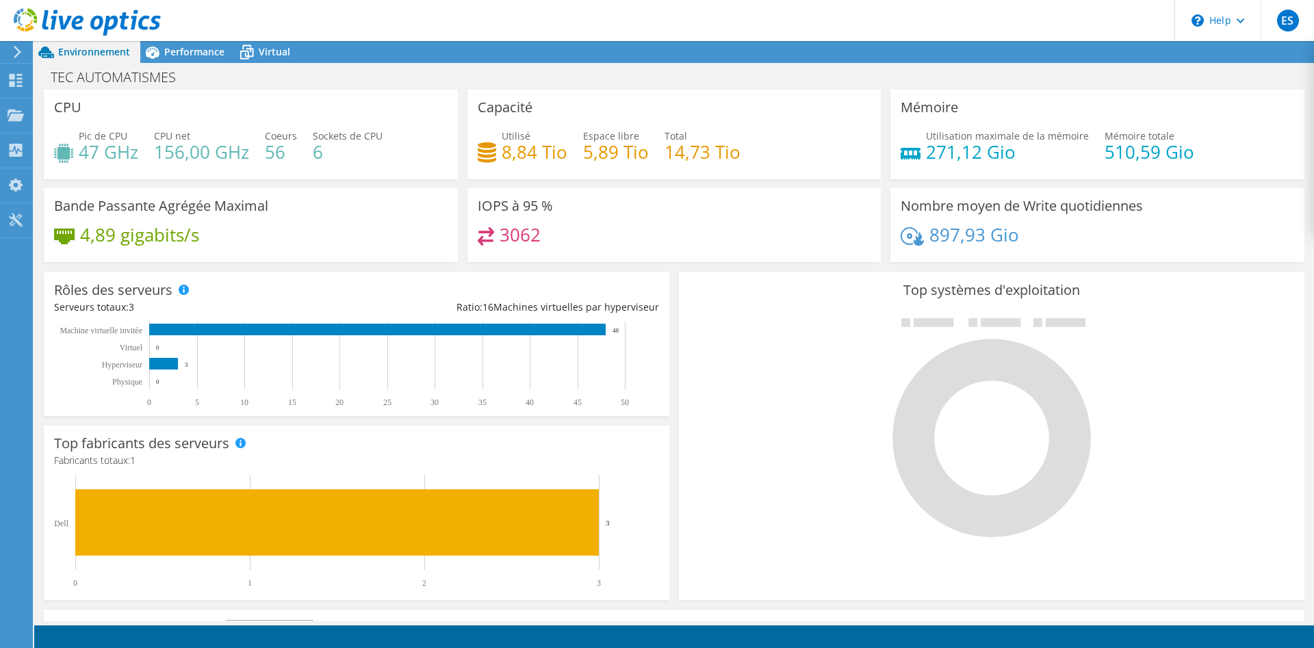
click at [60, 29] on icon at bounding box center [87, 22] width 147 height 28
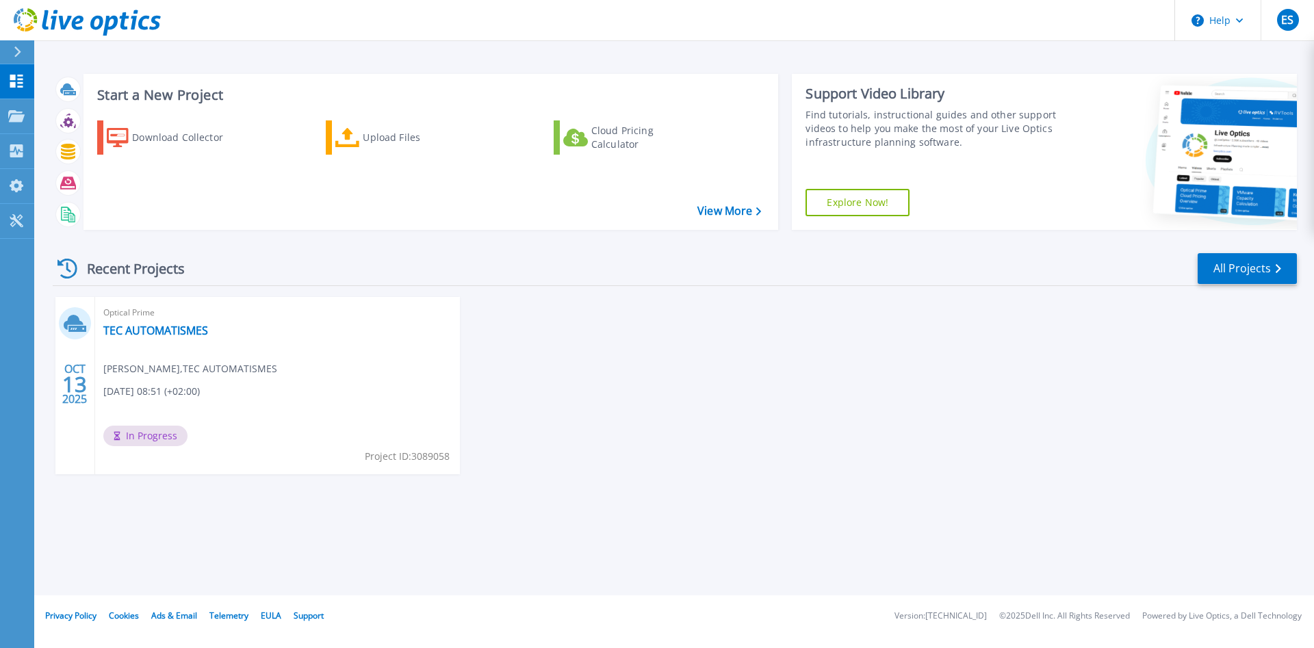
click at [543, 256] on div "Recent Projects All Projects" at bounding box center [675, 269] width 1244 height 34
click at [153, 439] on span "In Progress" at bounding box center [145, 436] width 84 height 21
click at [494, 273] on div "Recent Projects All Projects" at bounding box center [675, 269] width 1244 height 34
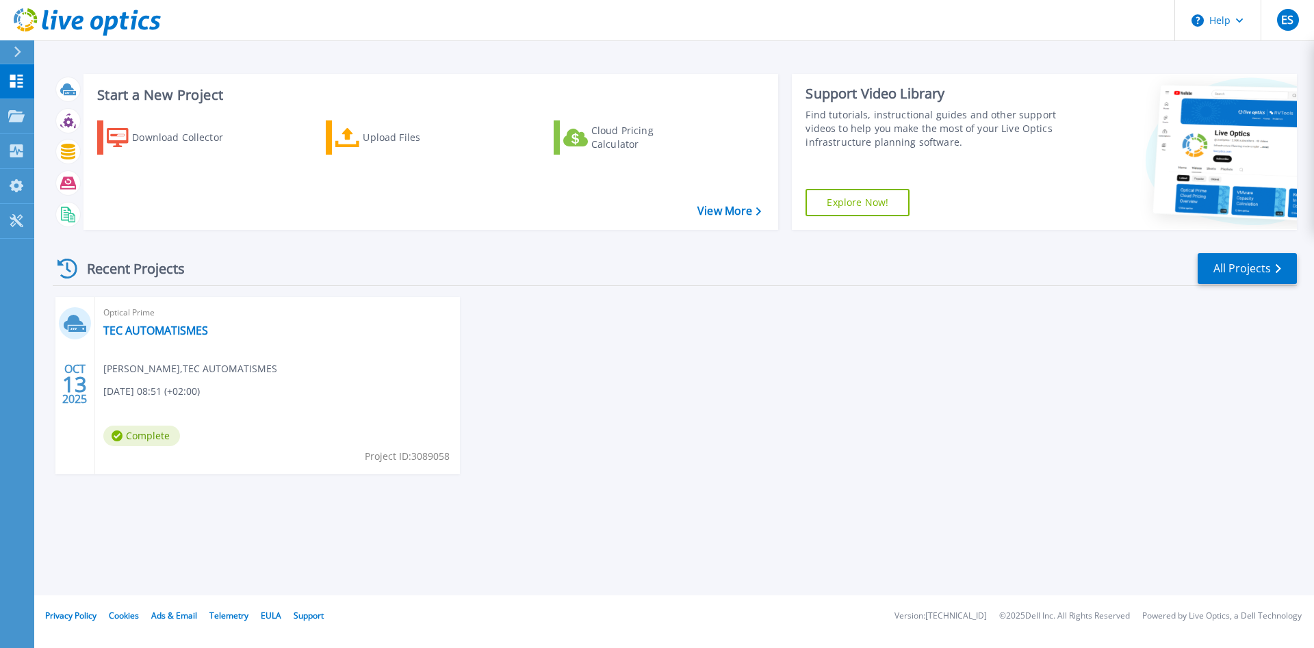
click at [660, 39] on header "Help ES Utilisateur final [PERSON_NAME] [PERSON_NAME][EMAIL_ADDRESS][DOMAIN_NAM…" at bounding box center [657, 20] width 1314 height 41
click at [550, 280] on div "Recent Projects All Projects" at bounding box center [675, 269] width 1244 height 34
click at [545, 285] on div "Recent Projects All Projects" at bounding box center [675, 269] width 1244 height 34
click at [1042, 347] on div "[DATE] Optical Prime TEC AUTOMATISMES [PERSON_NAME] , TEC AUTOMATISMES [DATE] 0…" at bounding box center [669, 399] width 1255 height 205
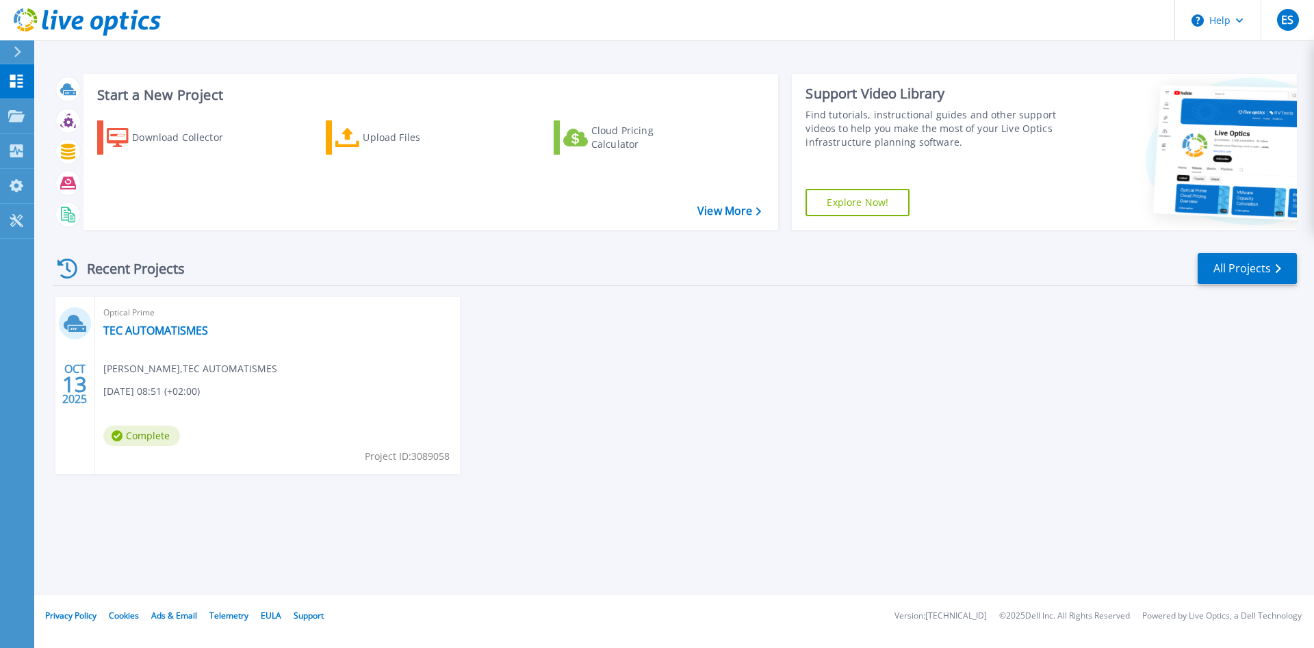
click at [623, 346] on div "[DATE] Optical Prime TEC AUTOMATISMES [PERSON_NAME] , TEC AUTOMATISMES [DATE] 0…" at bounding box center [669, 399] width 1255 height 205
click at [660, 366] on div "[DATE] Optical Prime TEC AUTOMATISMES [PERSON_NAME] , TEC AUTOMATISMES [DATE] 0…" at bounding box center [669, 399] width 1255 height 205
click at [159, 332] on link "TEC AUTOMATISMES" at bounding box center [155, 331] width 105 height 14
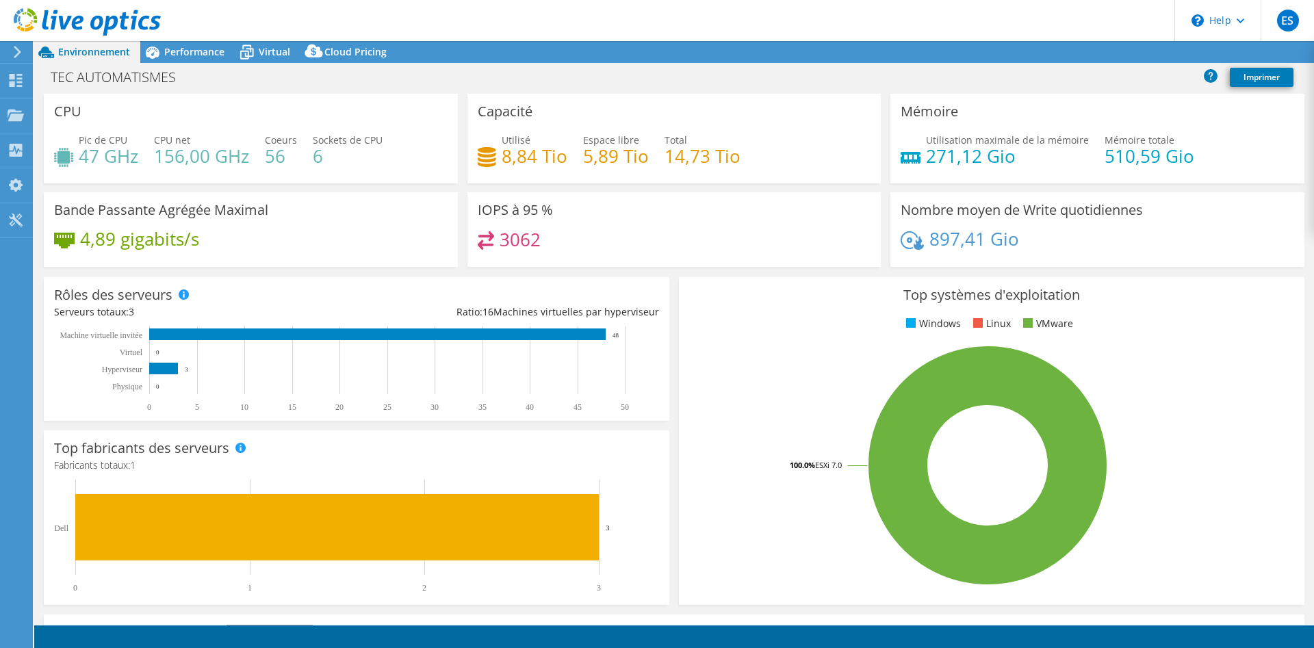
select select "USD"
click at [1067, 59] on link "Reports" at bounding box center [1067, 52] width 66 height 21
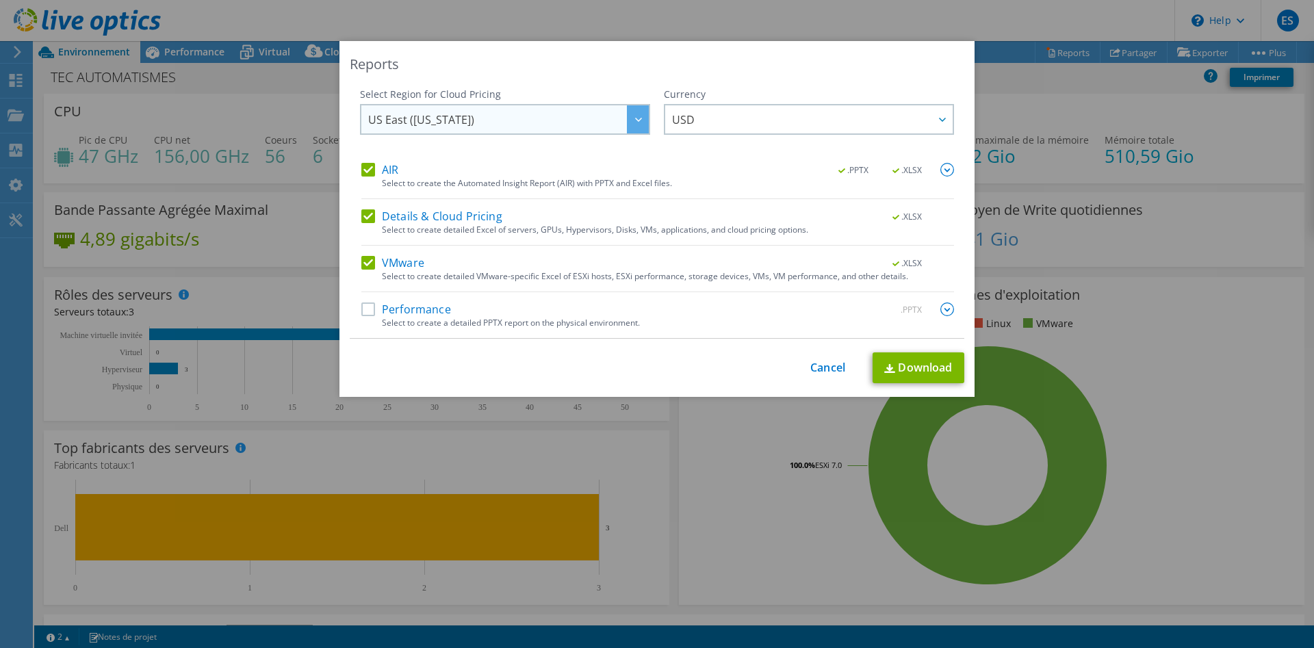
click at [627, 131] on div at bounding box center [638, 119] width 22 height 28
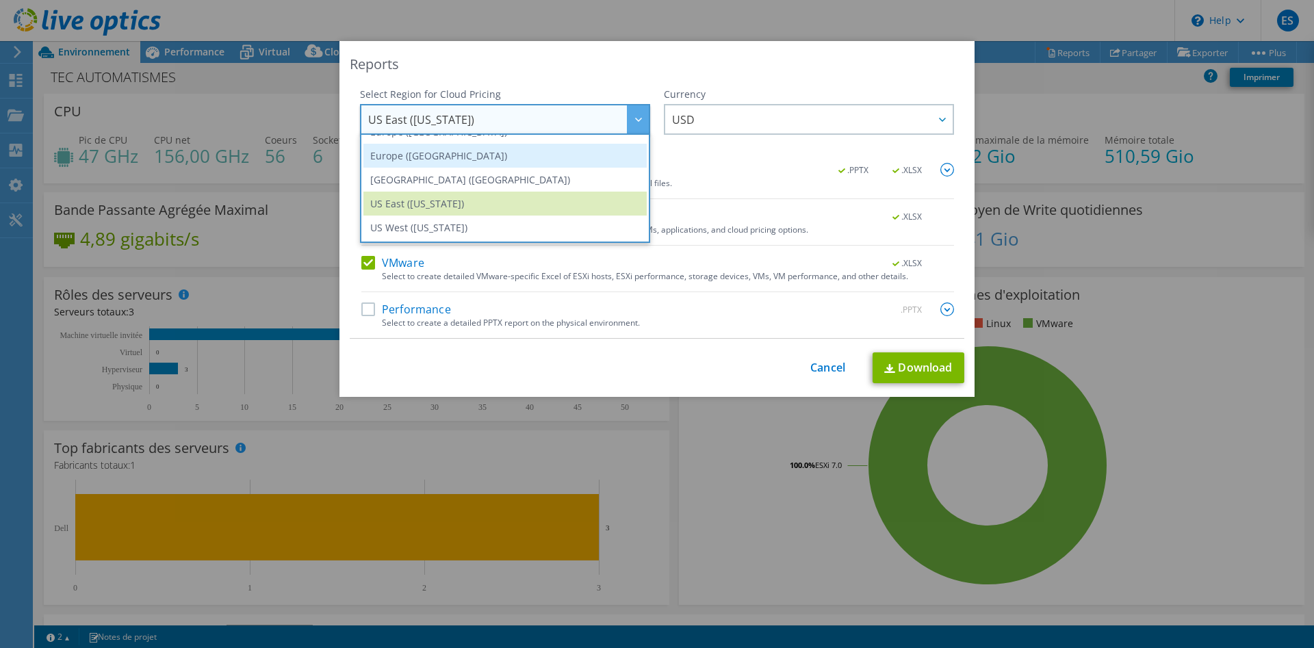
click at [488, 158] on li "Europe ([GEOGRAPHIC_DATA])" at bounding box center [504, 156] width 283 height 24
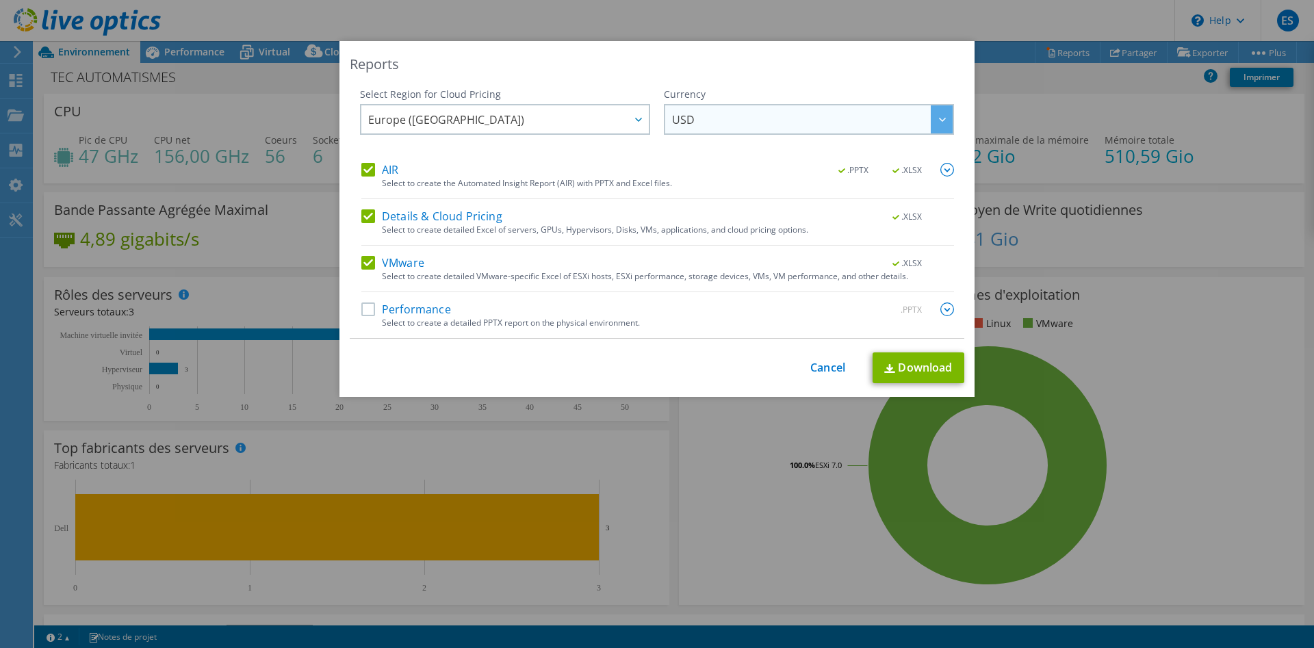
click at [810, 118] on span "USD" at bounding box center [812, 119] width 281 height 28
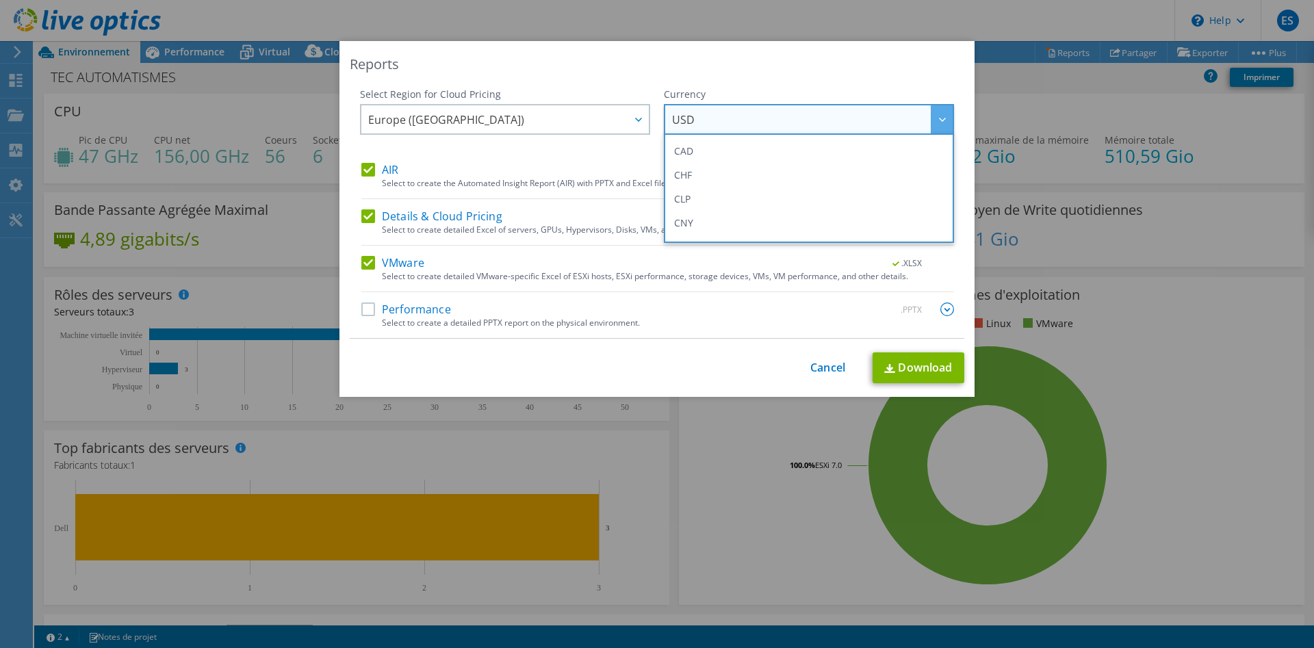
scroll to position [140, 0]
click at [1102, 63] on div "Reports Select Region for Cloud Pricing Asia Pacific ([GEOGRAPHIC_DATA]) [GEOGR…" at bounding box center [657, 324] width 1314 height 566
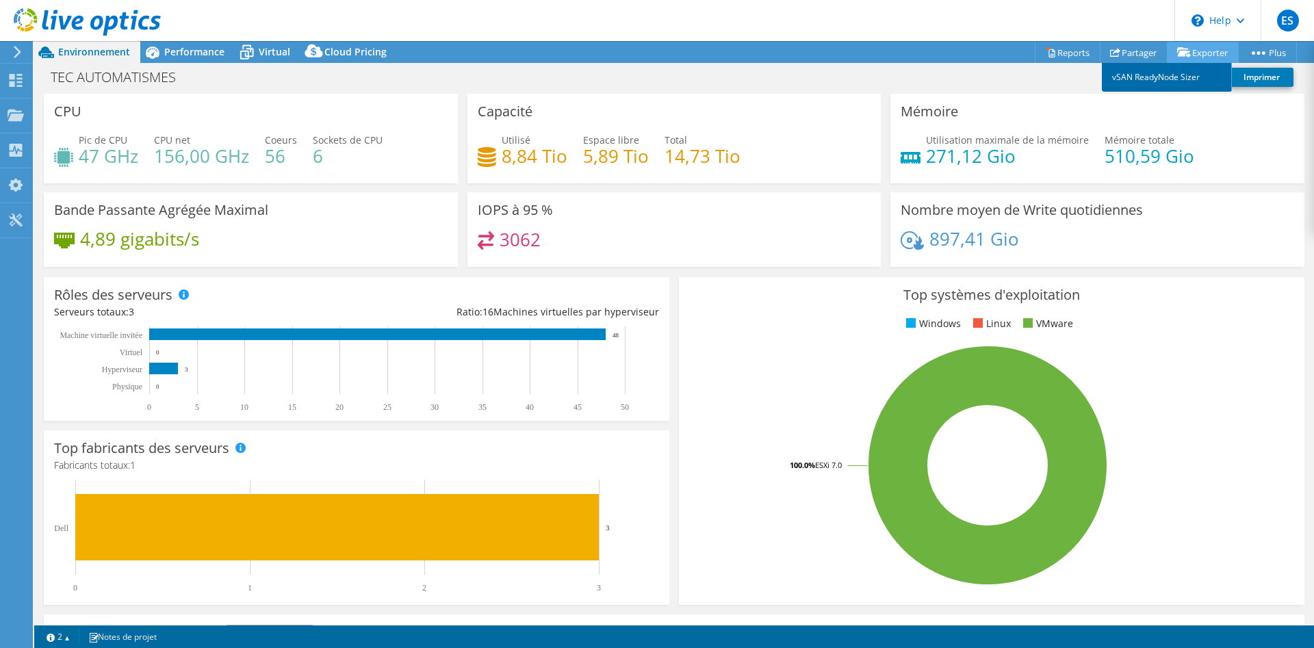
click at [1152, 81] on link "vSAN ReadyNode Sizer" at bounding box center [1166, 77] width 130 height 29
click at [1028, 25] on header "ES Utilisateur final [PERSON_NAME] [PERSON_NAME][EMAIL_ADDRESS][DOMAIN_NAME] TE…" at bounding box center [657, 20] width 1314 height 41
click at [177, 51] on span "Performance" at bounding box center [194, 51] width 60 height 13
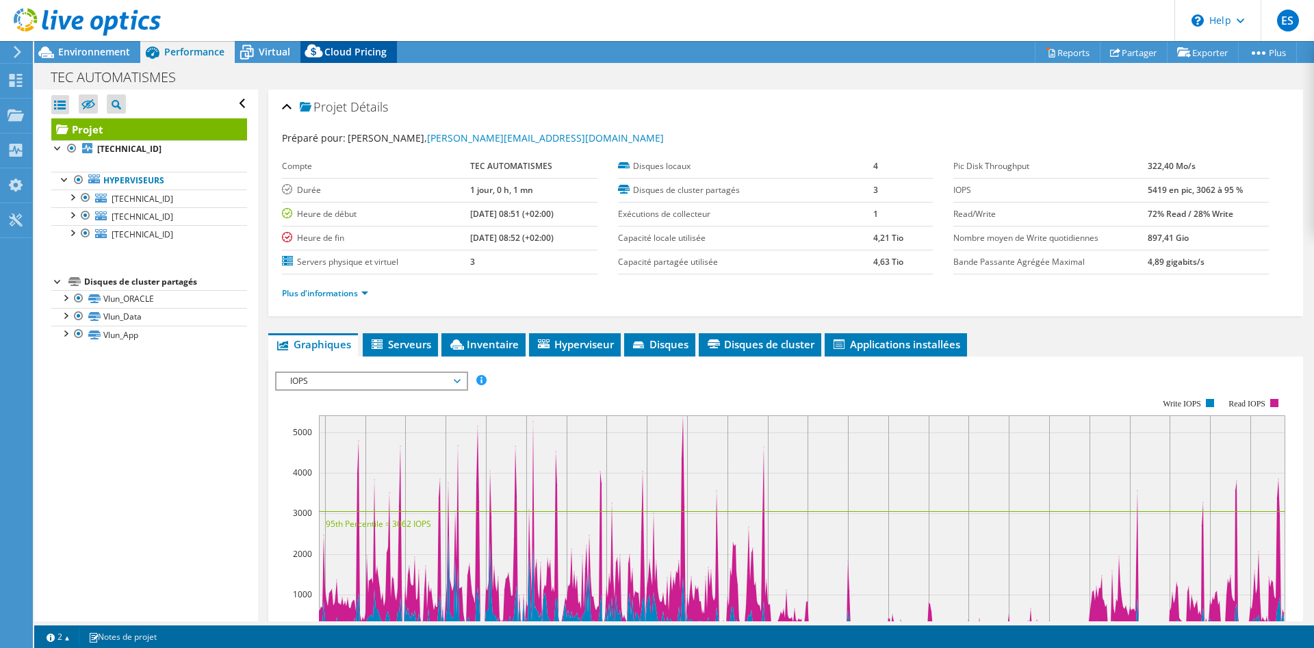
click at [302, 50] on icon at bounding box center [313, 53] width 27 height 27
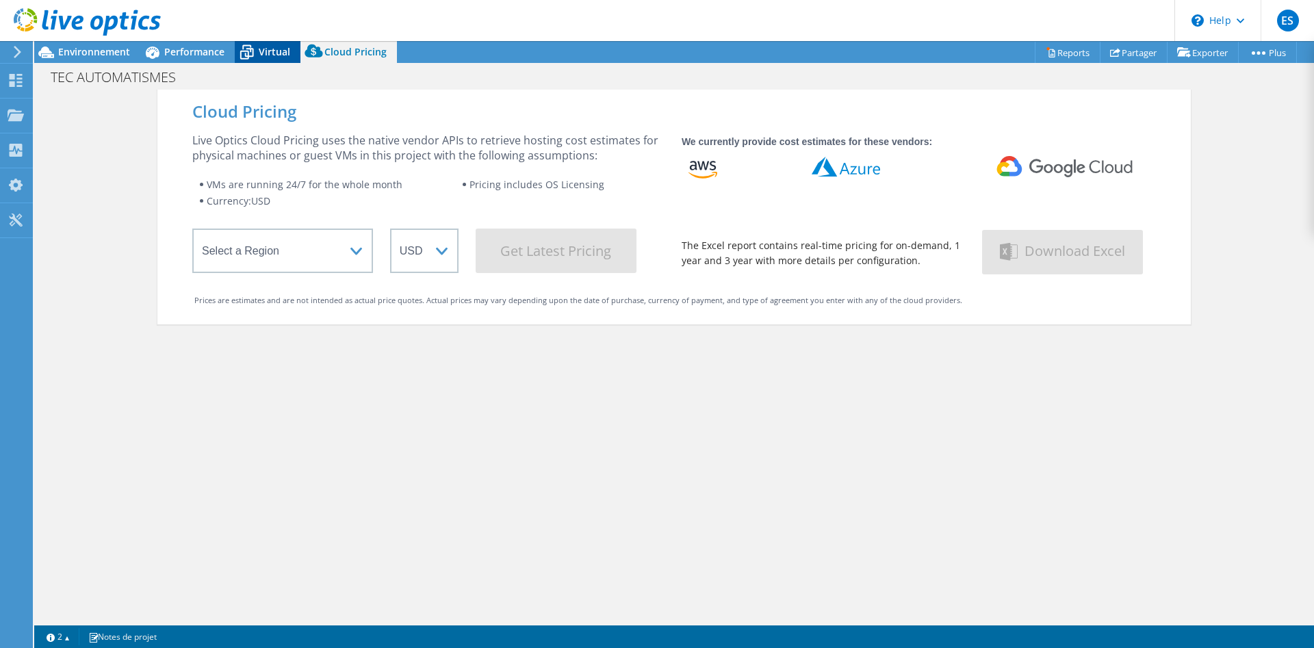
click at [265, 50] on span "Virtual" at bounding box center [274, 51] width 31 height 13
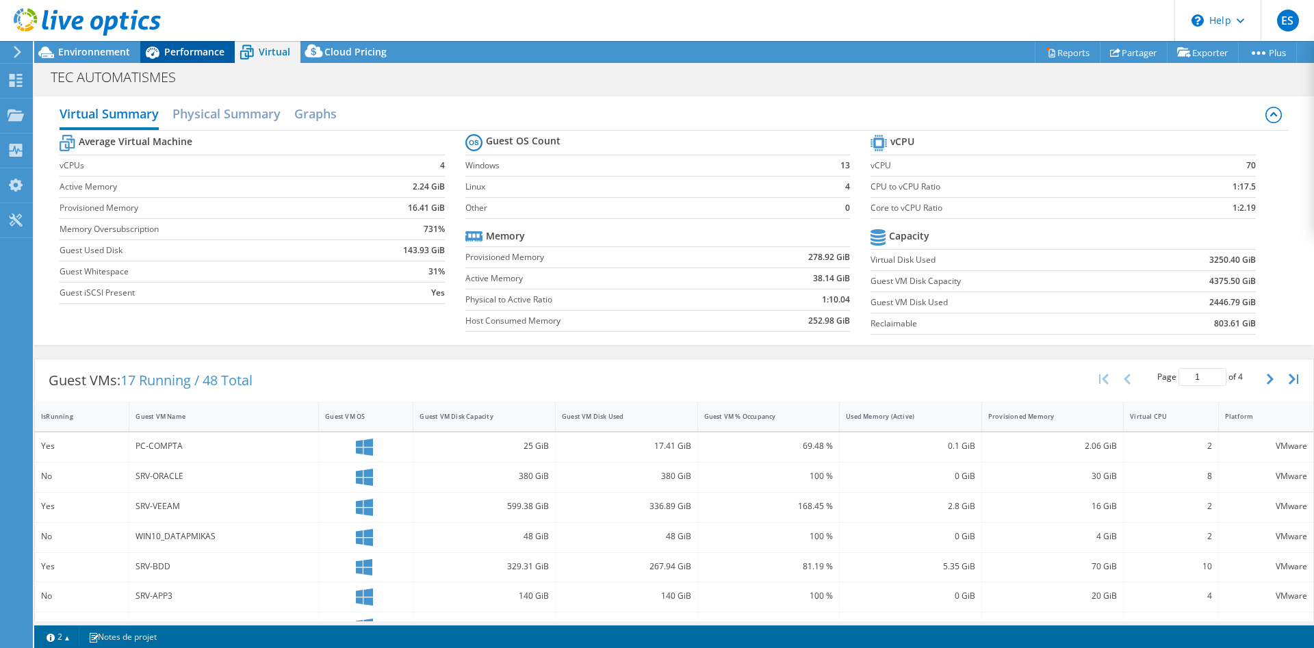
click at [205, 51] on span "Performance" at bounding box center [194, 51] width 60 height 13
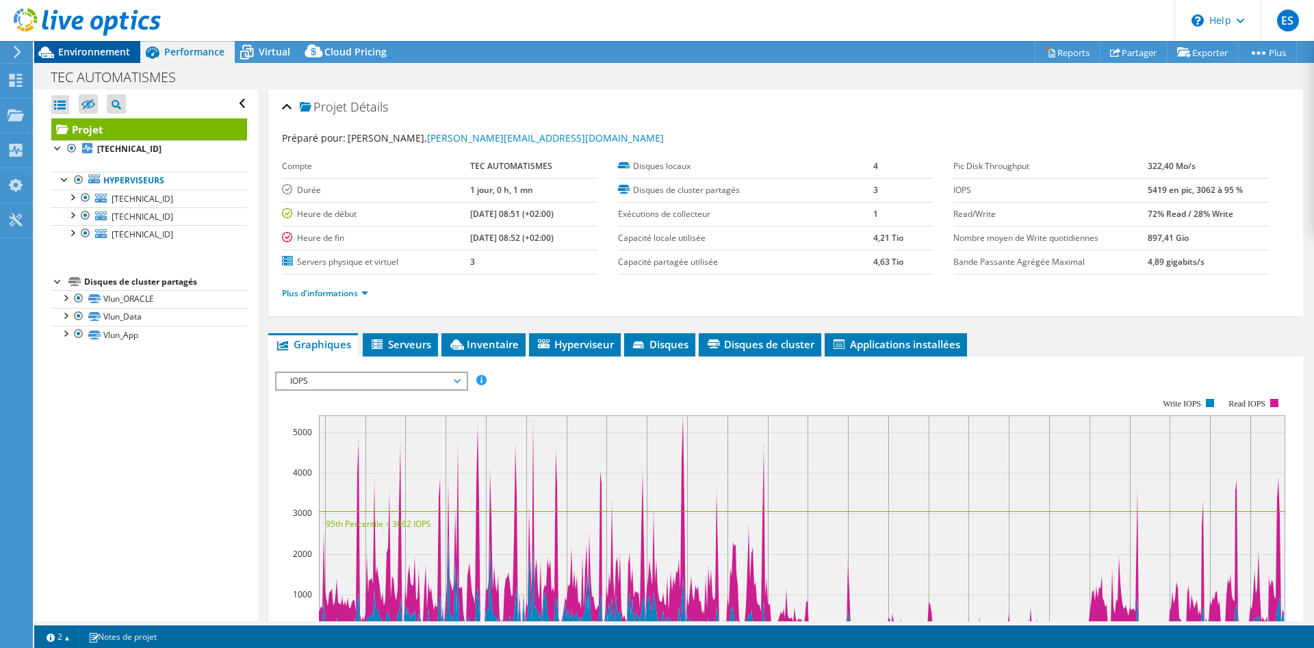
click at [114, 55] on span "Environnement" at bounding box center [94, 51] width 72 height 13
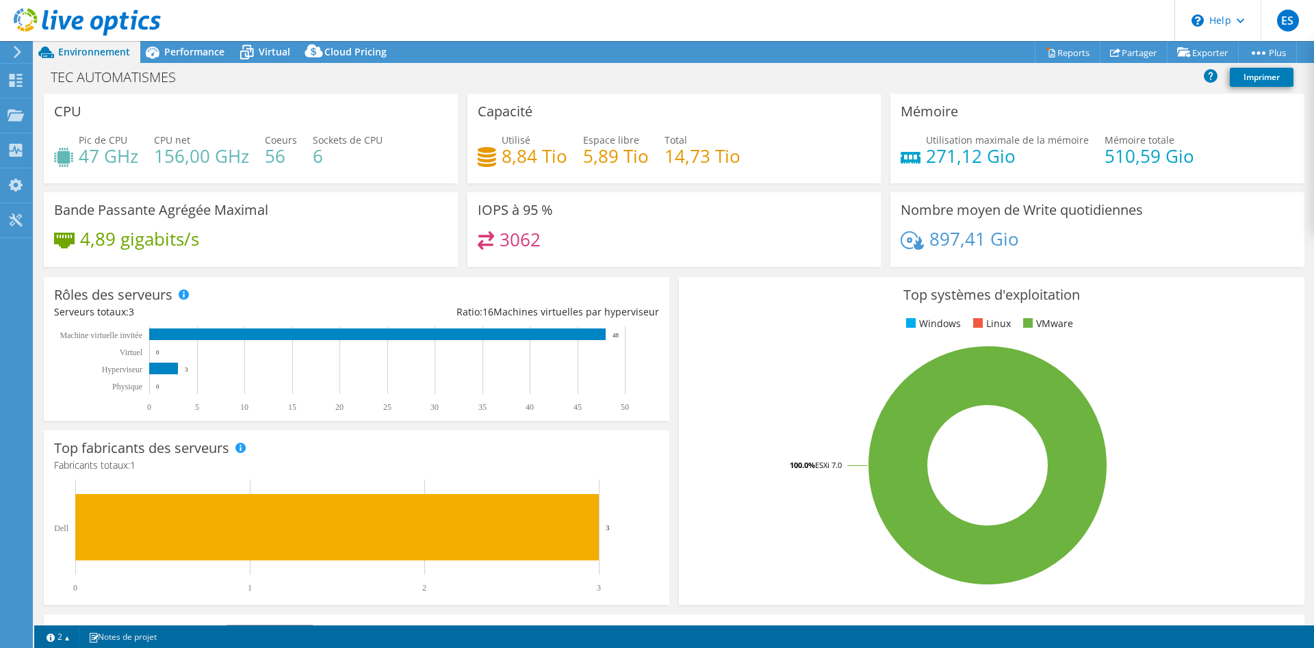
click at [133, 50] on div "Environnement" at bounding box center [87, 52] width 106 height 22
click at [152, 50] on icon at bounding box center [153, 53] width 14 height 12
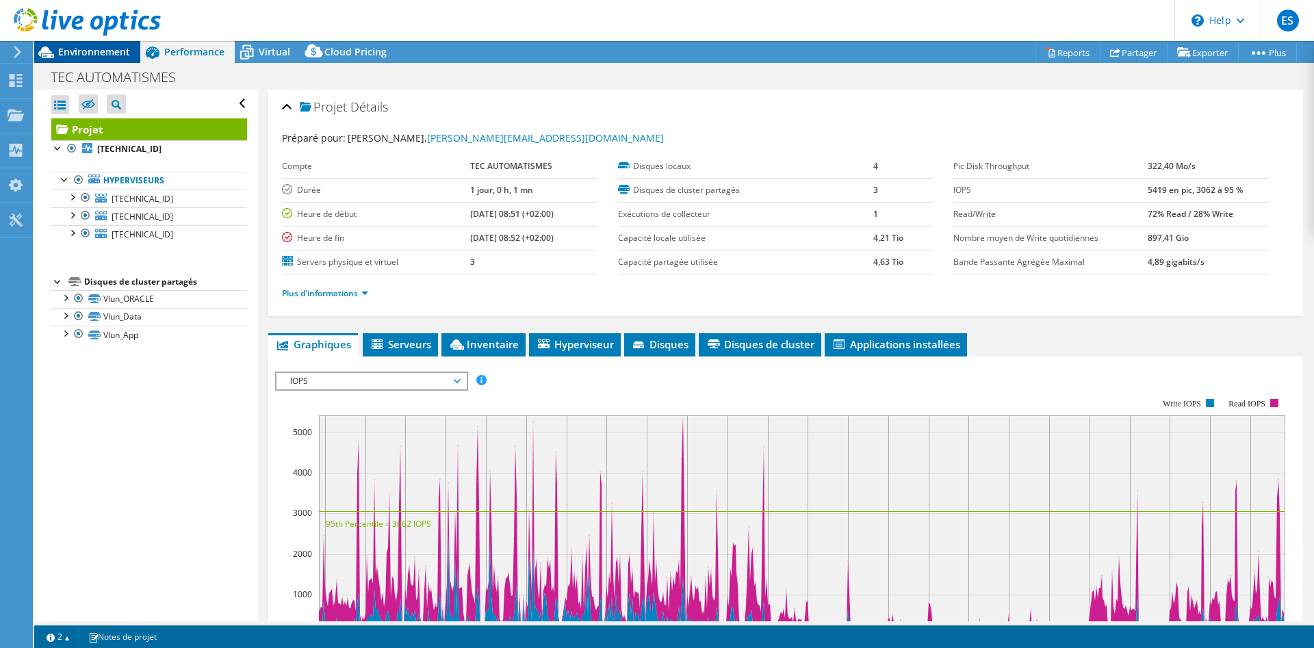
click at [90, 53] on span "Environnement" at bounding box center [94, 51] width 72 height 13
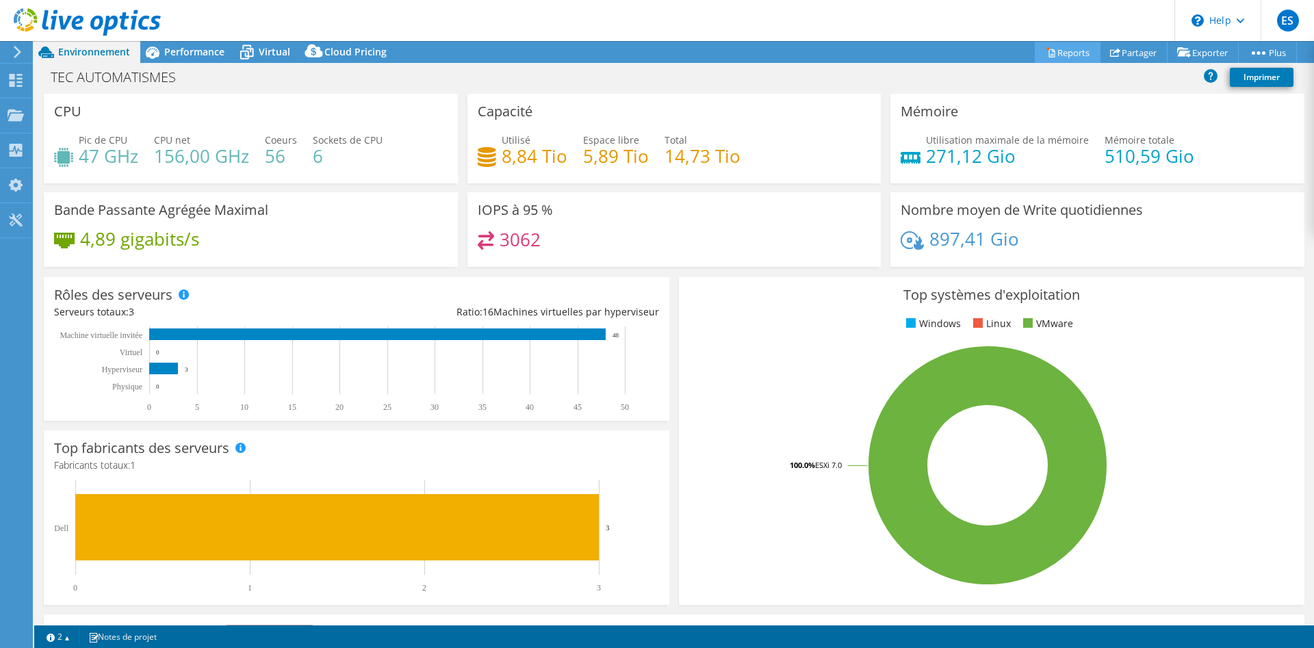
click at [1068, 58] on link "Reports" at bounding box center [1067, 52] width 66 height 21
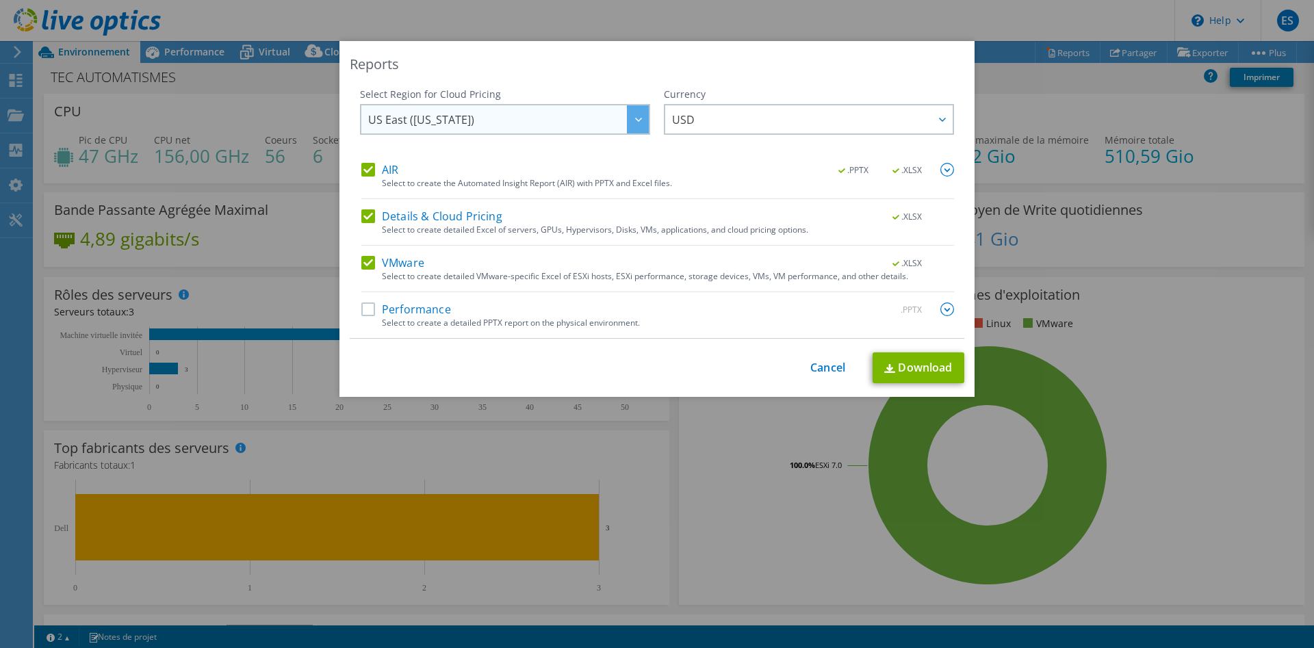
click at [605, 113] on span "US East ([US_STATE])" at bounding box center [508, 119] width 281 height 28
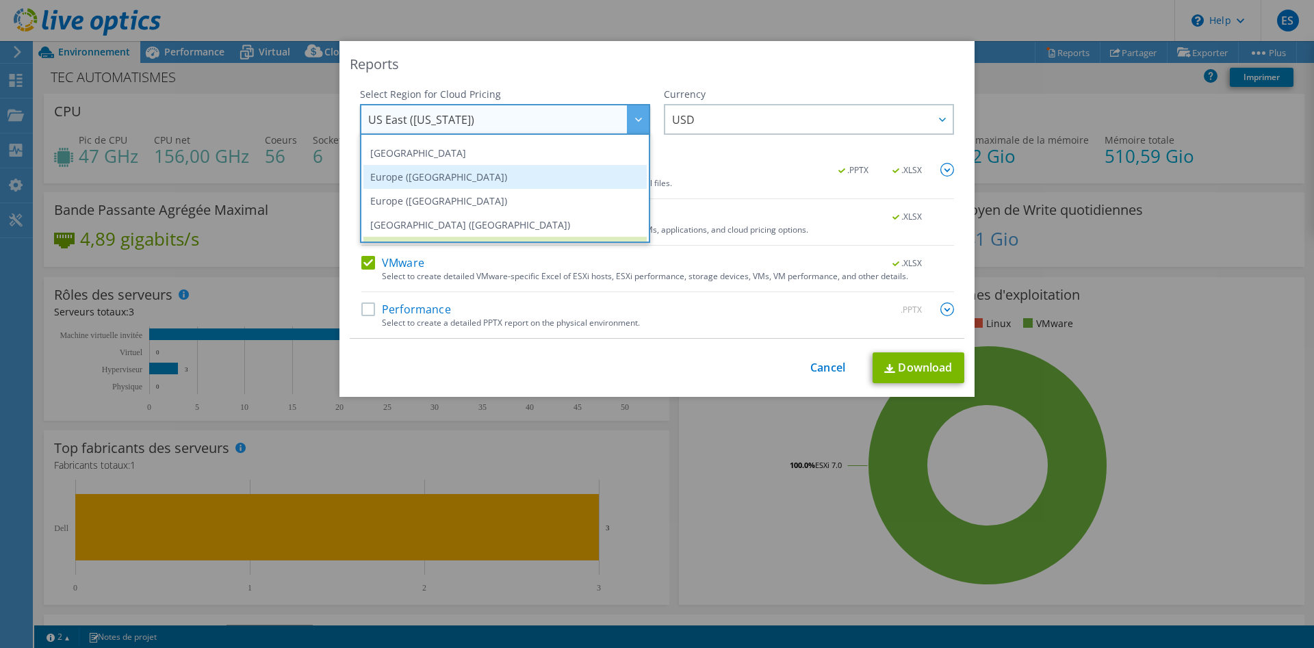
click at [474, 177] on li "Europe ([GEOGRAPHIC_DATA])" at bounding box center [504, 177] width 283 height 24
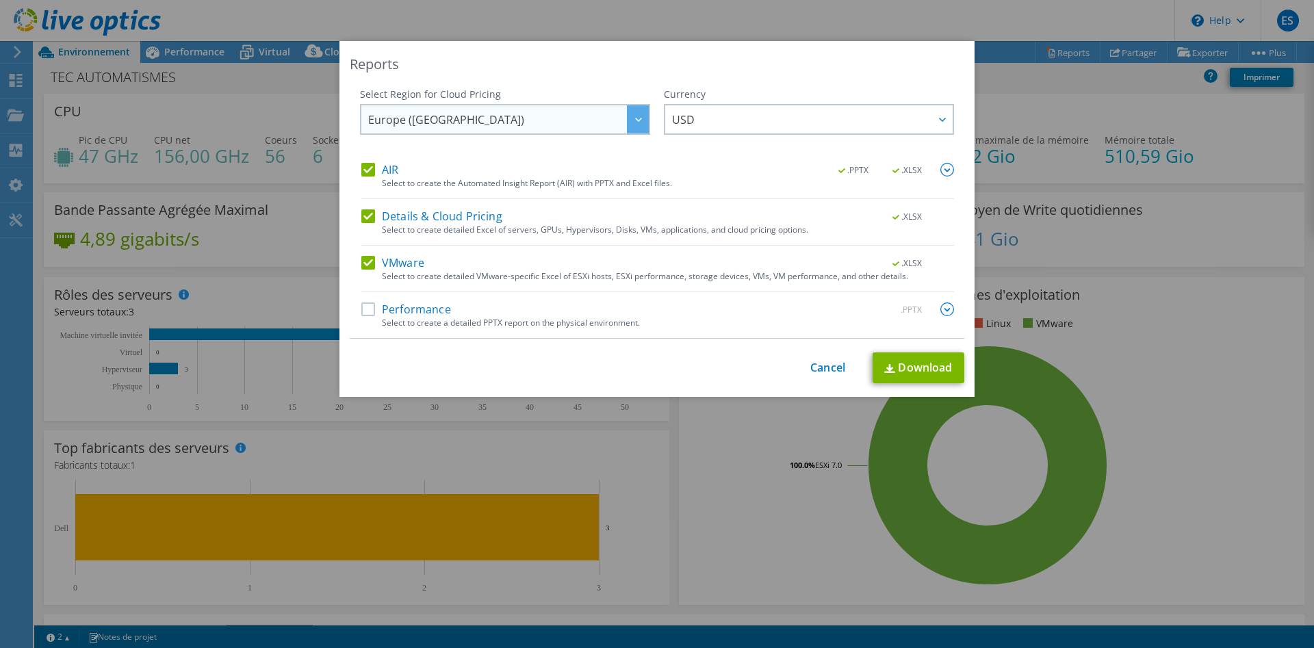
click at [499, 127] on span "Europe ([GEOGRAPHIC_DATA])" at bounding box center [508, 119] width 281 height 28
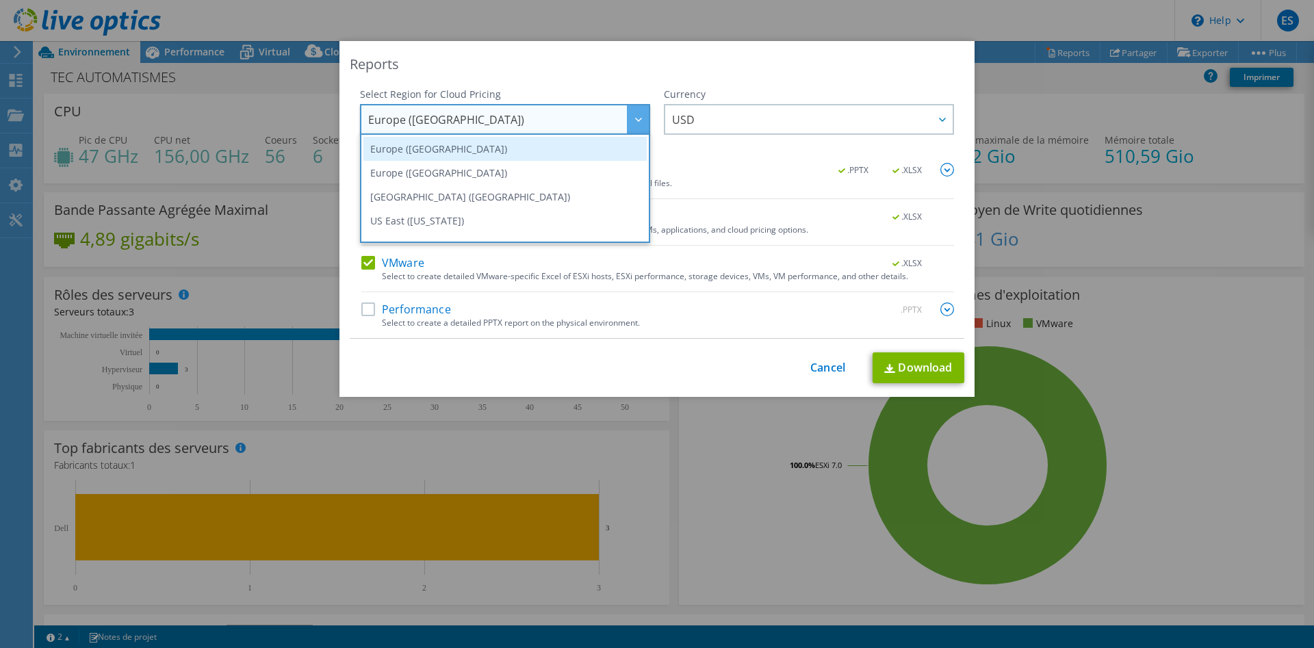
scroll to position [185, 0]
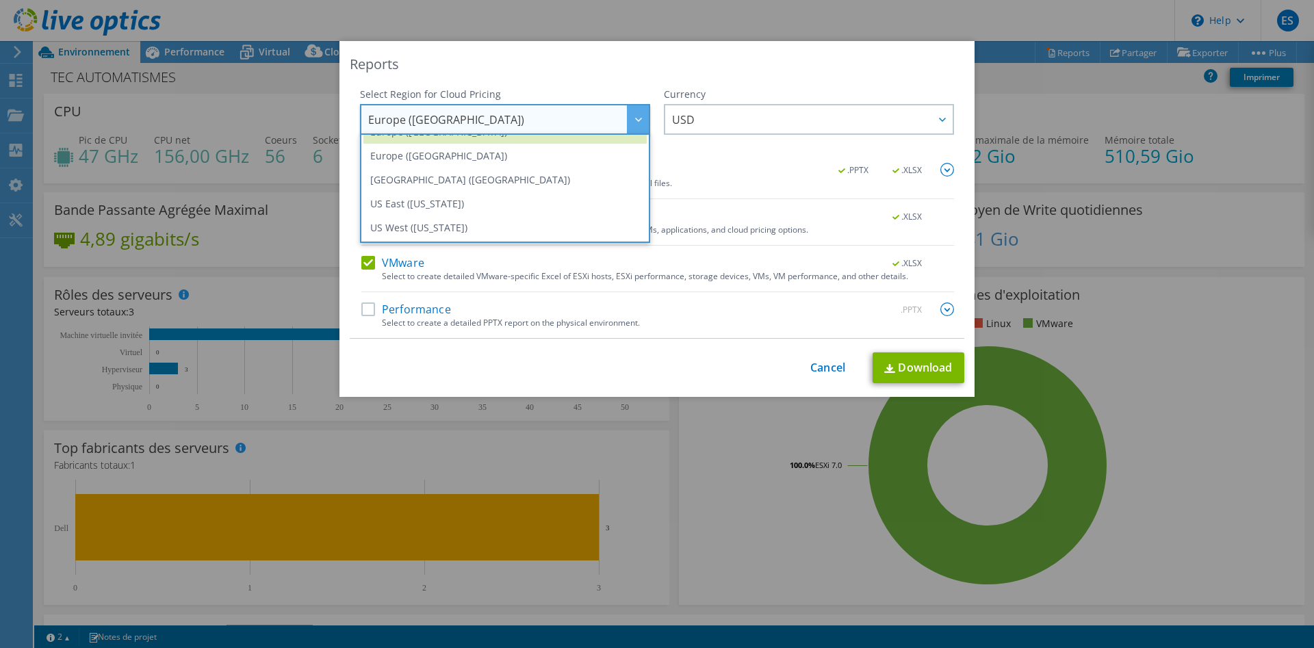
click at [766, 146] on div "Currency ARS AUD BRL CAD CHF CLP CNY DKK EUR GBP HKD HUF INR JPY MXN MYR NOK NZ…" at bounding box center [809, 125] width 290 height 75
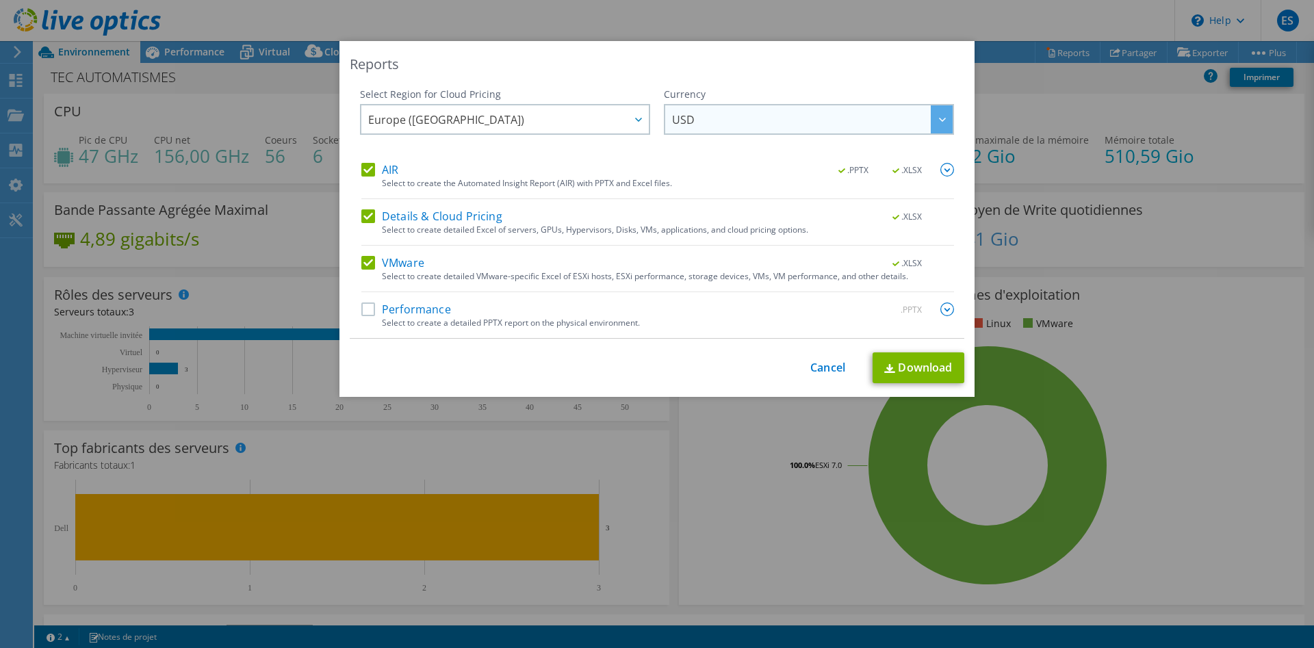
click at [771, 116] on span "USD" at bounding box center [812, 119] width 281 height 28
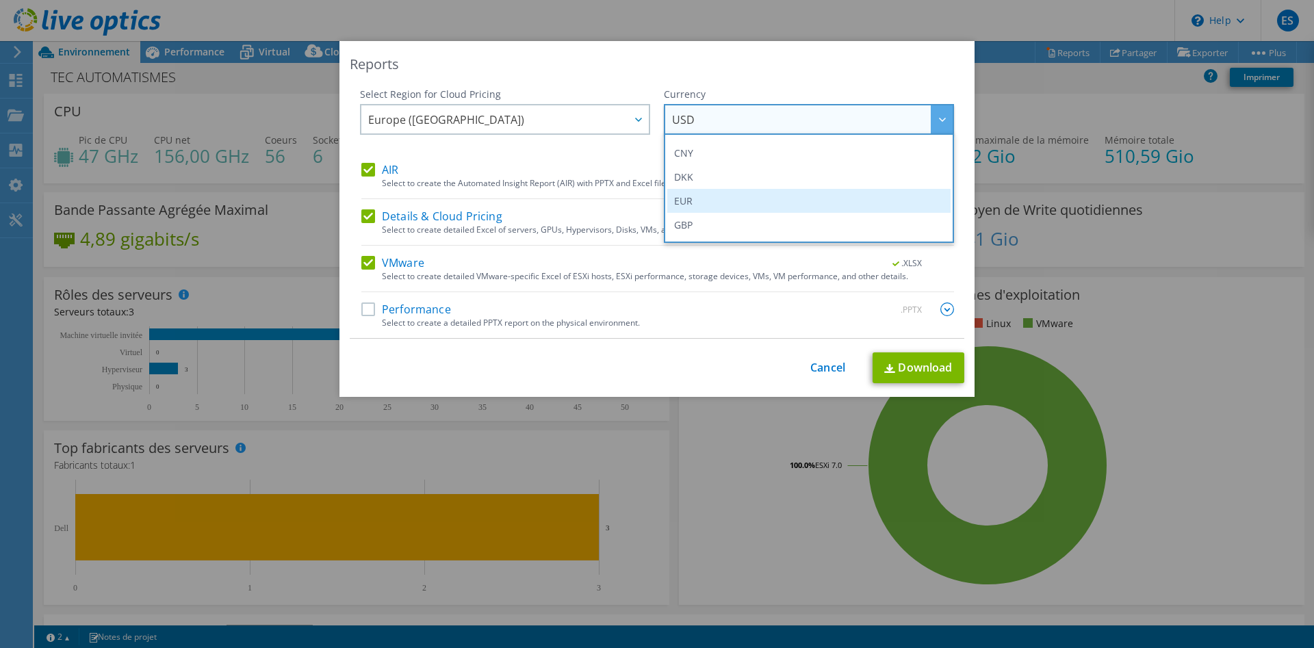
click at [728, 205] on li "EUR" at bounding box center [808, 201] width 283 height 24
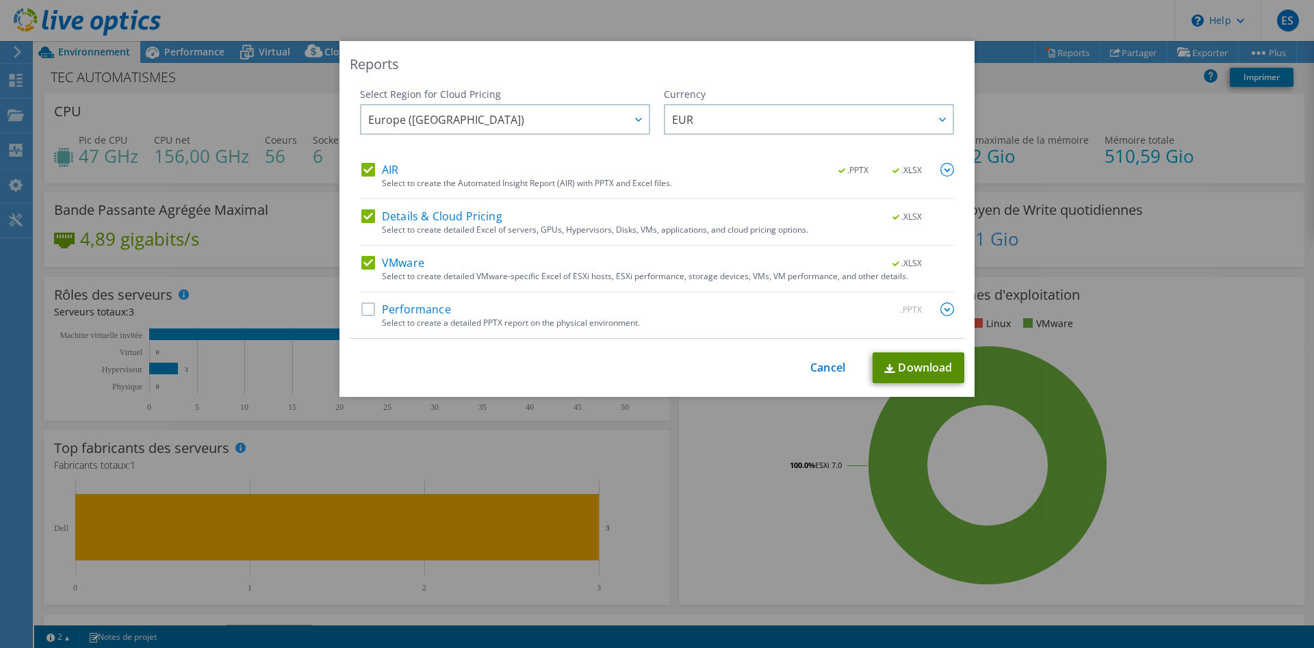
click at [943, 368] on link "Download" at bounding box center [918, 367] width 92 height 31
